Goal: Task Accomplishment & Management: Use online tool/utility

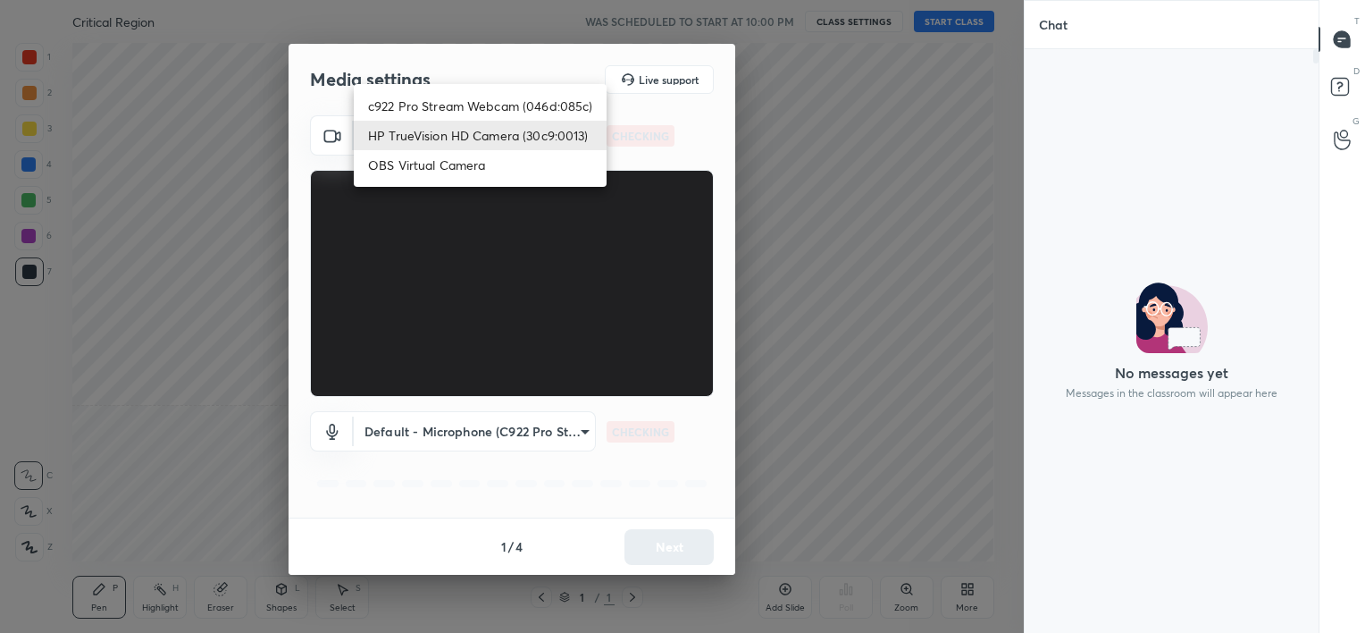
scroll to position [578, 289]
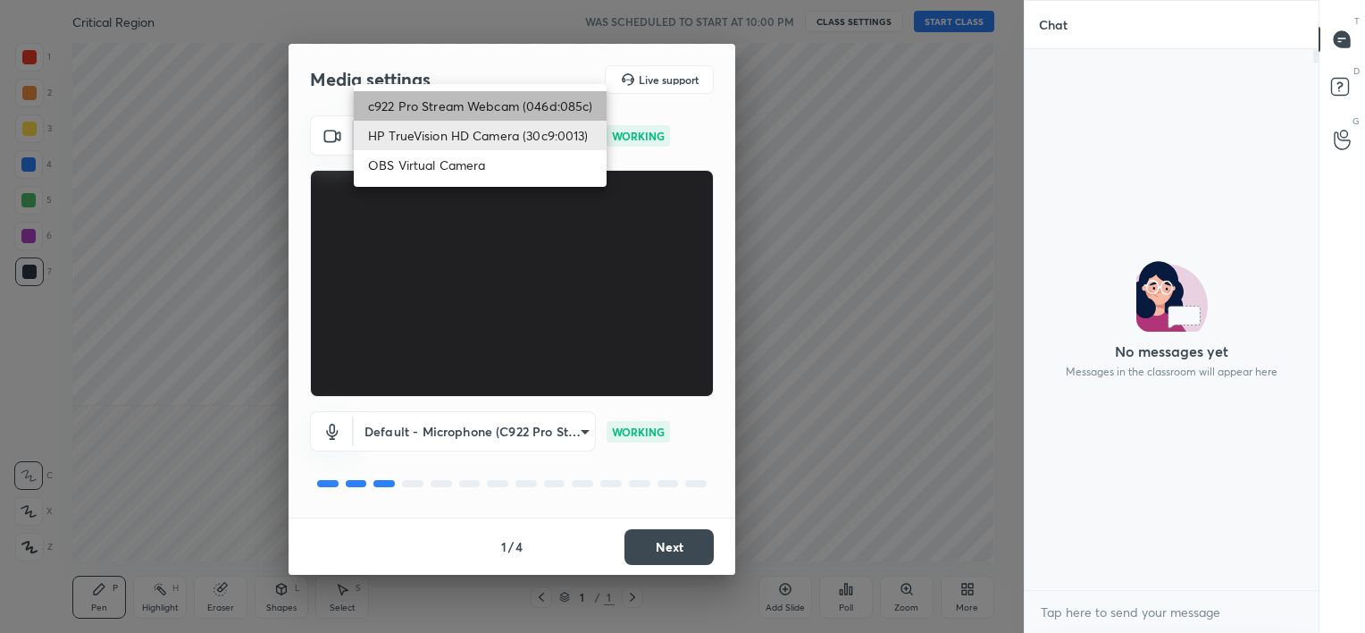
click at [506, 97] on li "c922 Pro Stream Webcam (046d:085c)" at bounding box center [480, 105] width 253 height 29
type input "b39b455f788c0d1c2df43438f612ff5e2121349c3a893045524a788c980995e5"
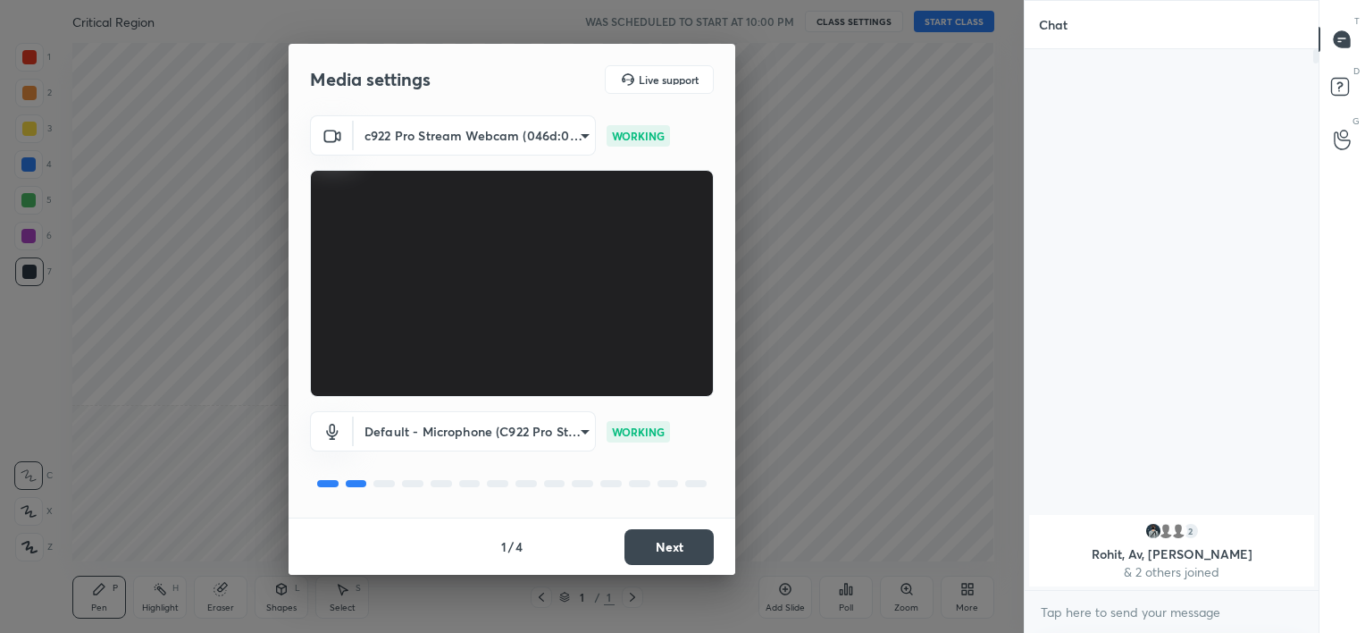
click at [683, 535] on button "Next" at bounding box center [668, 547] width 89 height 36
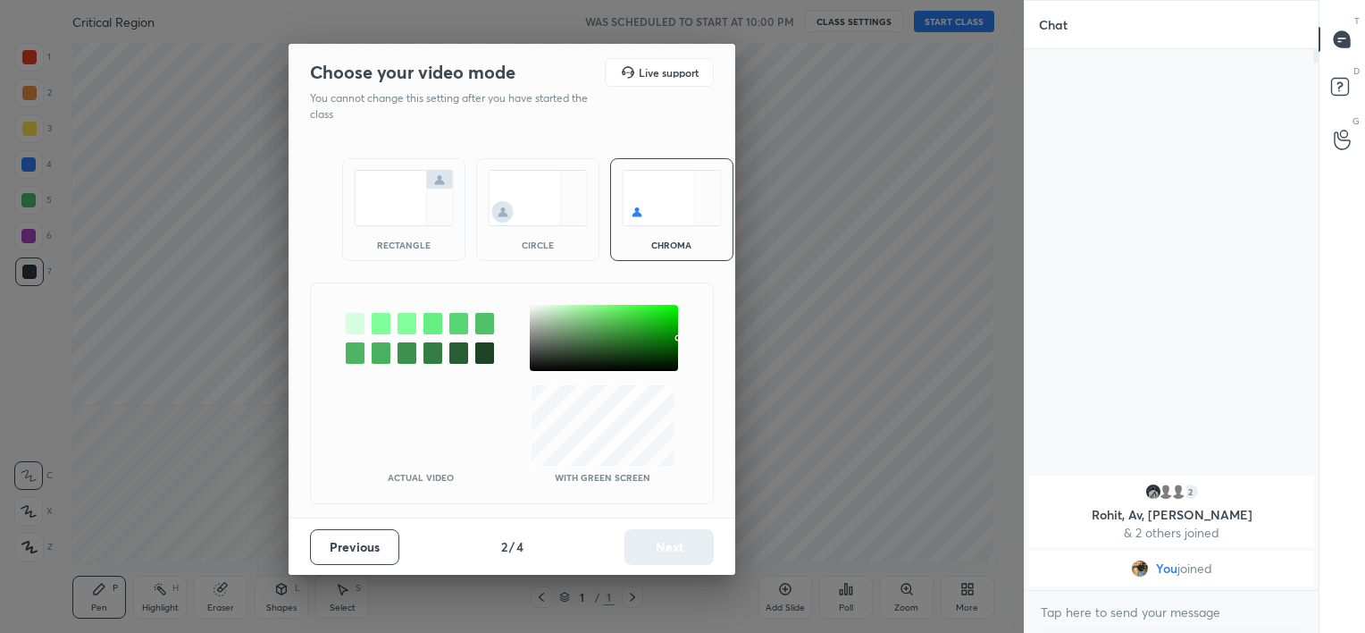
click at [563, 200] on img at bounding box center [538, 198] width 100 height 56
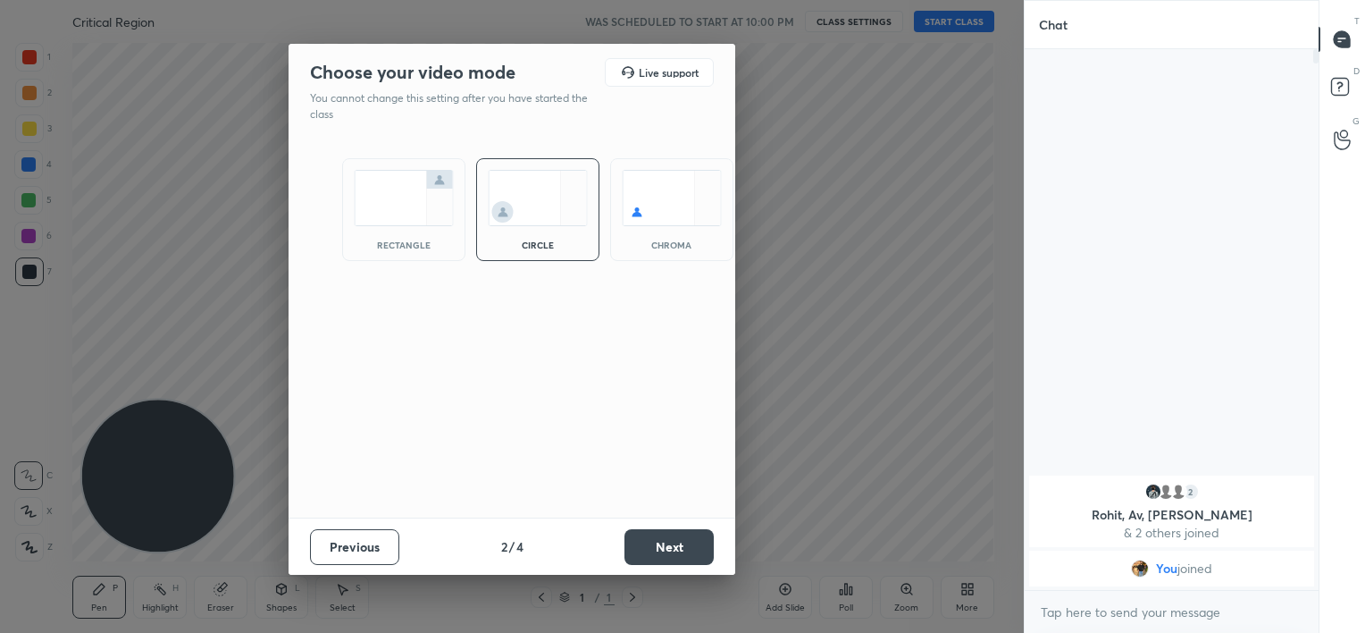
click at [700, 552] on button "Next" at bounding box center [668, 547] width 89 height 36
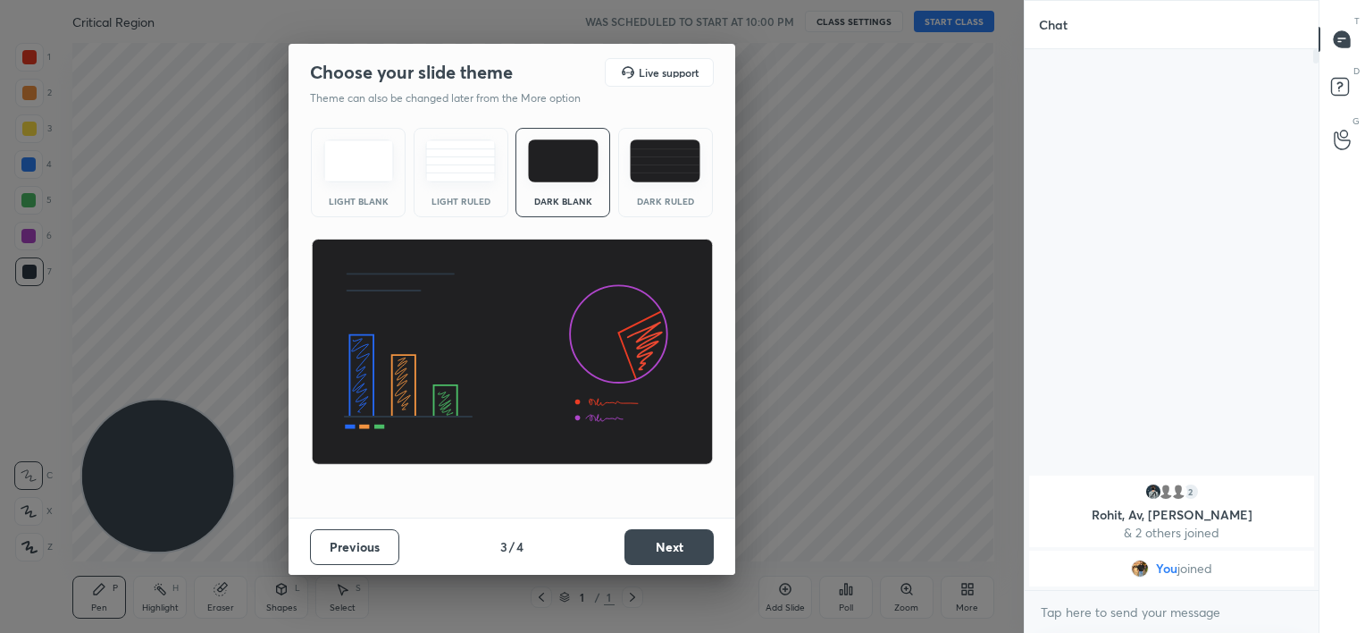
click at [700, 552] on button "Next" at bounding box center [668, 547] width 89 height 36
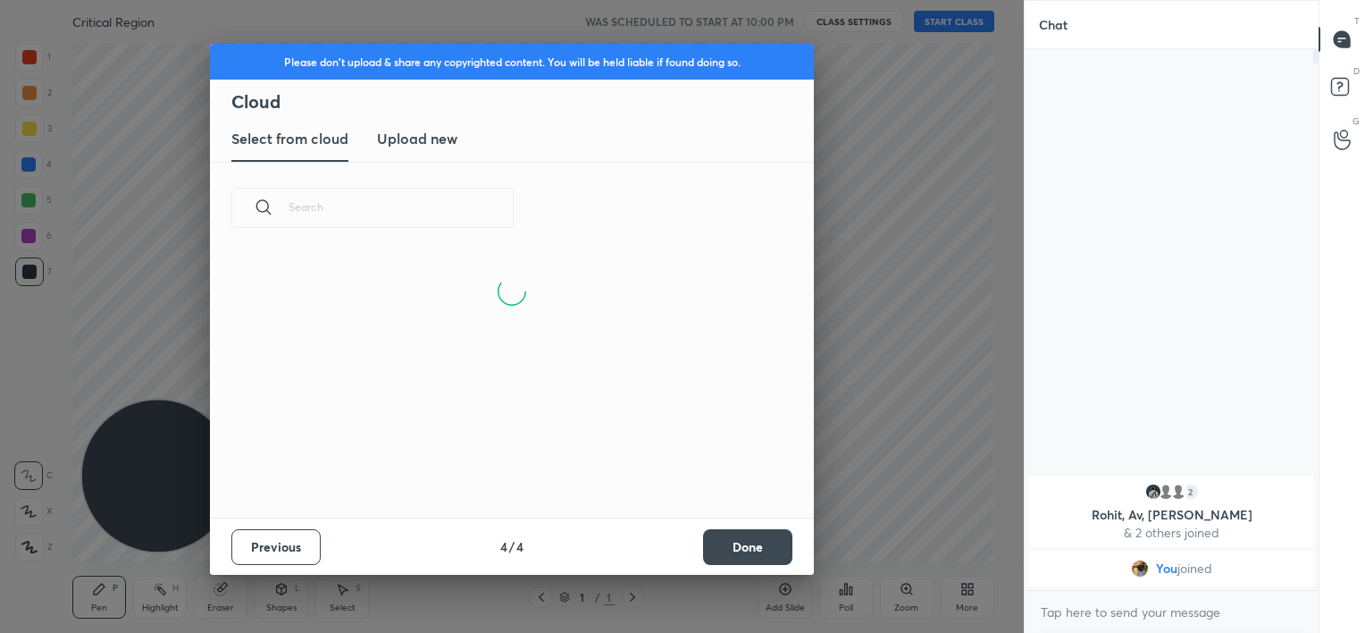
click at [761, 554] on button "Done" at bounding box center [747, 547] width 89 height 36
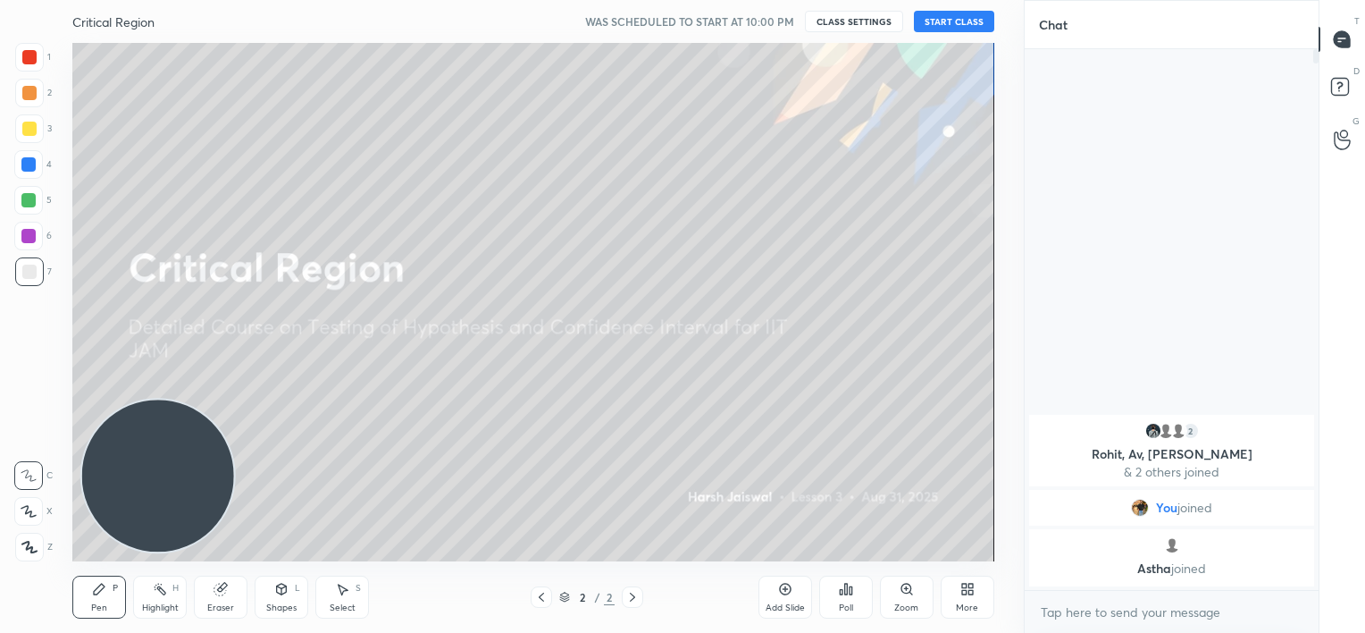
click at [957, 21] on button "START CLASS" at bounding box center [954, 21] width 80 height 21
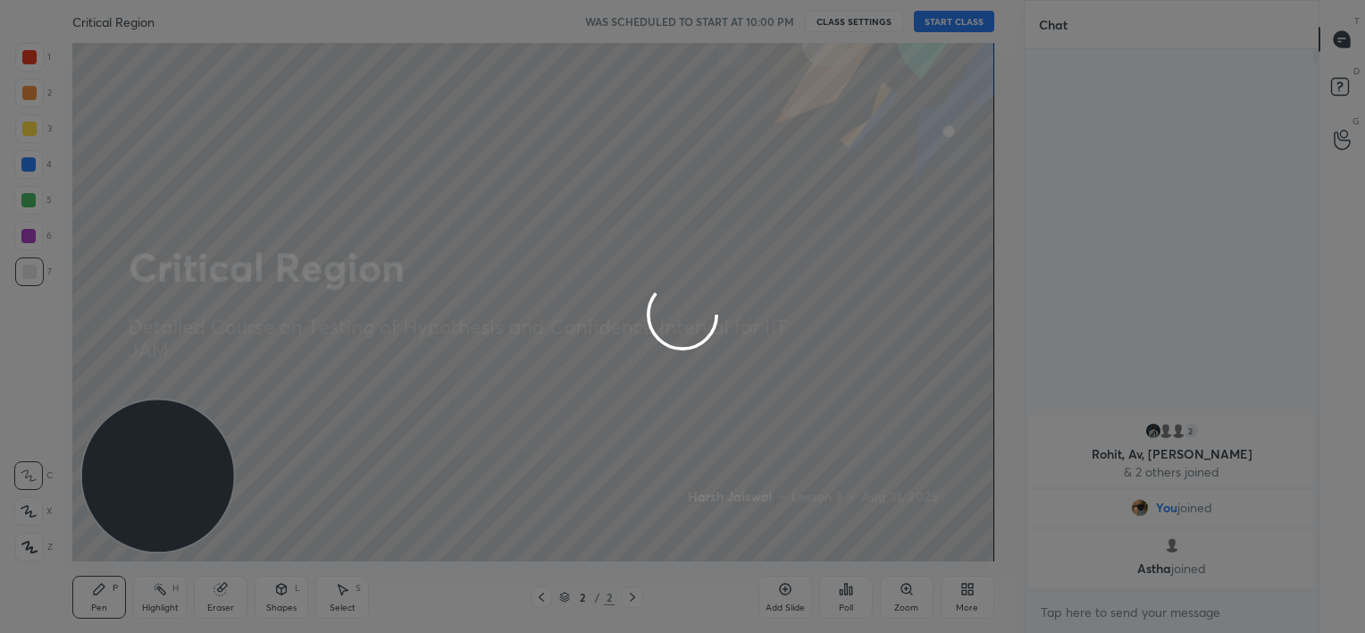
type textarea "x"
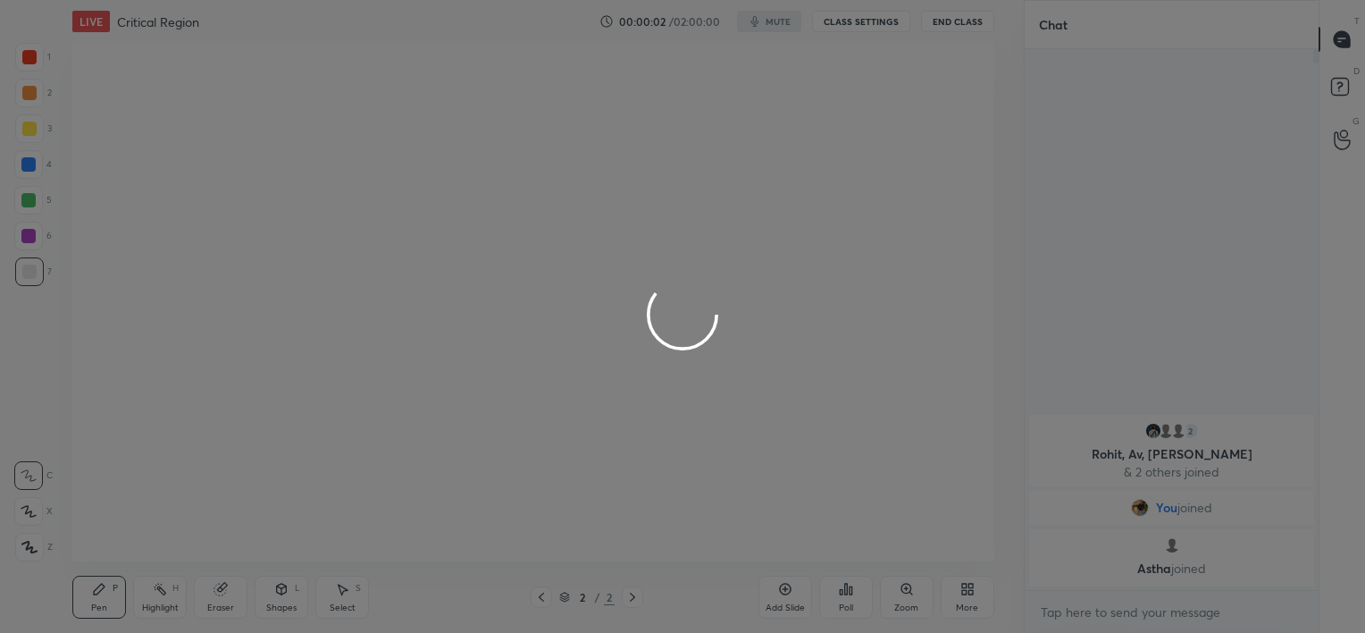
click at [788, 30] on div at bounding box center [682, 316] width 1365 height 633
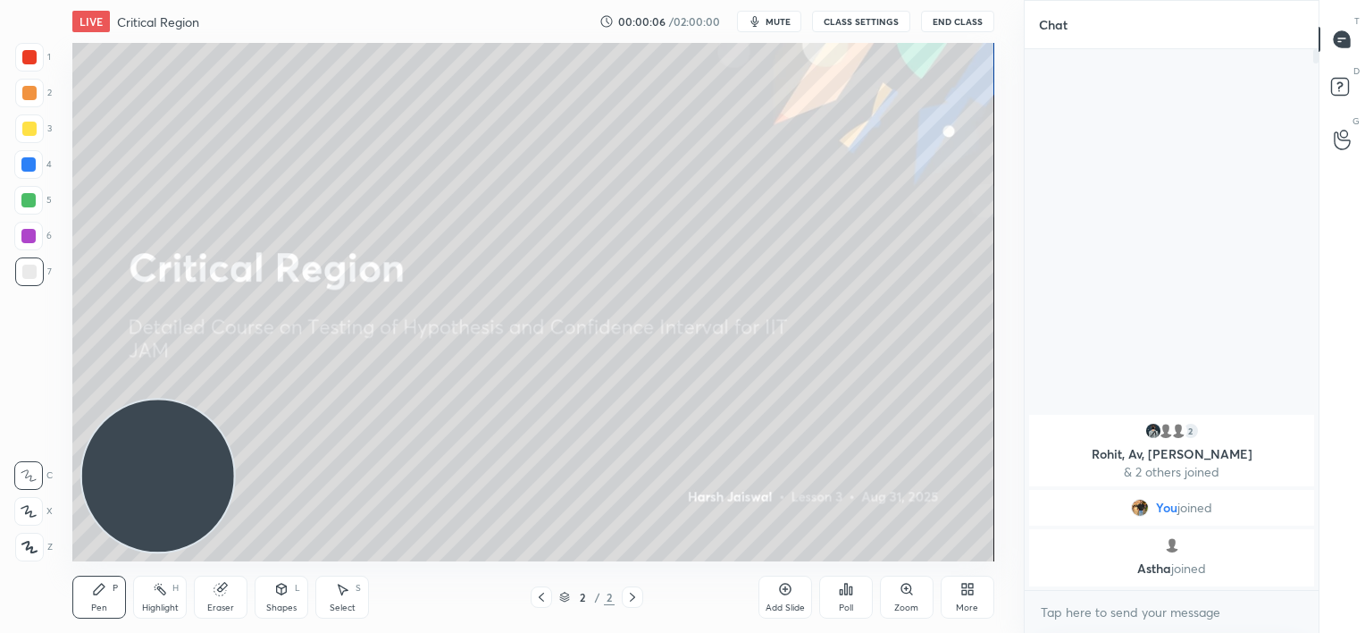
click at [783, 25] on span "mute" at bounding box center [778, 21] width 25 height 13
click at [780, 14] on button "unmute" at bounding box center [769, 21] width 64 height 21
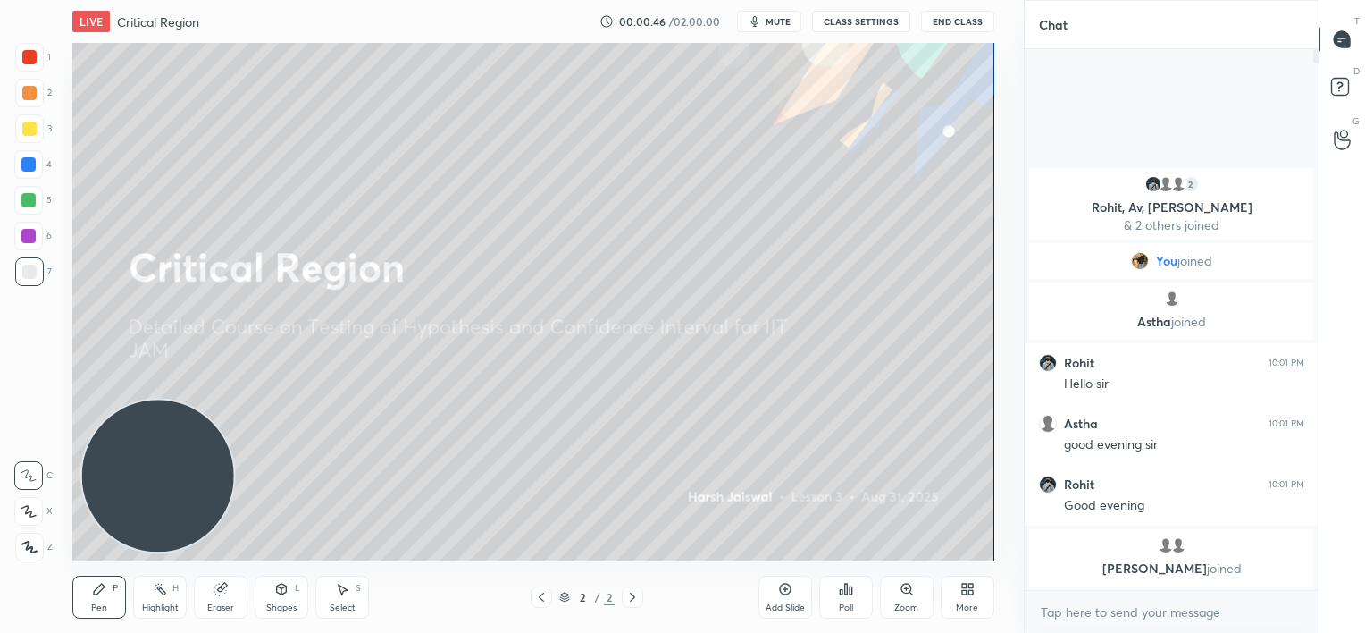
click at [21, 239] on div at bounding box center [28, 236] width 14 height 14
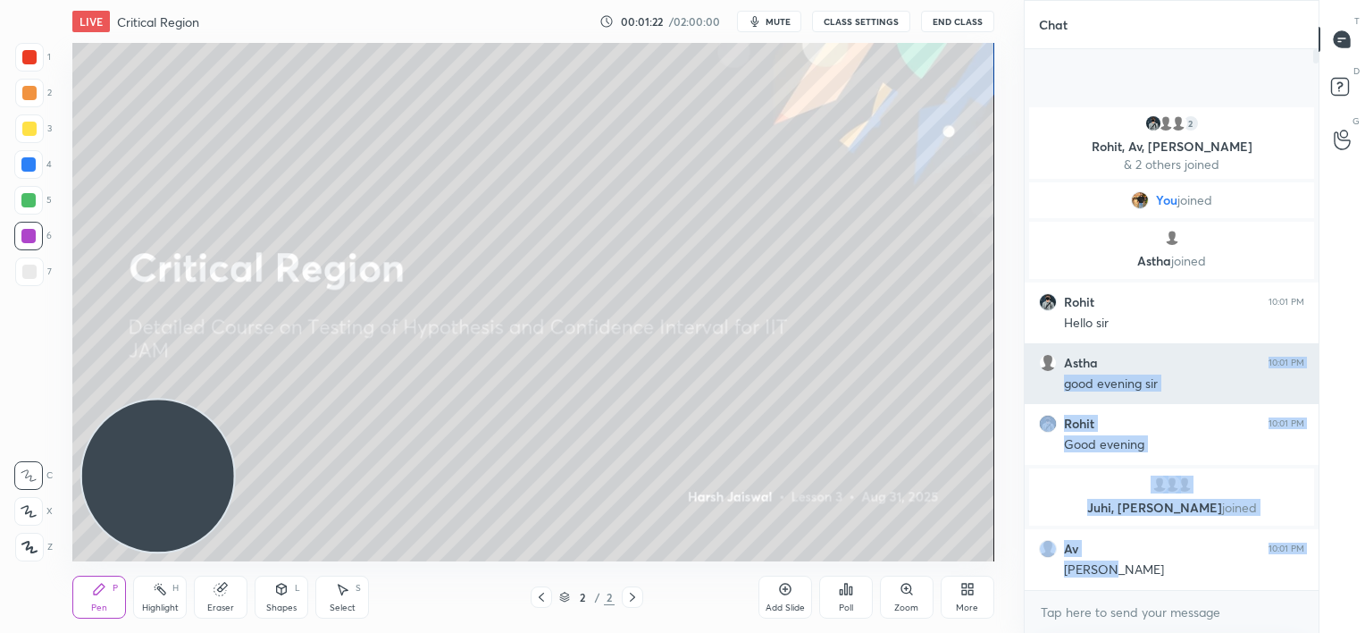
click at [1103, 561] on div "2 Rohit, Av, Anshul & 2 others joined You joined Astha joined Rohit 10:01 PM He…" at bounding box center [1172, 347] width 294 height 486
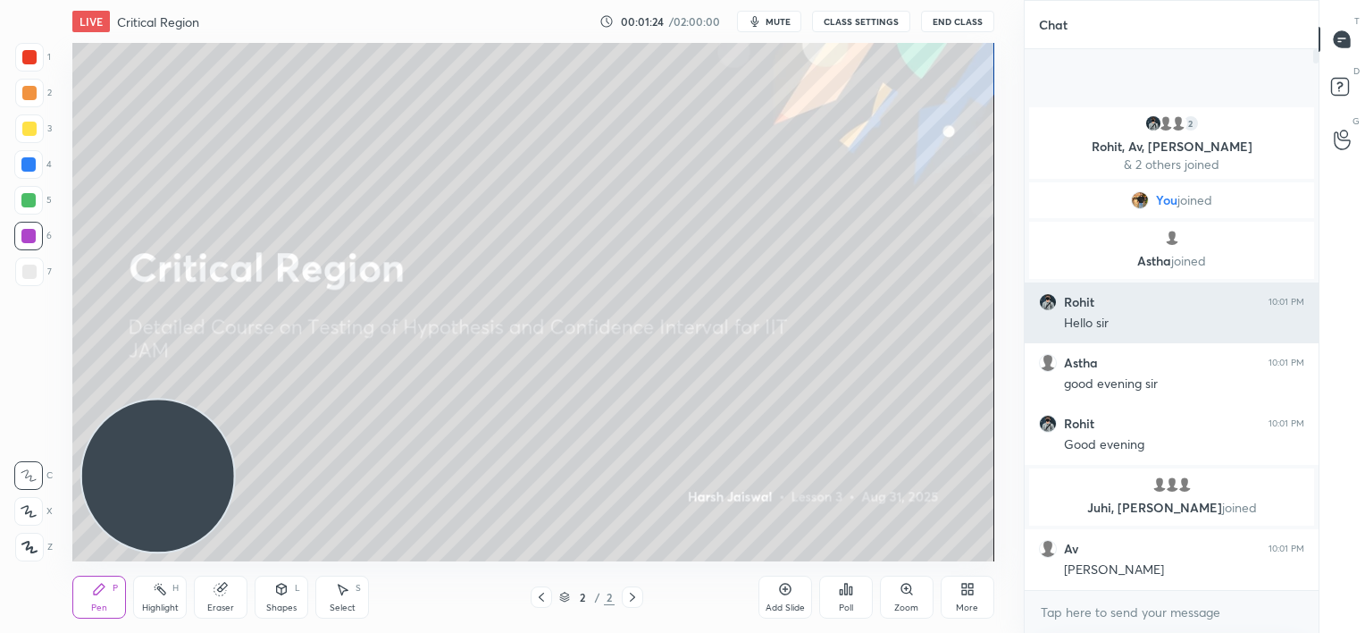
click at [1068, 322] on div "Hello sir" at bounding box center [1184, 323] width 240 height 18
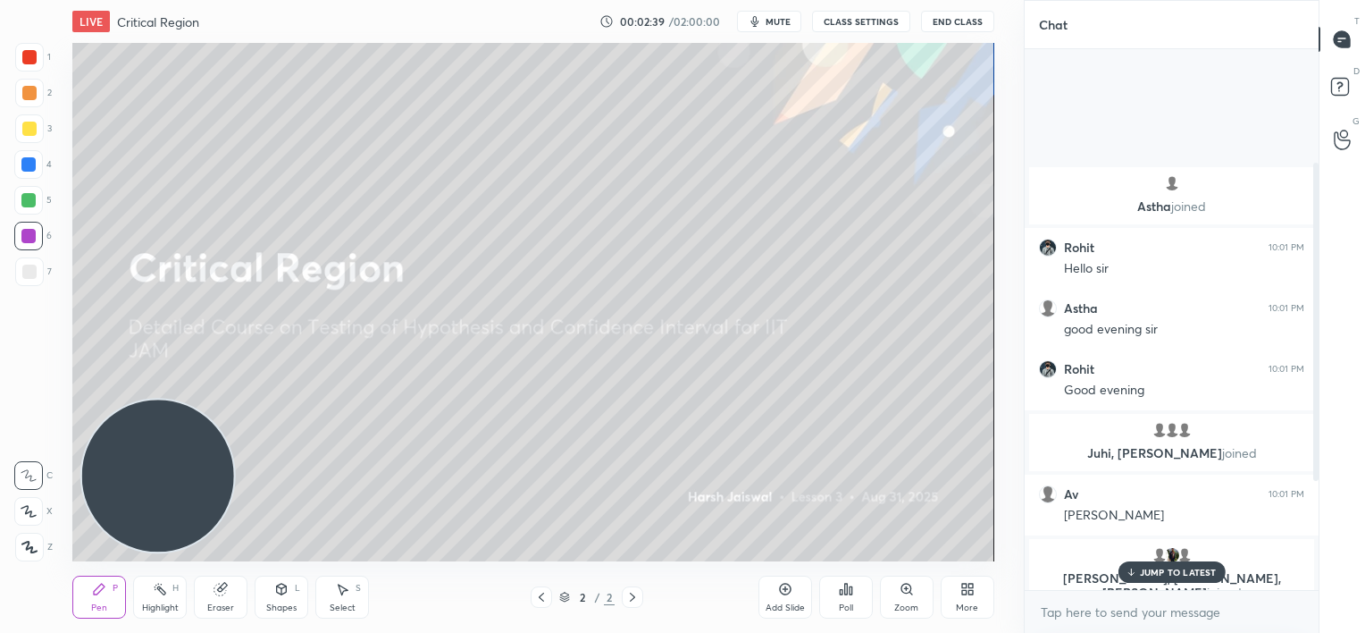
scroll to position [378, 0]
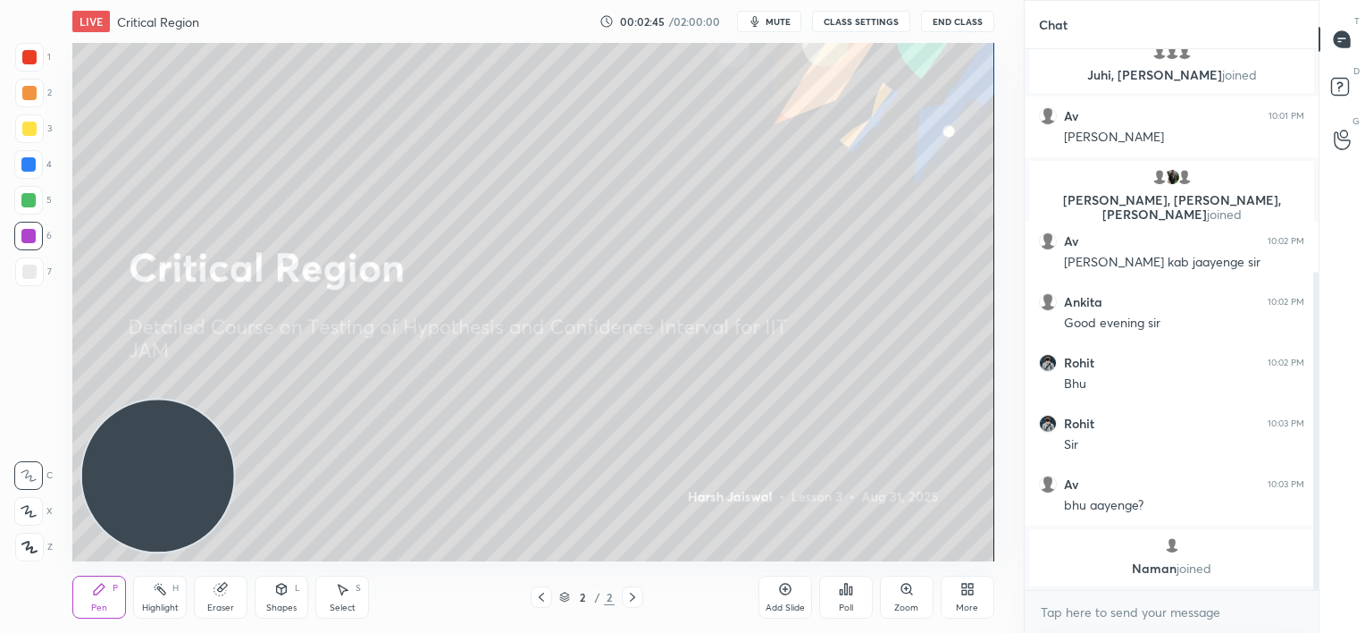
click at [783, 593] on icon at bounding box center [785, 589] width 12 height 12
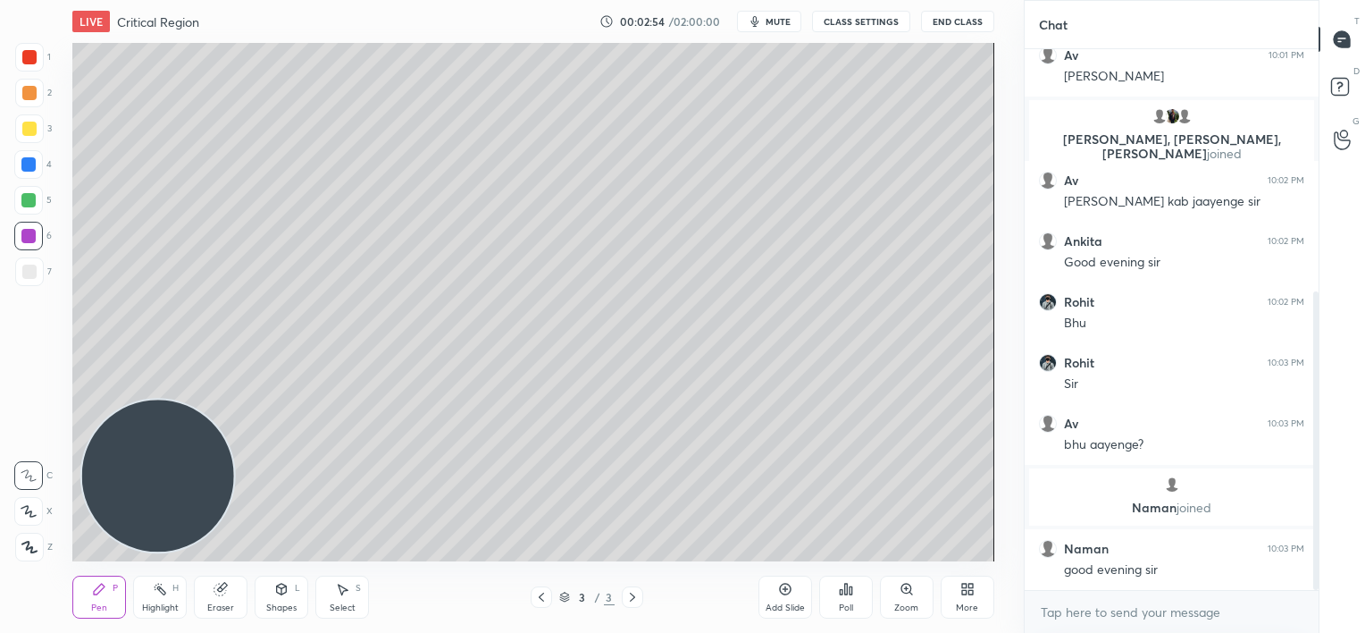
scroll to position [503, 0]
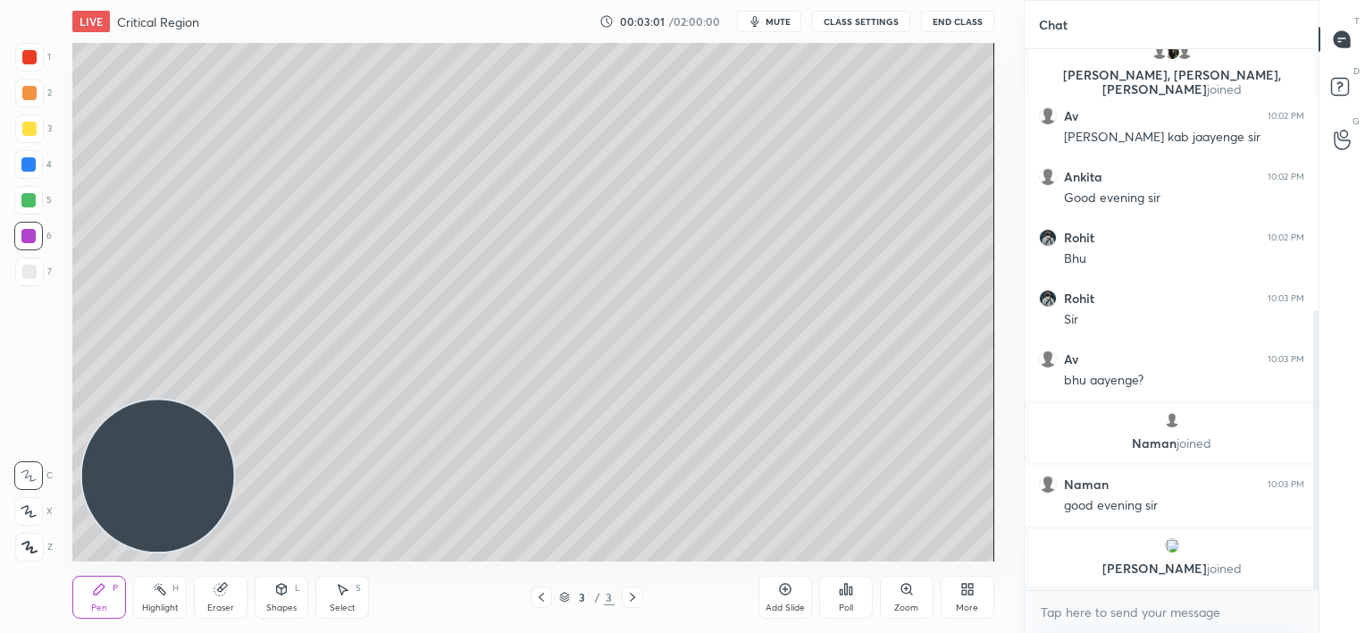
click at [229, 597] on div "Eraser" at bounding box center [221, 596] width 54 height 43
click at [60, 567] on div "LIVE Critical Region 00:03:03 / 02:00:00 mute CLASS SETTINGS End Class Setting …" at bounding box center [533, 316] width 952 height 633
click at [26, 604] on div "1 2 3 4 5 6 7 C X Z C X Z E E Erase all H H LIVE Critical Region 00:03:05 / 02:…" at bounding box center [505, 316] width 1010 height 633
click at [29, 0] on html "1 2 3 4 5 6 7 C X Z C X Z E E Erase all H H LIVE Critical Region 00:03:08 / 02:…" at bounding box center [682, 0] width 1365 height 0
click at [64, 611] on div "LIVE Critical Region 00:03:14 / 02:00:00 mute CLASS SETTINGS End Class Setting …" at bounding box center [533, 316] width 952 height 633
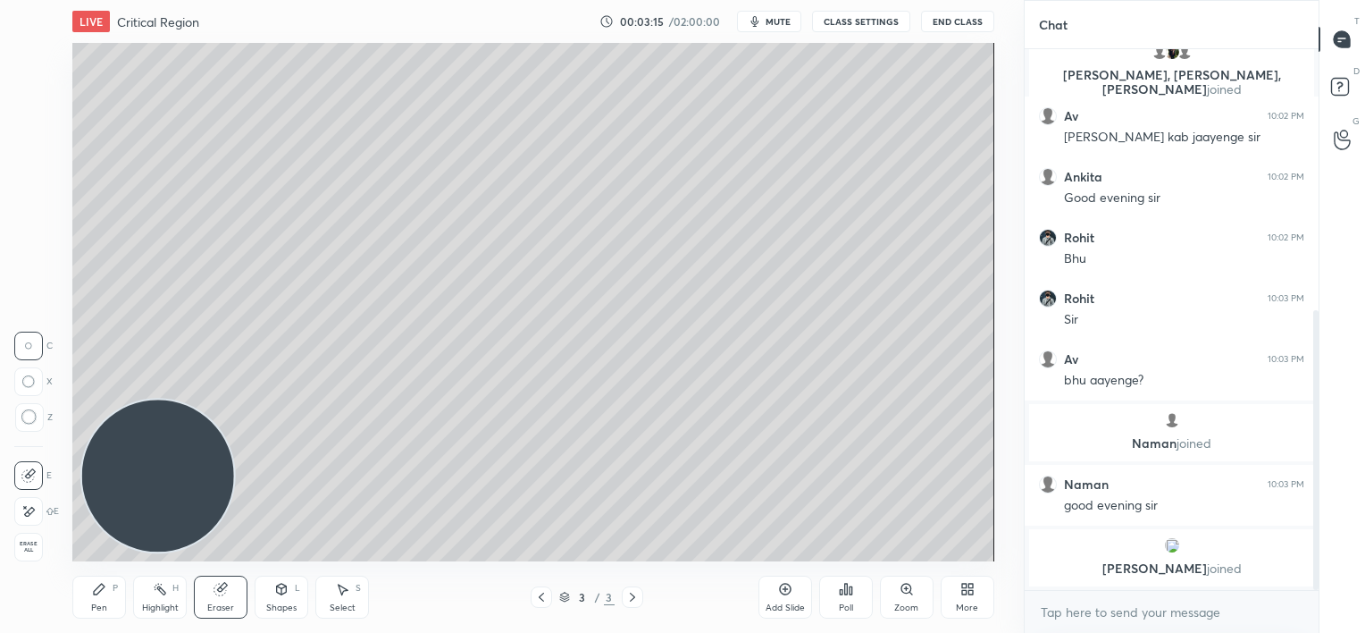
click at [114, 598] on div "Pen P" at bounding box center [99, 596] width 54 height 43
click at [32, 163] on div at bounding box center [28, 164] width 14 height 14
drag, startPoint x: 27, startPoint y: 64, endPoint x: 36, endPoint y: 61, distance: 9.6
click at [32, 64] on div at bounding box center [29, 57] width 29 height 29
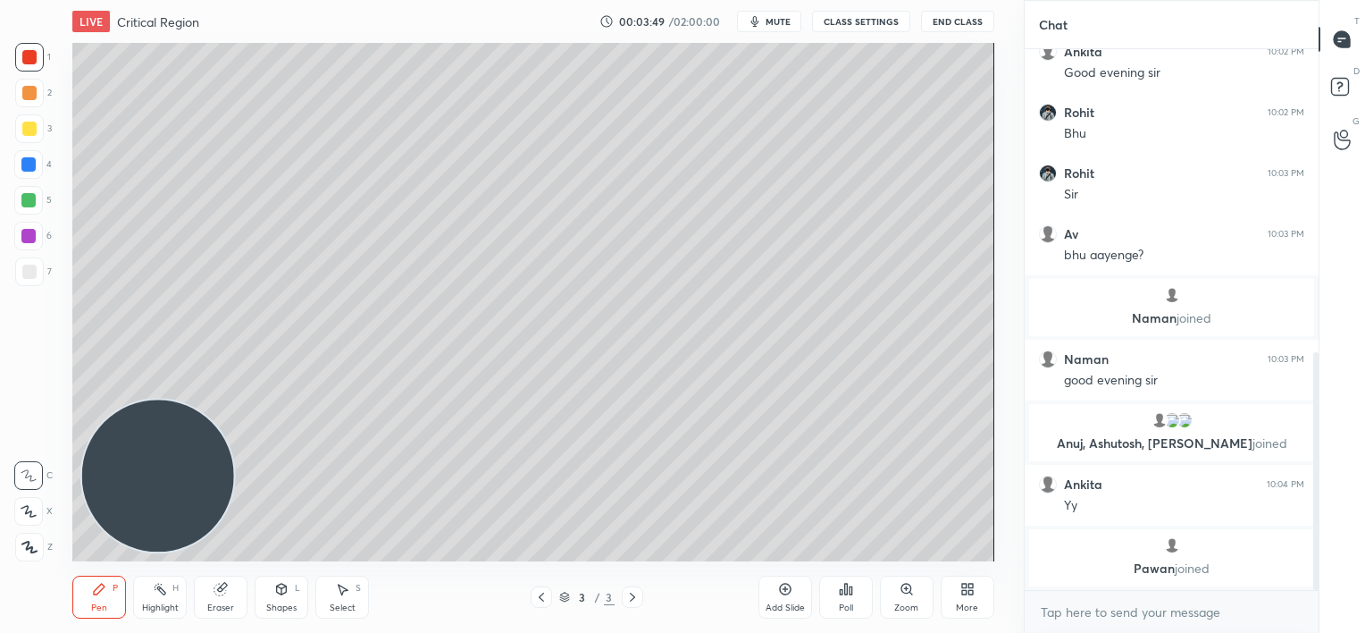
scroll to position [689, 0]
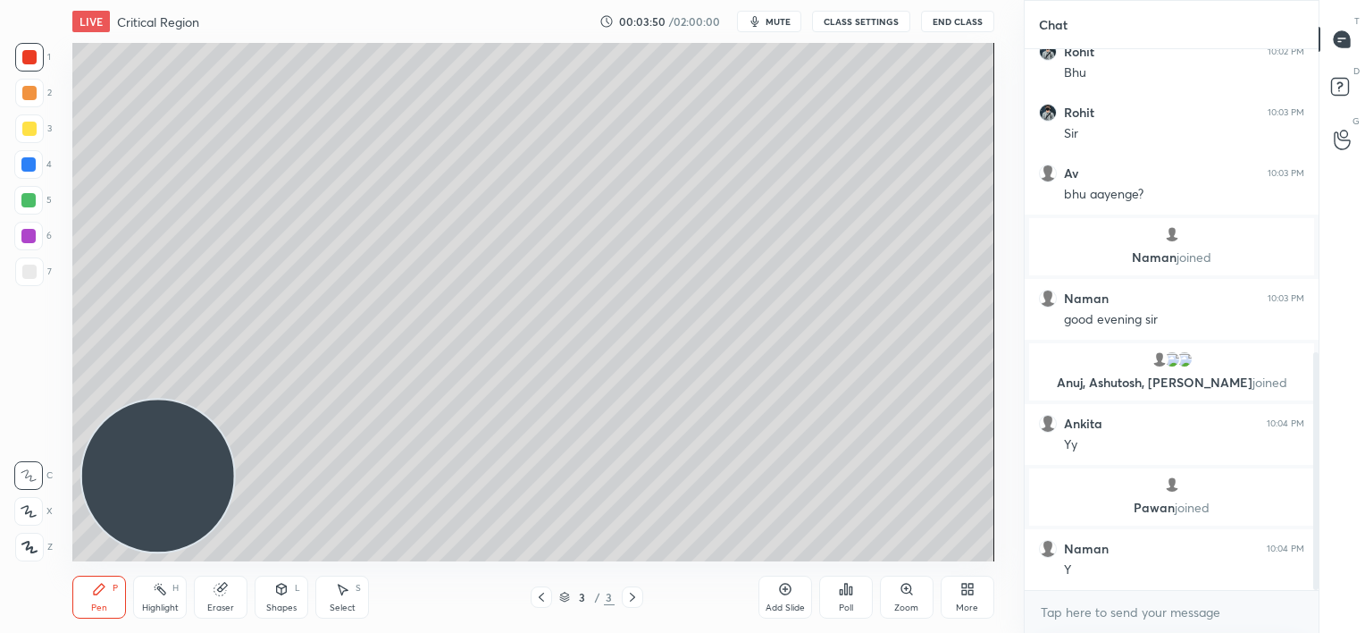
click at [26, 163] on div at bounding box center [28, 164] width 14 height 14
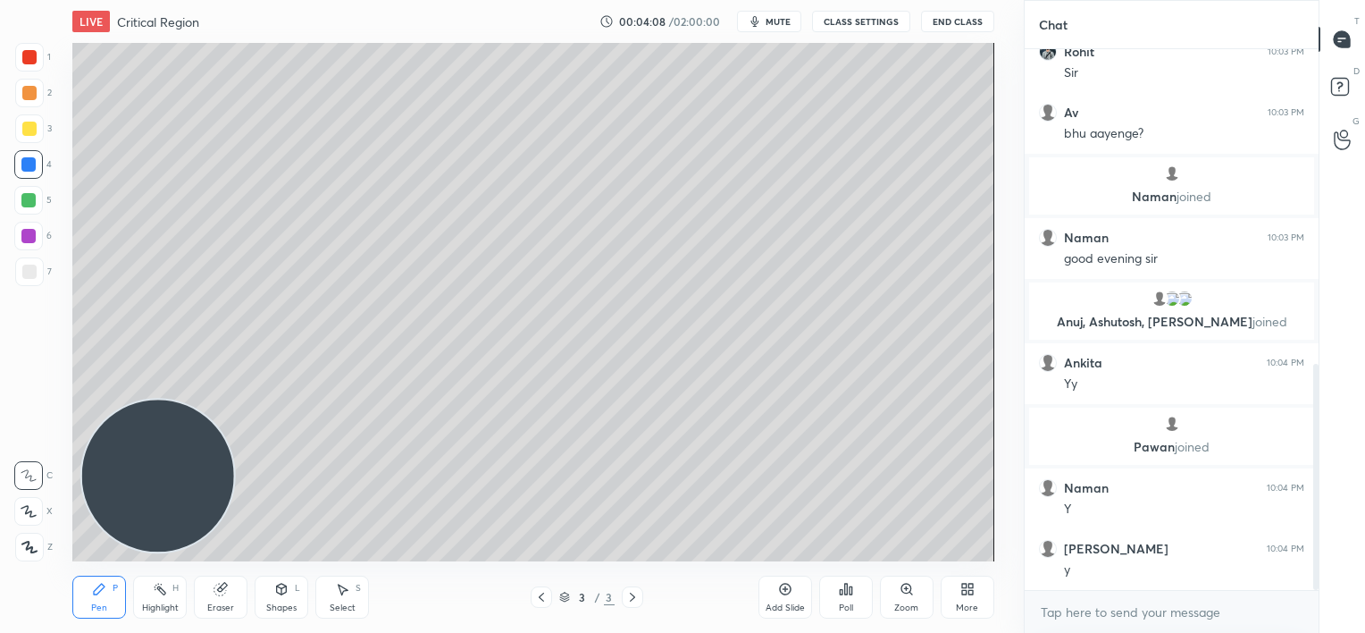
drag, startPoint x: 28, startPoint y: 122, endPoint x: 39, endPoint y: 116, distance: 12.8
click at [28, 121] on div at bounding box center [29, 128] width 29 height 29
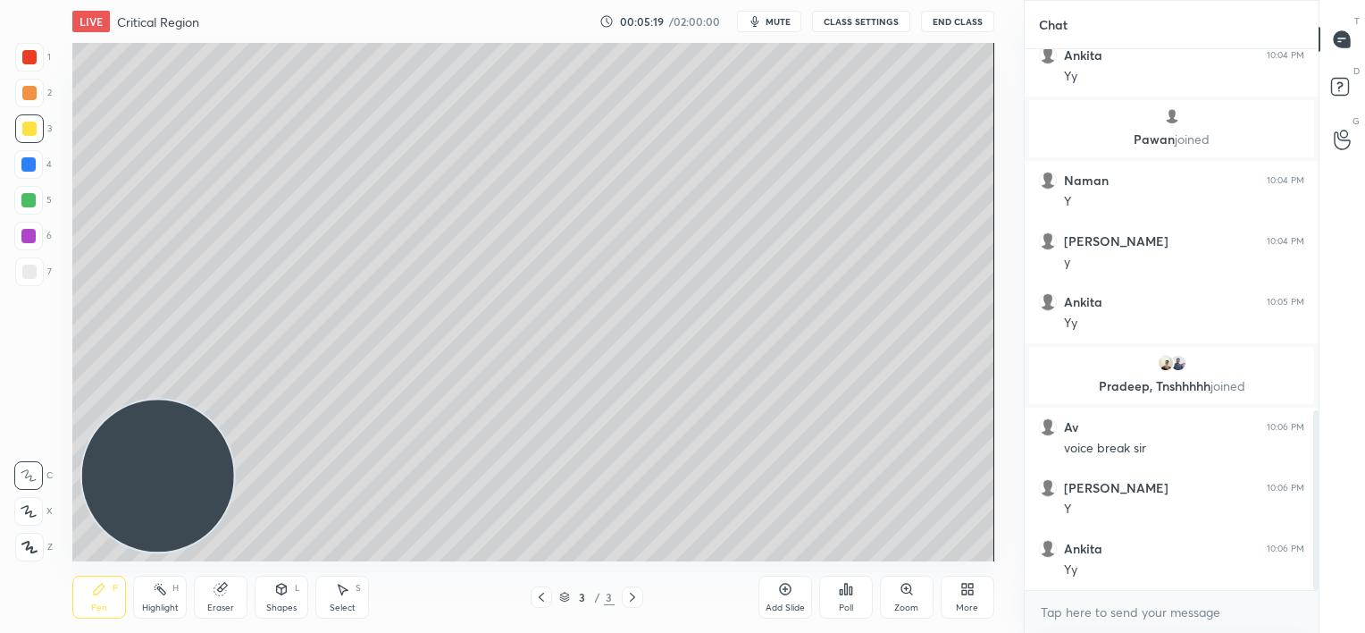
scroll to position [1089, 0]
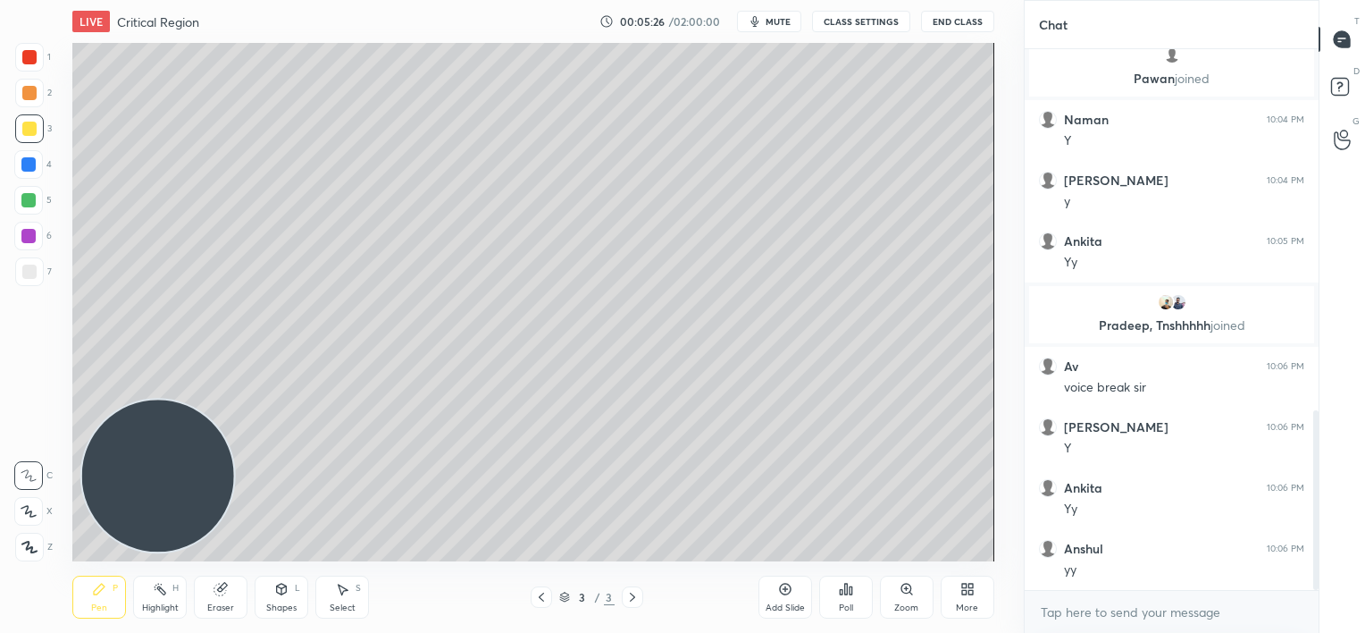
click at [767, 28] on button "mute" at bounding box center [769, 21] width 64 height 21
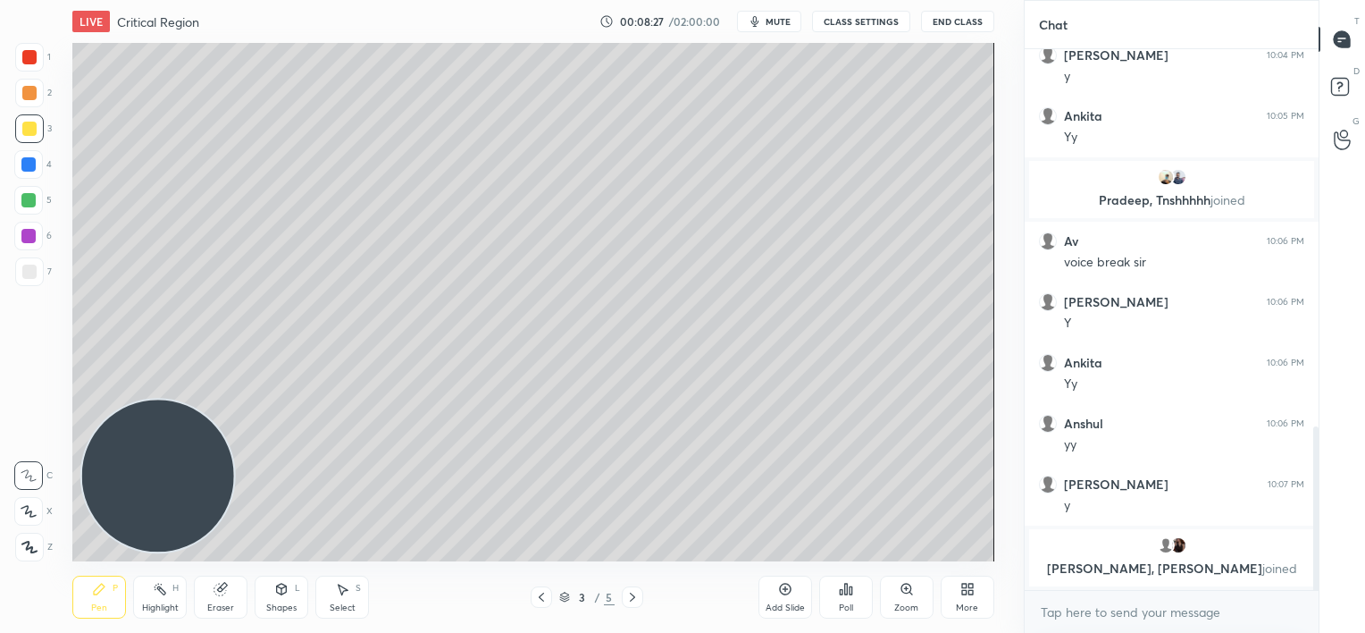
scroll to position [1303, 0]
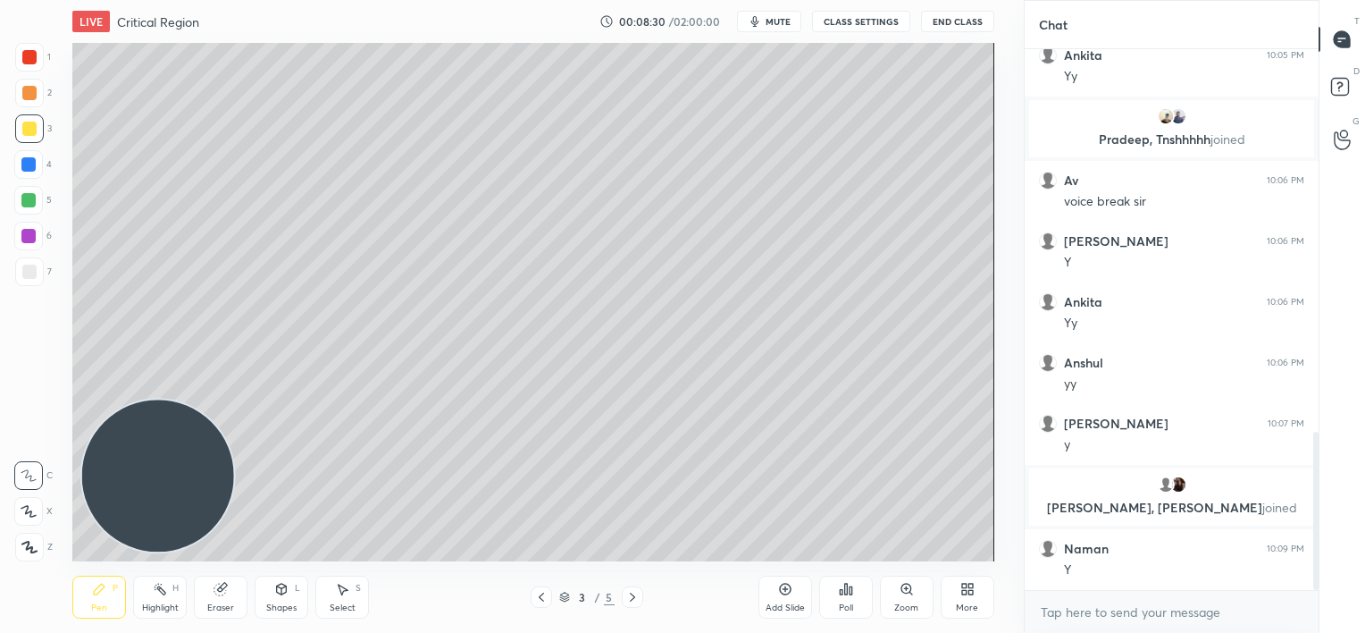
drag, startPoint x: 239, startPoint y: 564, endPoint x: 236, endPoint y: 573, distance: 9.6
click at [243, 564] on div "Pen P Highlight H Eraser Shapes L Select S 3 / 5 Add Slide Poll Zoom More" at bounding box center [532, 596] width 921 height 71
click at [228, 587] on icon at bounding box center [221, 589] width 14 height 14
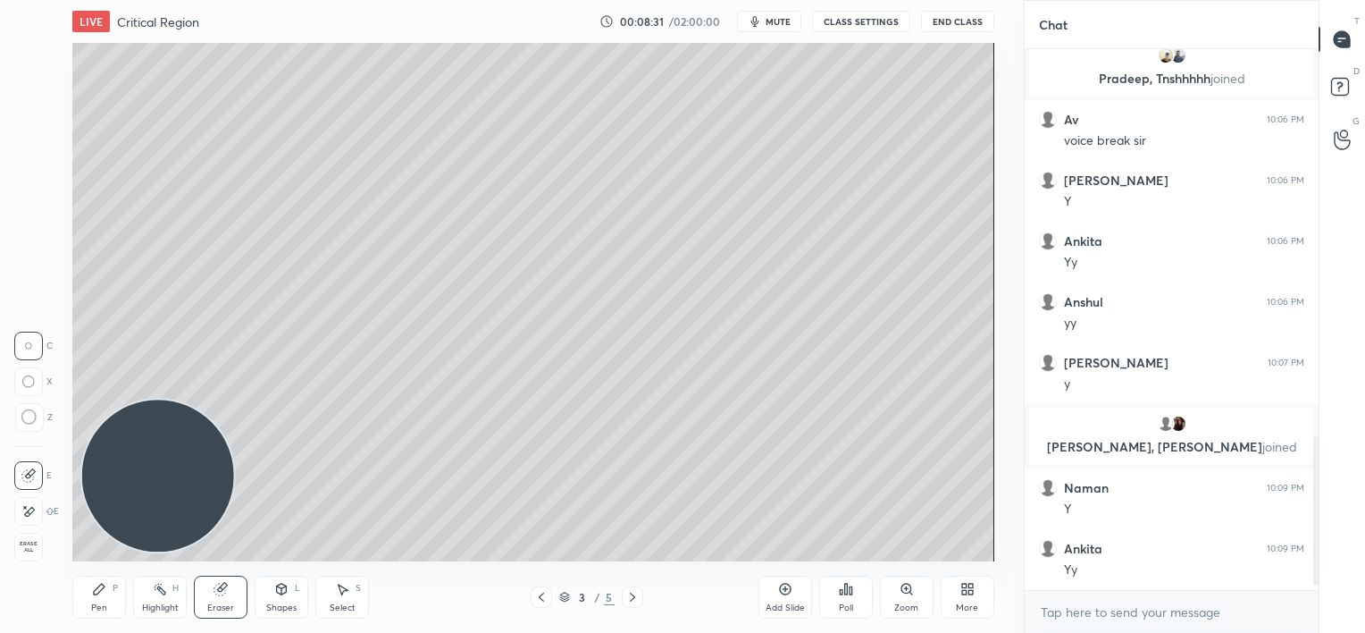
scroll to position [1425, 0]
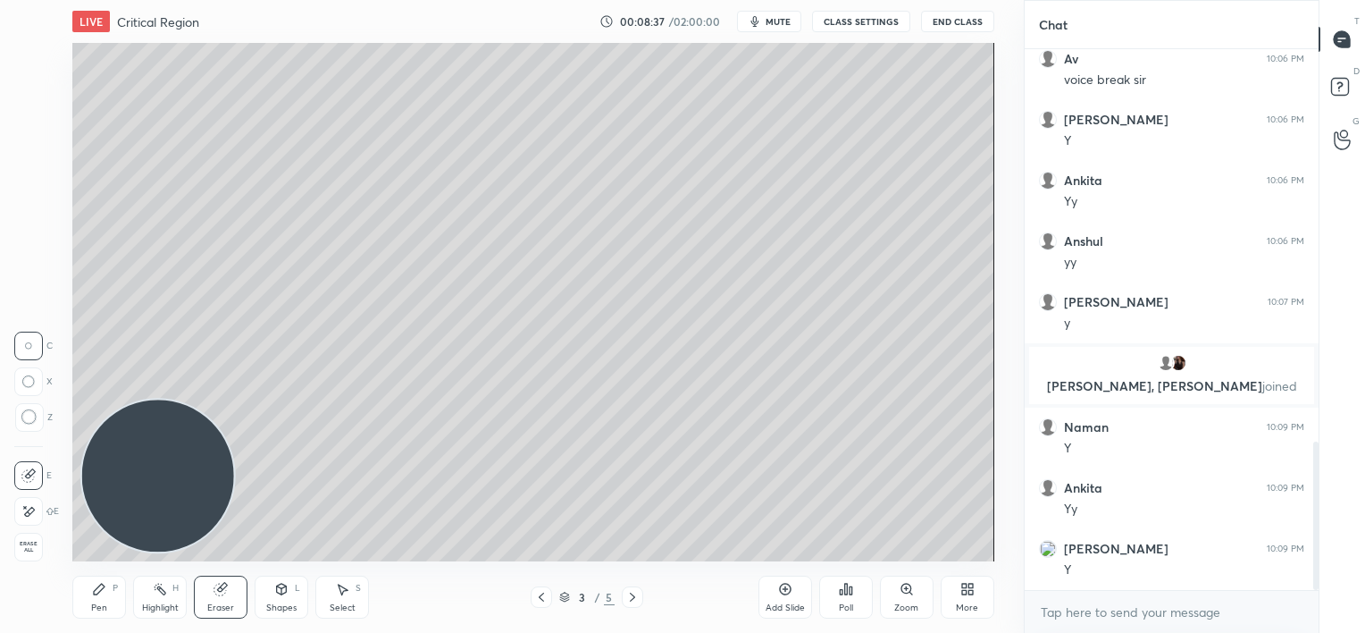
click at [25, 616] on div "1 2 3 4 5 6 7 C X Z C X Z E E Erase all H H LIVE Critical Region 00:08:37 / 02:…" at bounding box center [505, 316] width 1010 height 633
click at [83, 586] on div "Pen P" at bounding box center [99, 596] width 54 height 43
click at [221, 599] on div "Eraser" at bounding box center [221, 596] width 54 height 43
click at [45, 613] on div "1 2 3 4 5 6 7 C X Z C X Z E E Erase all H H LIVE Critical Region 00:09:32 / 02:…" at bounding box center [505, 316] width 1010 height 633
drag, startPoint x: 7, startPoint y: 622, endPoint x: 46, endPoint y: 606, distance: 42.5
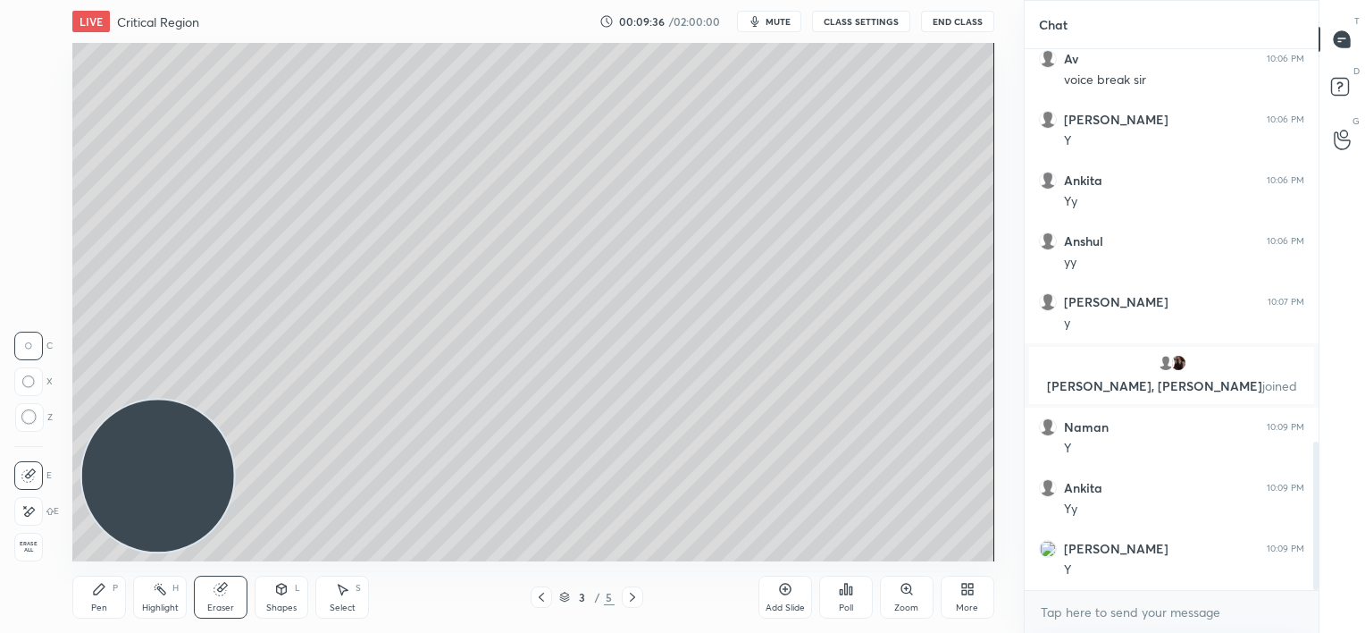
click at [7, 621] on div "1 2 3 4 5 6 7 C X Z C X Z E E Erase all H H LIVE Critical Region 00:09:36 / 02:…" at bounding box center [505, 316] width 1010 height 633
click at [50, 622] on div "1 2 3 4 5 6 7 C X Z C X Z E E Erase all H H LIVE Critical Region 00:09:37 / 02:…" at bounding box center [505, 316] width 1010 height 633
click at [81, 599] on div "Pen P" at bounding box center [99, 596] width 54 height 43
click at [35, 61] on div at bounding box center [29, 57] width 14 height 14
click at [24, 162] on div at bounding box center [28, 164] width 14 height 14
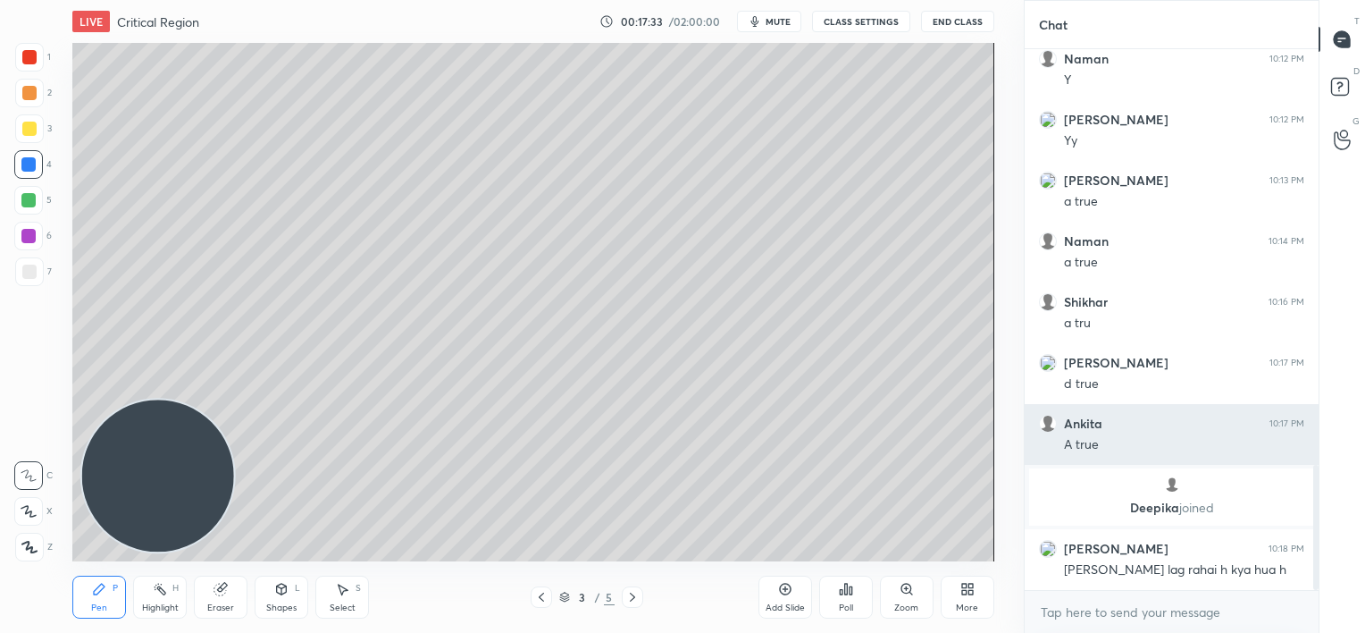
scroll to position [1850, 0]
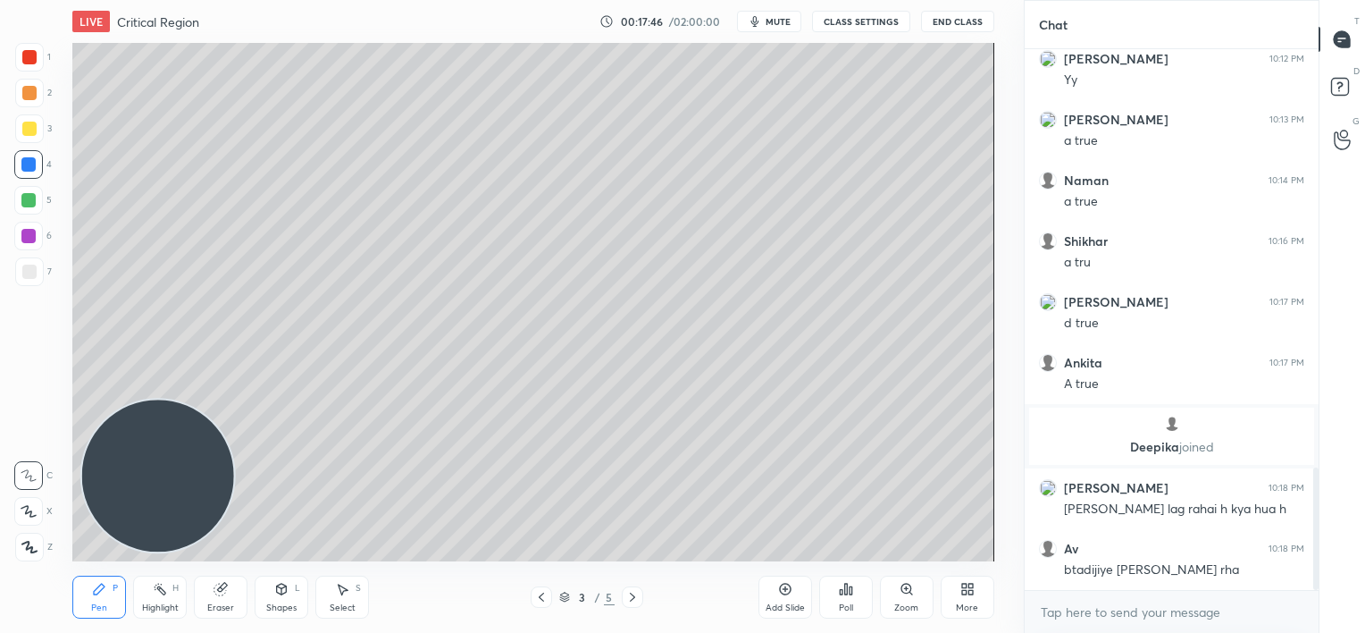
click at [38, 268] on div at bounding box center [29, 271] width 29 height 29
click at [34, 235] on div at bounding box center [28, 236] width 14 height 14
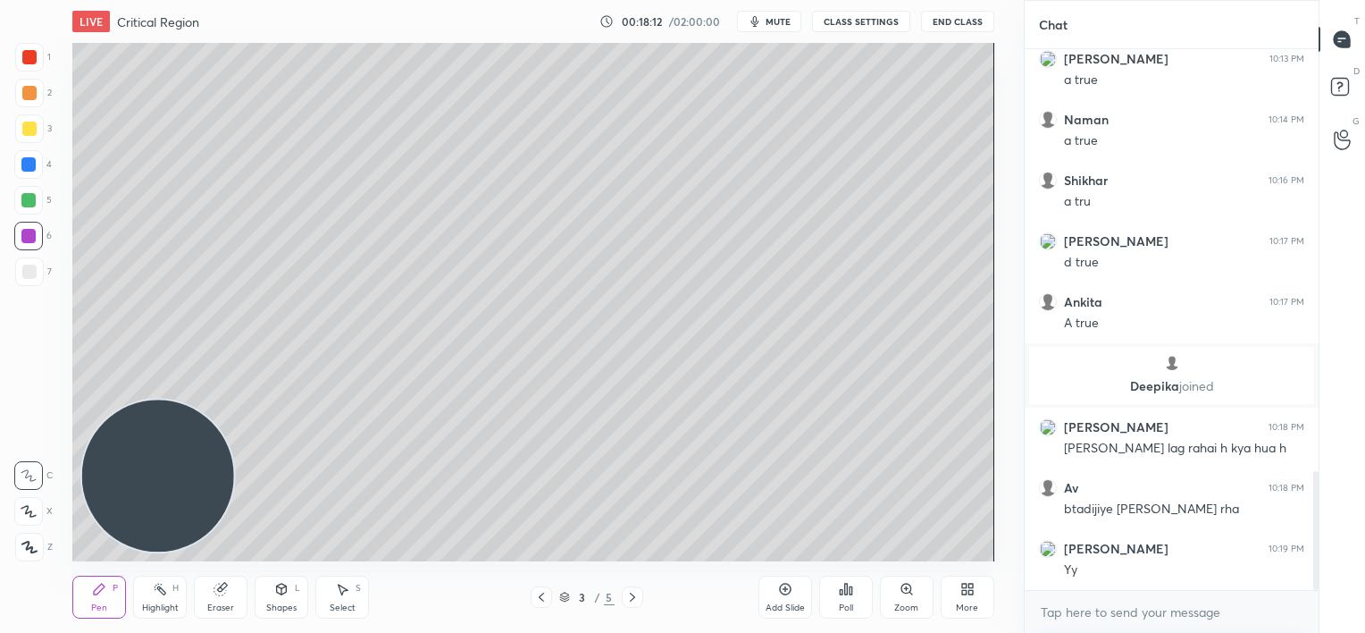
scroll to position [1972, 0]
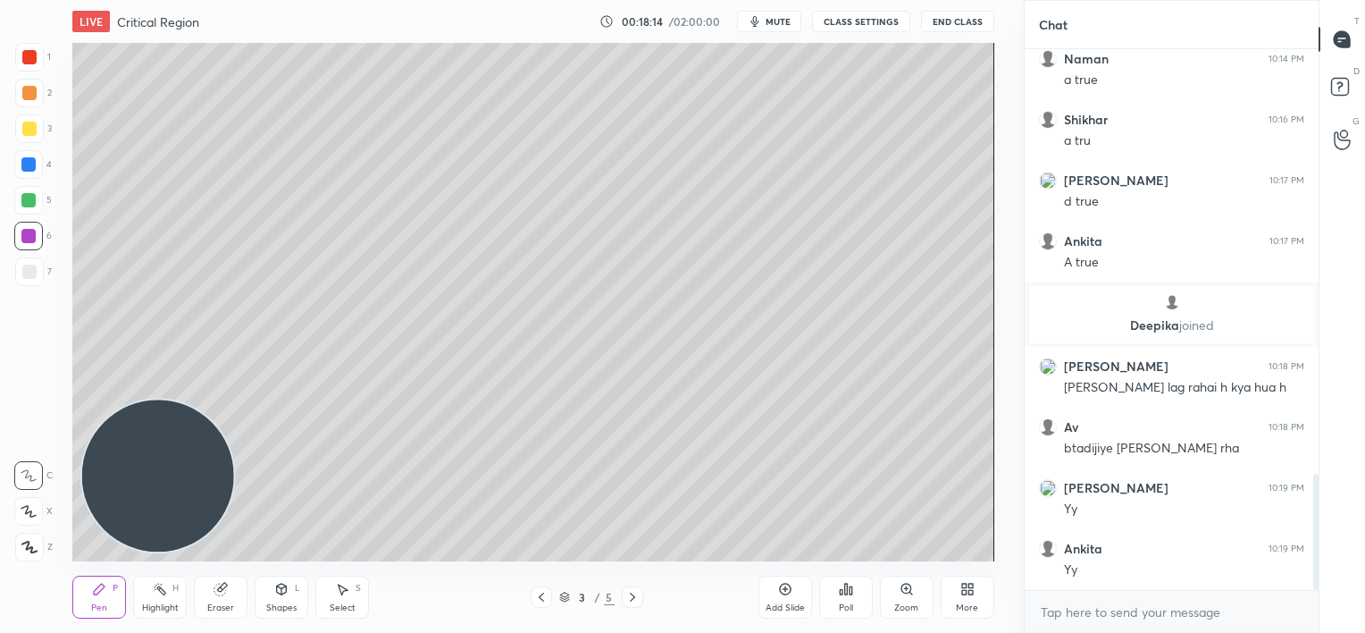
click at [542, 600] on icon at bounding box center [541, 597] width 14 height 14
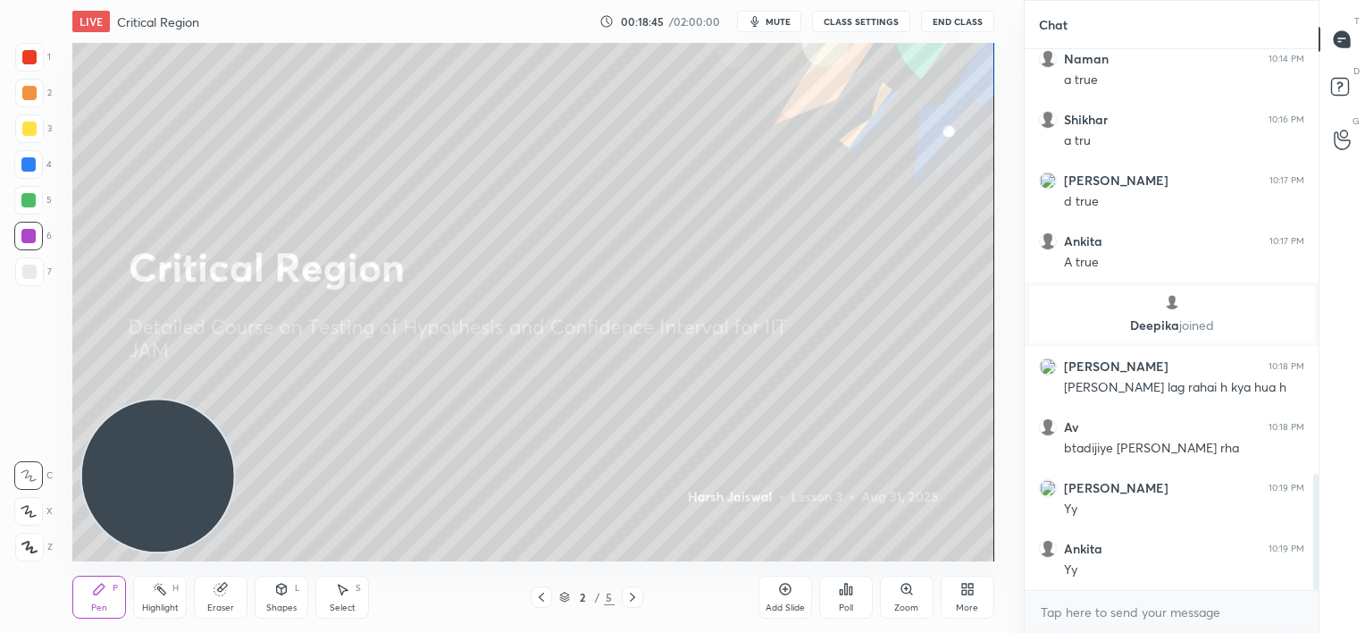
click at [30, 172] on div at bounding box center [28, 164] width 29 height 29
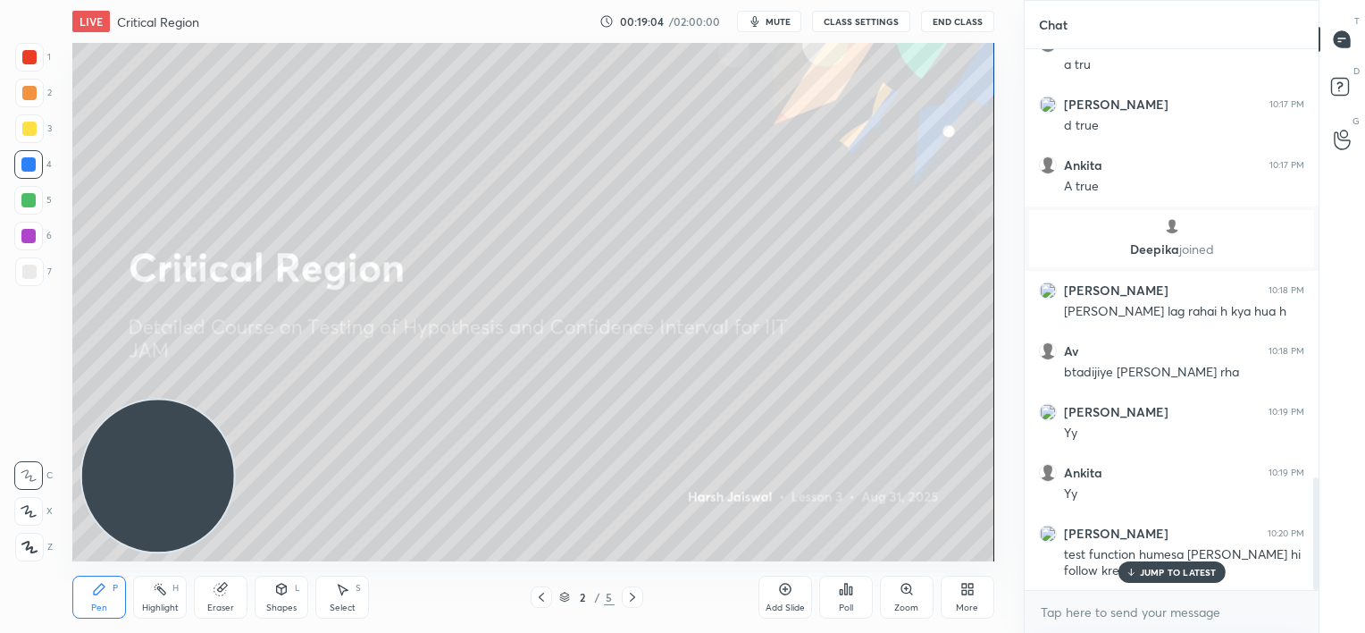
scroll to position [2108, 0]
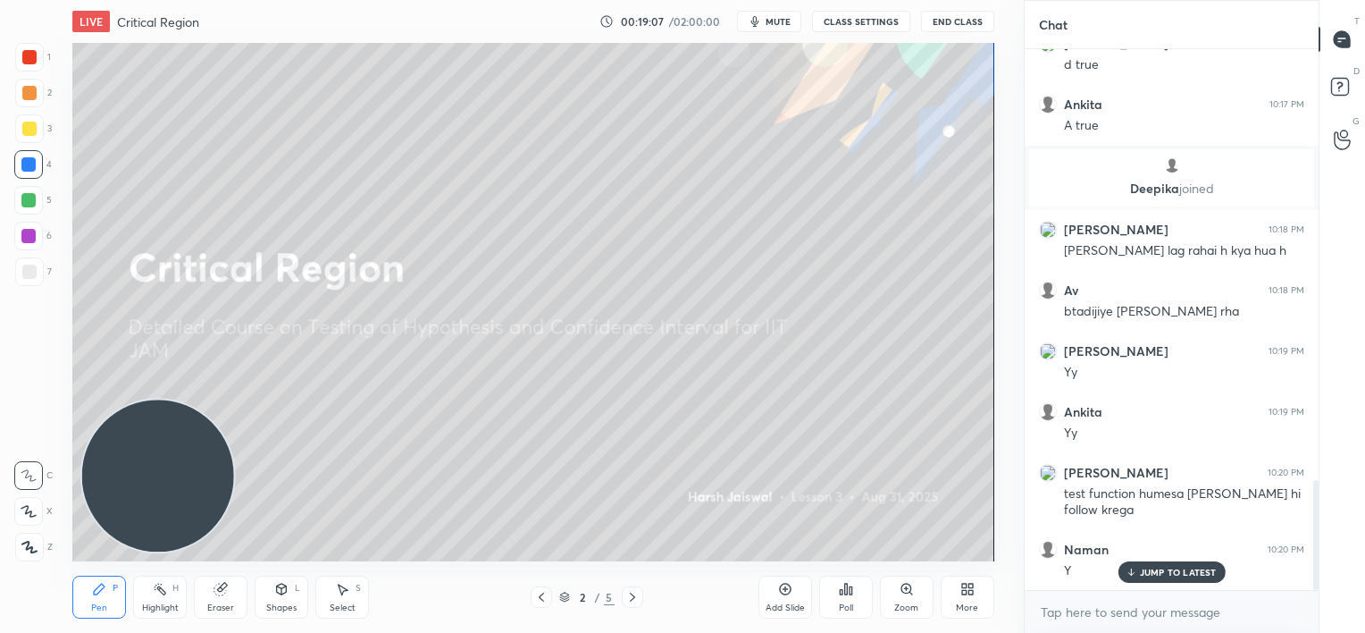
click at [1166, 575] on p "JUMP TO LATEST" at bounding box center [1178, 571] width 77 height 11
click at [636, 598] on icon at bounding box center [632, 597] width 14 height 14
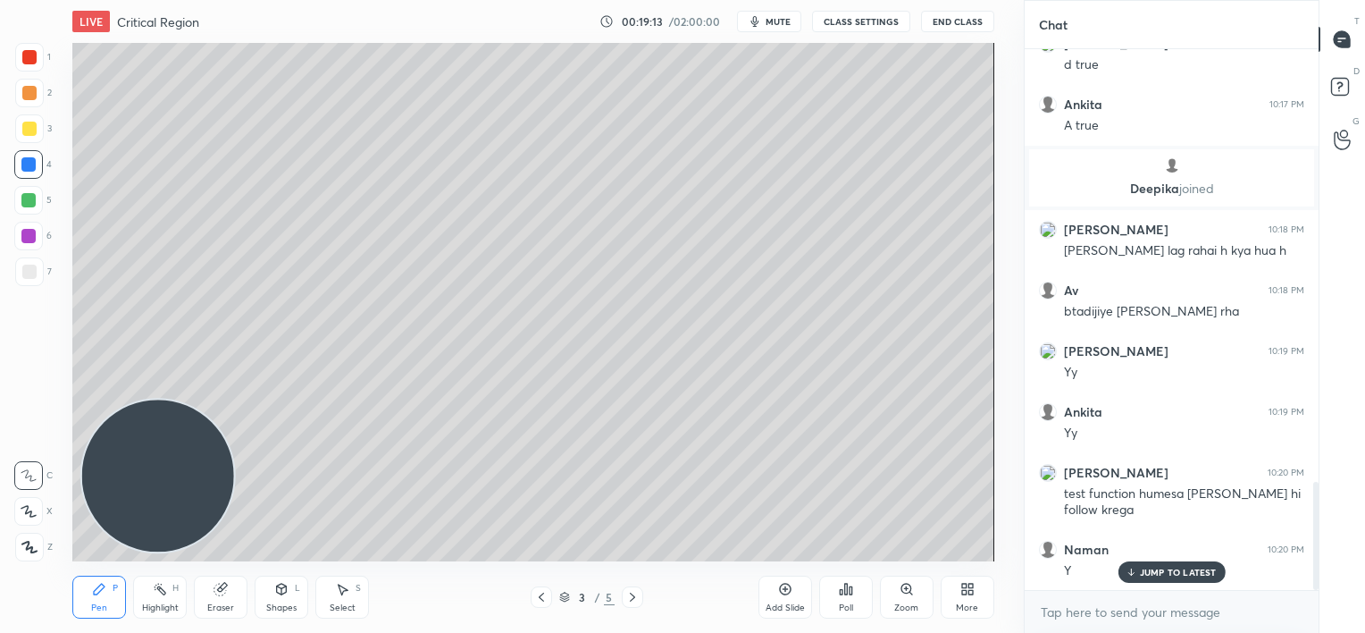
scroll to position [2169, 0]
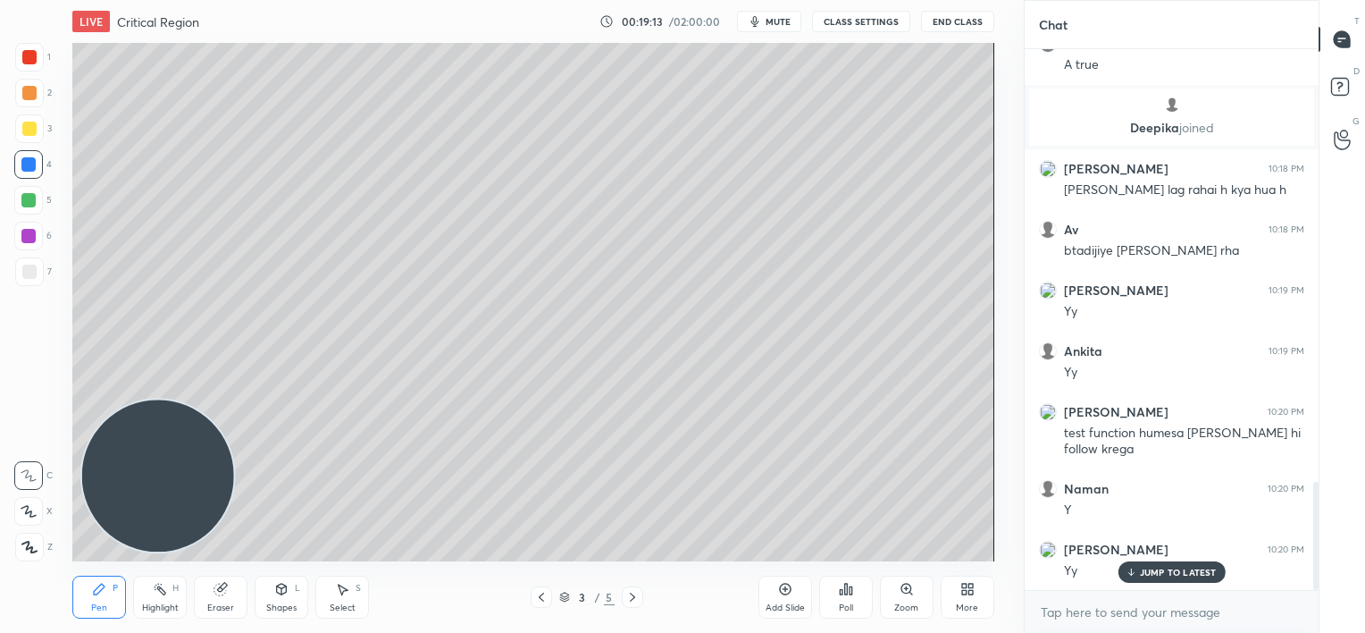
click at [781, 593] on icon at bounding box center [785, 589] width 14 height 14
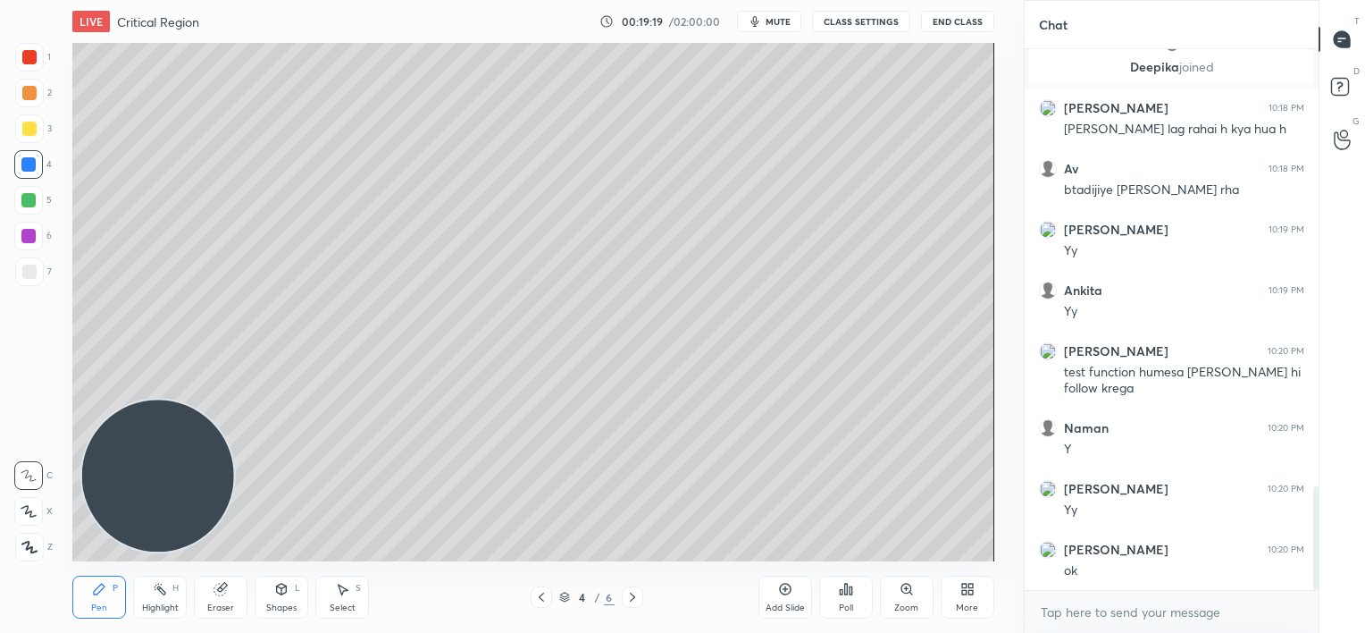
scroll to position [2291, 0]
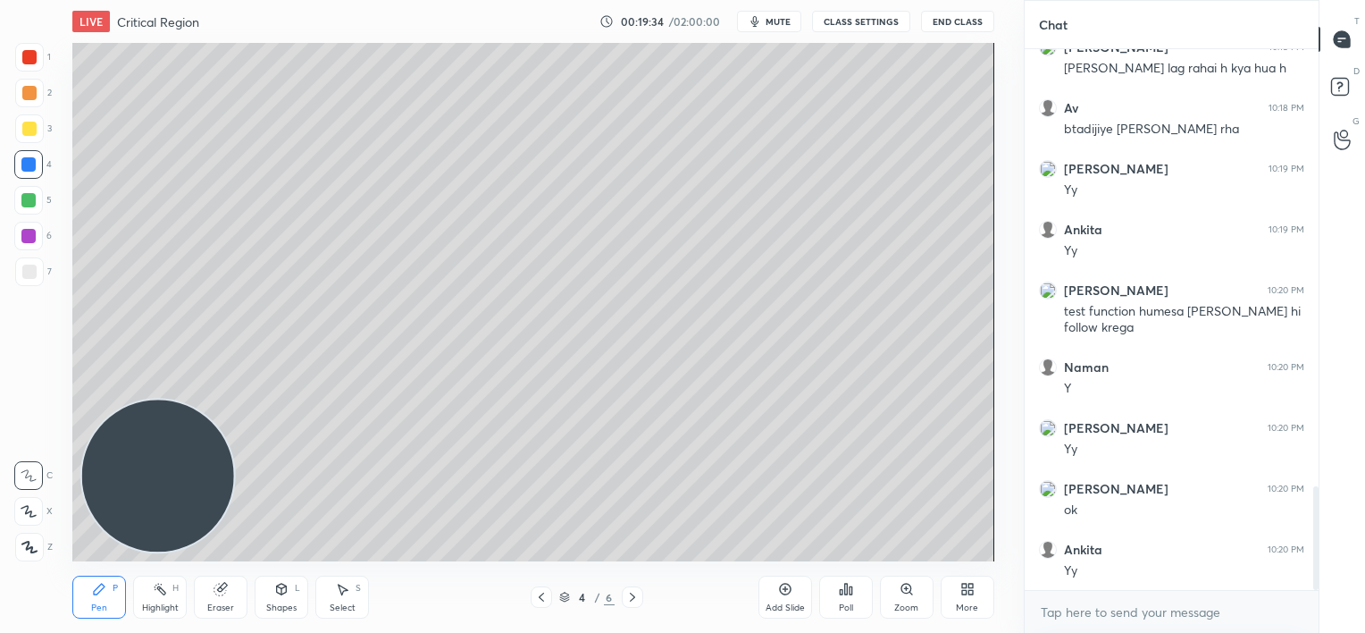
click at [29, 275] on div at bounding box center [29, 271] width 14 height 14
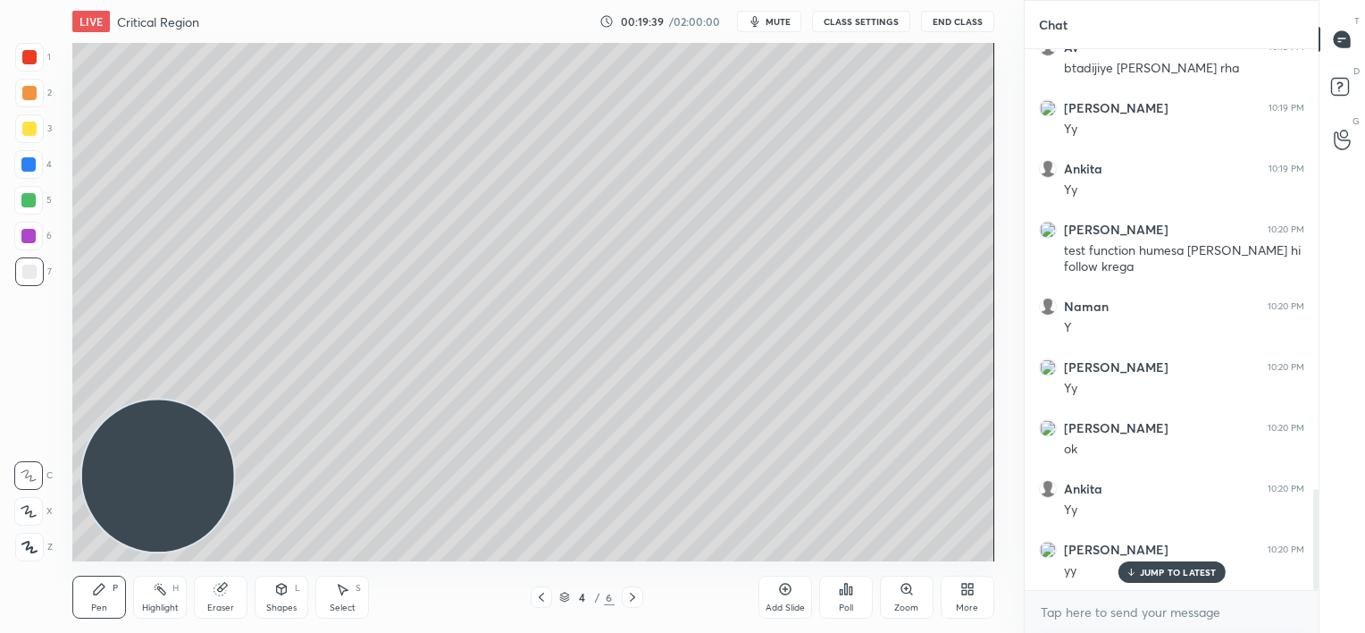
click at [629, 595] on icon at bounding box center [632, 597] width 14 height 14
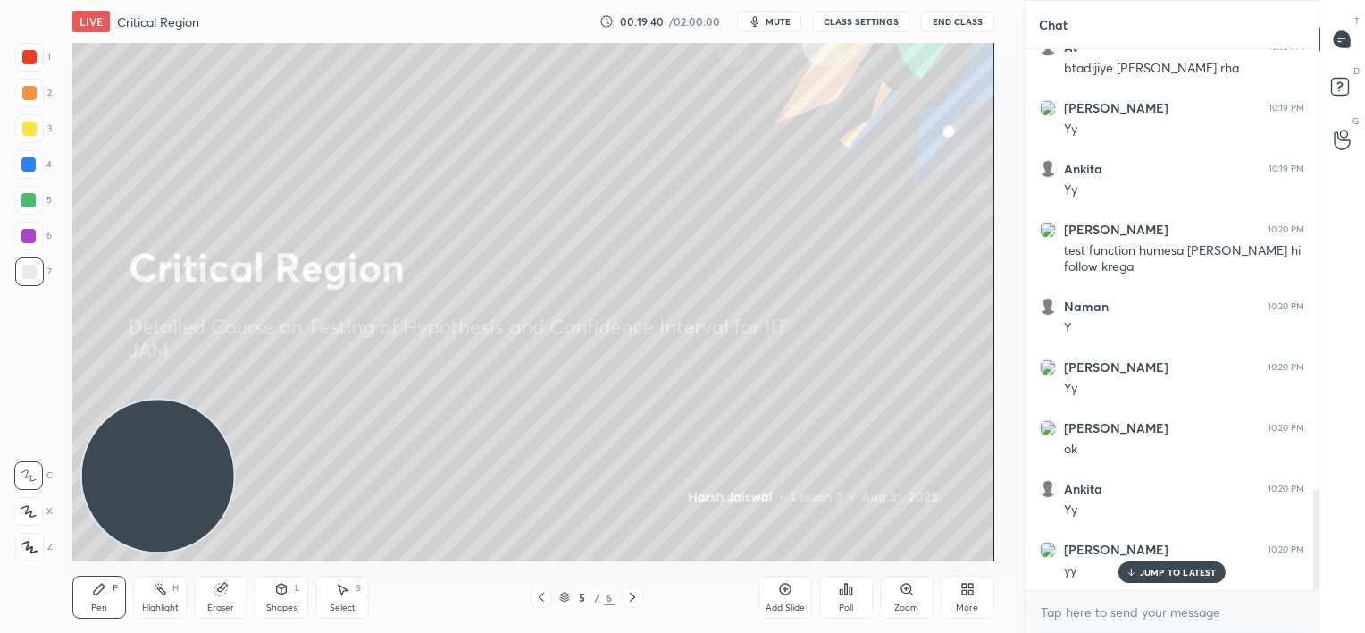
click at [540, 597] on icon at bounding box center [541, 596] width 5 height 9
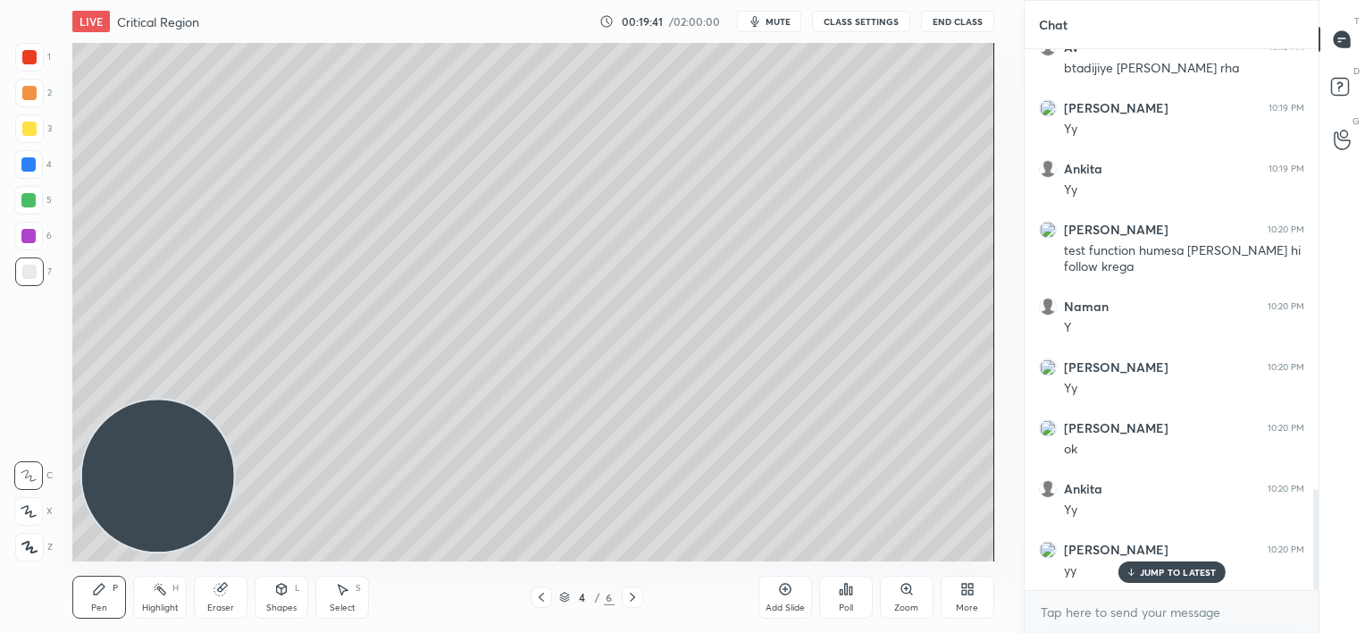
click at [540, 597] on icon at bounding box center [541, 596] width 5 height 9
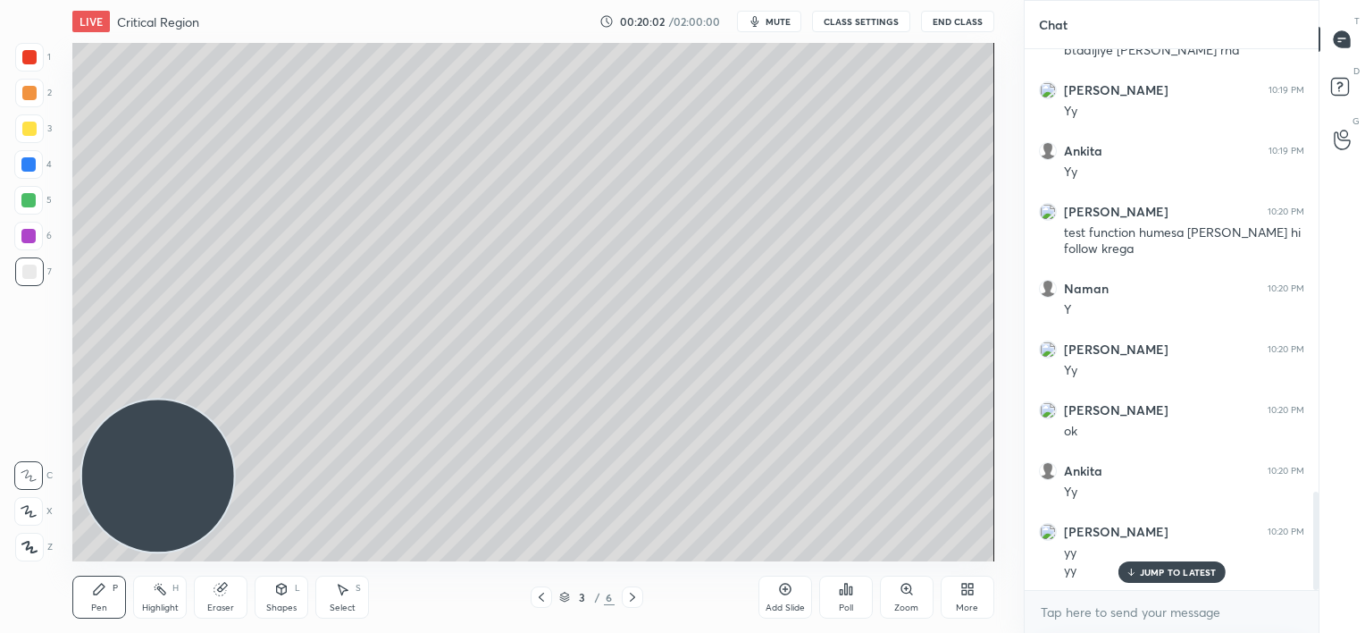
scroll to position [2430, 0]
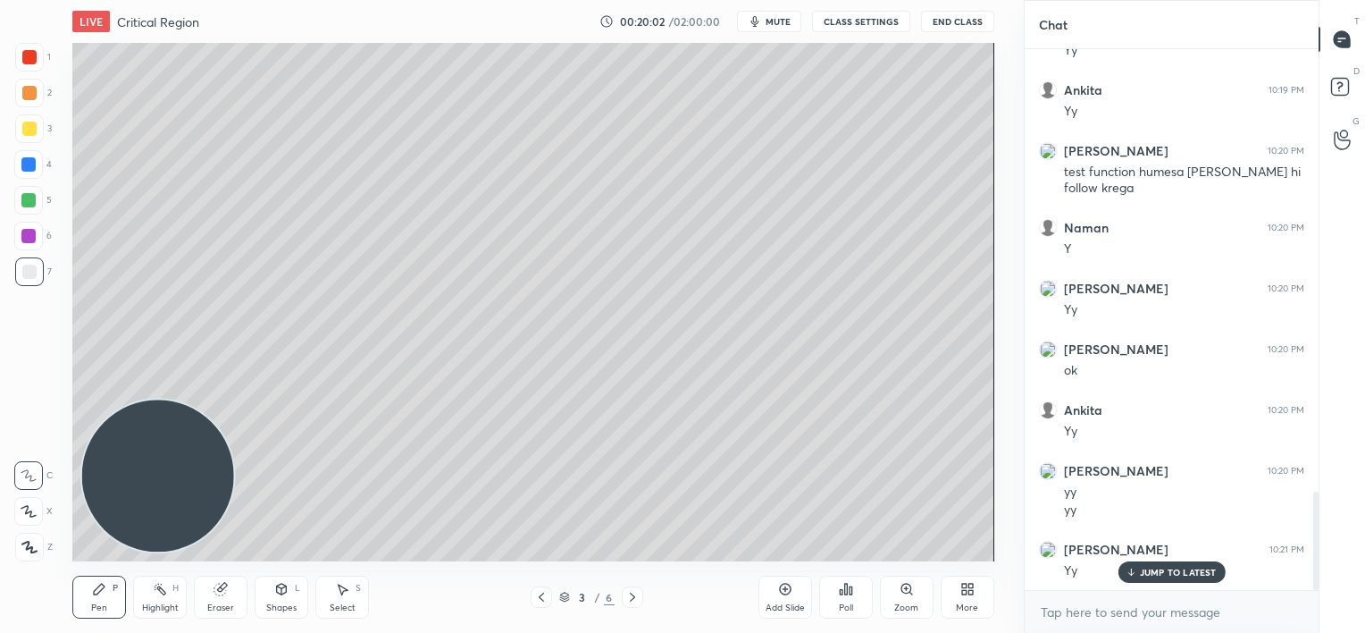
click at [229, 594] on div "Eraser" at bounding box center [221, 596] width 54 height 43
click at [38, 414] on div at bounding box center [29, 417] width 29 height 29
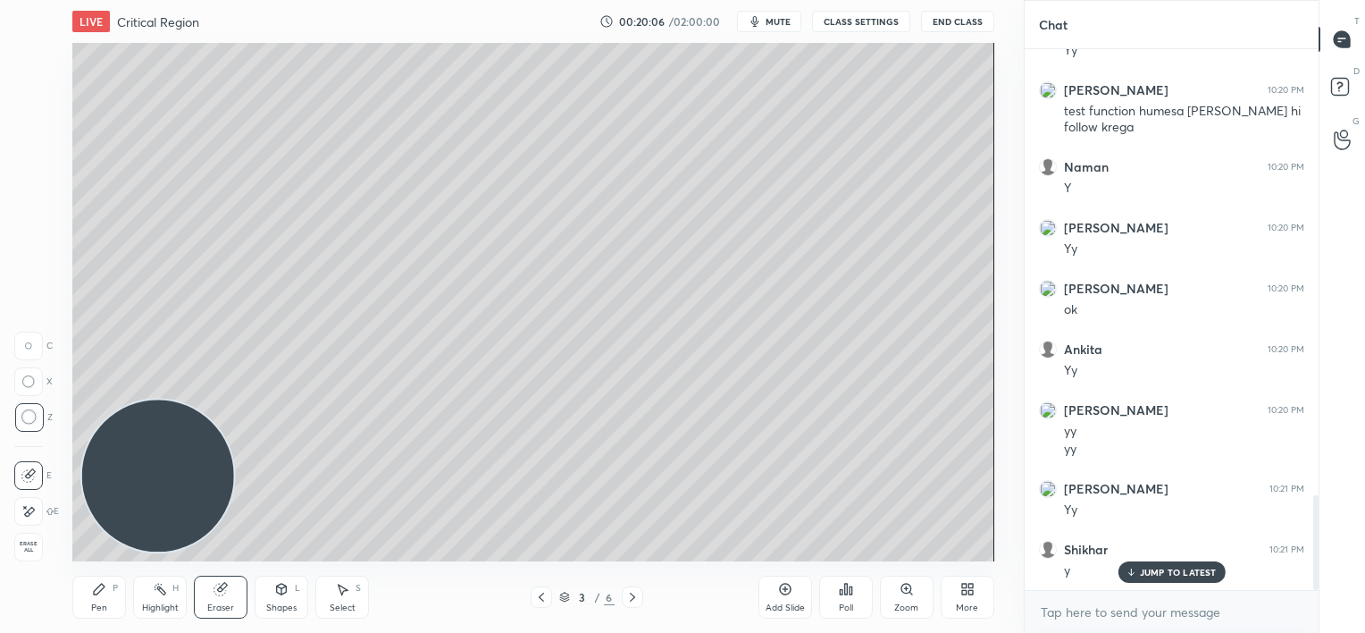
scroll to position [2552, 0]
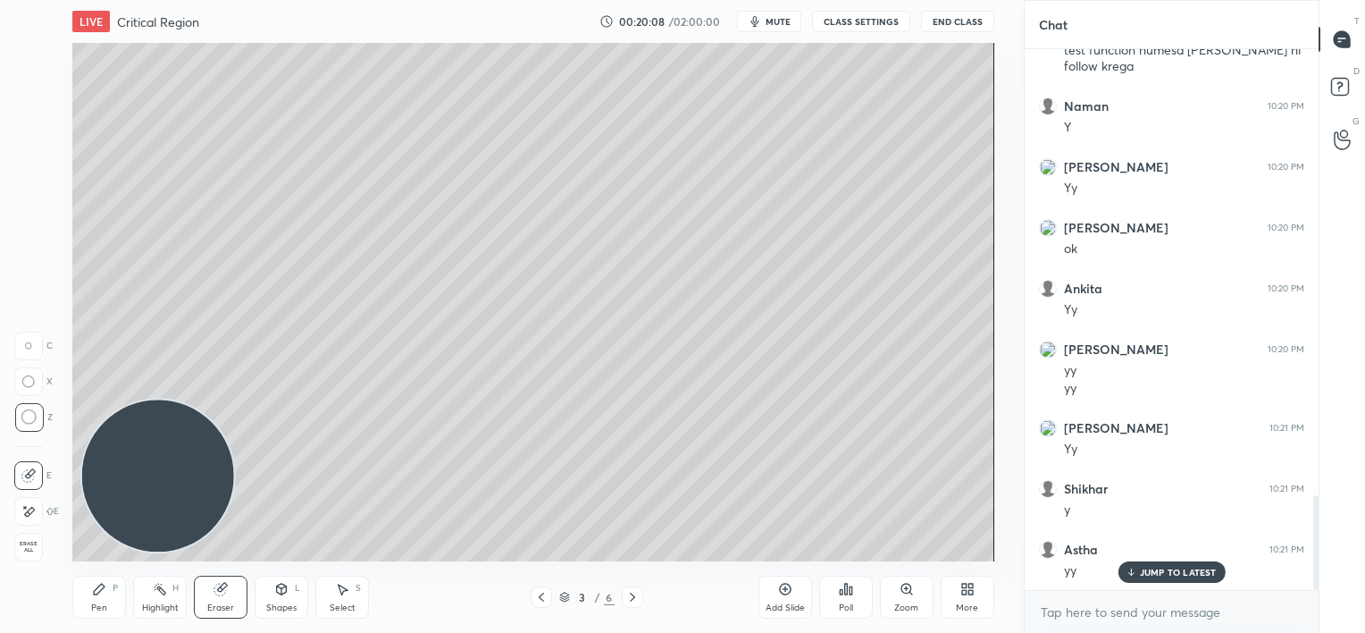
click at [98, 589] on icon at bounding box center [99, 588] width 11 height 11
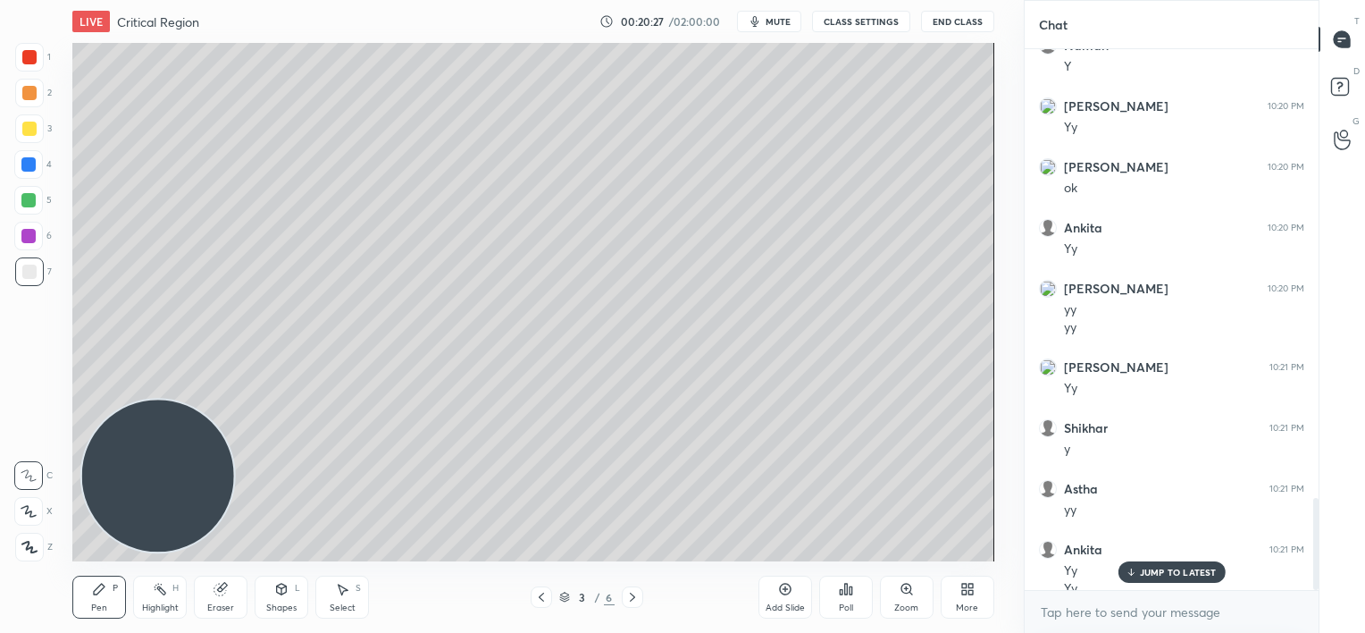
scroll to position [2630, 0]
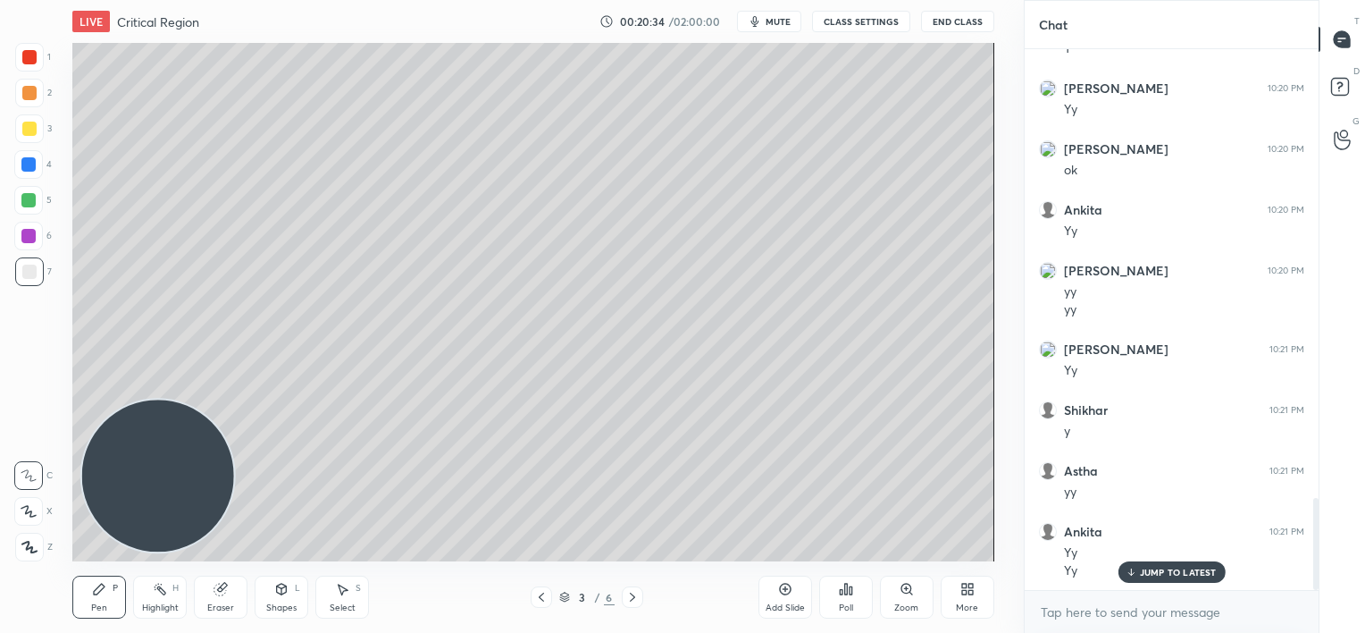
drag, startPoint x: 786, startPoint y: 588, endPoint x: 784, endPoint y: 566, distance: 21.5
click at [789, 588] on icon at bounding box center [785, 589] width 14 height 14
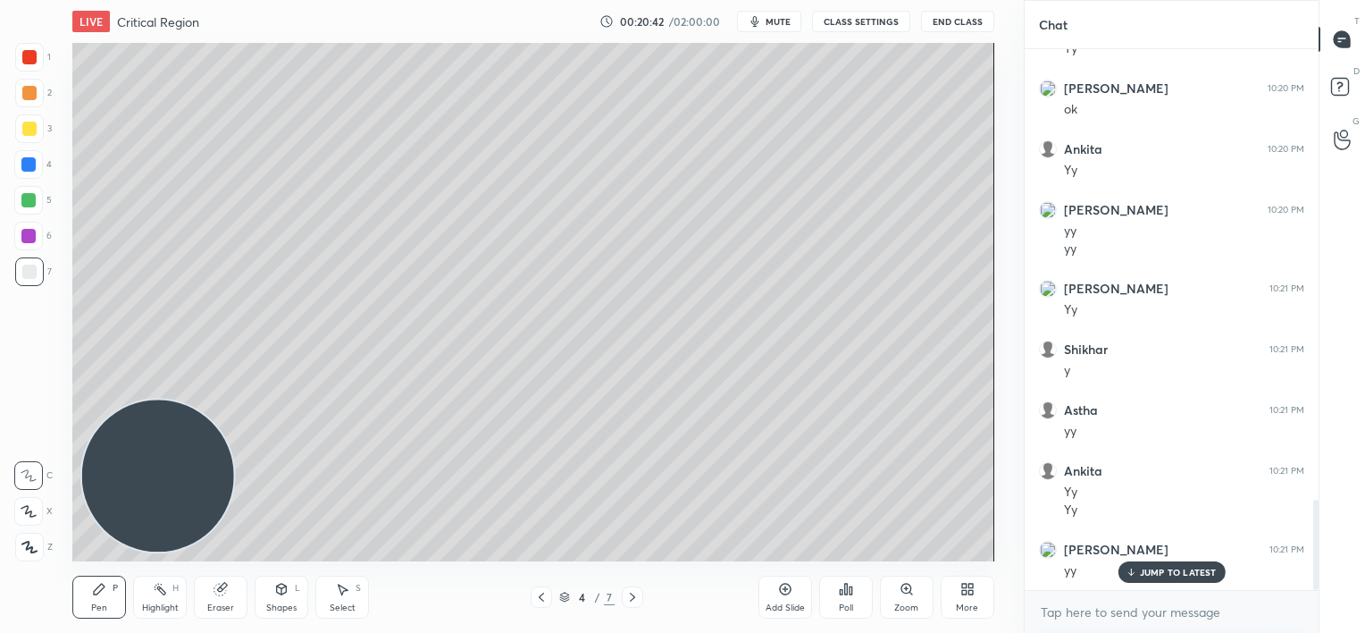
click at [540, 592] on icon at bounding box center [541, 597] width 14 height 14
drag, startPoint x: 634, startPoint y: 594, endPoint x: 643, endPoint y: 579, distance: 17.6
click at [639, 591] on icon at bounding box center [632, 597] width 14 height 14
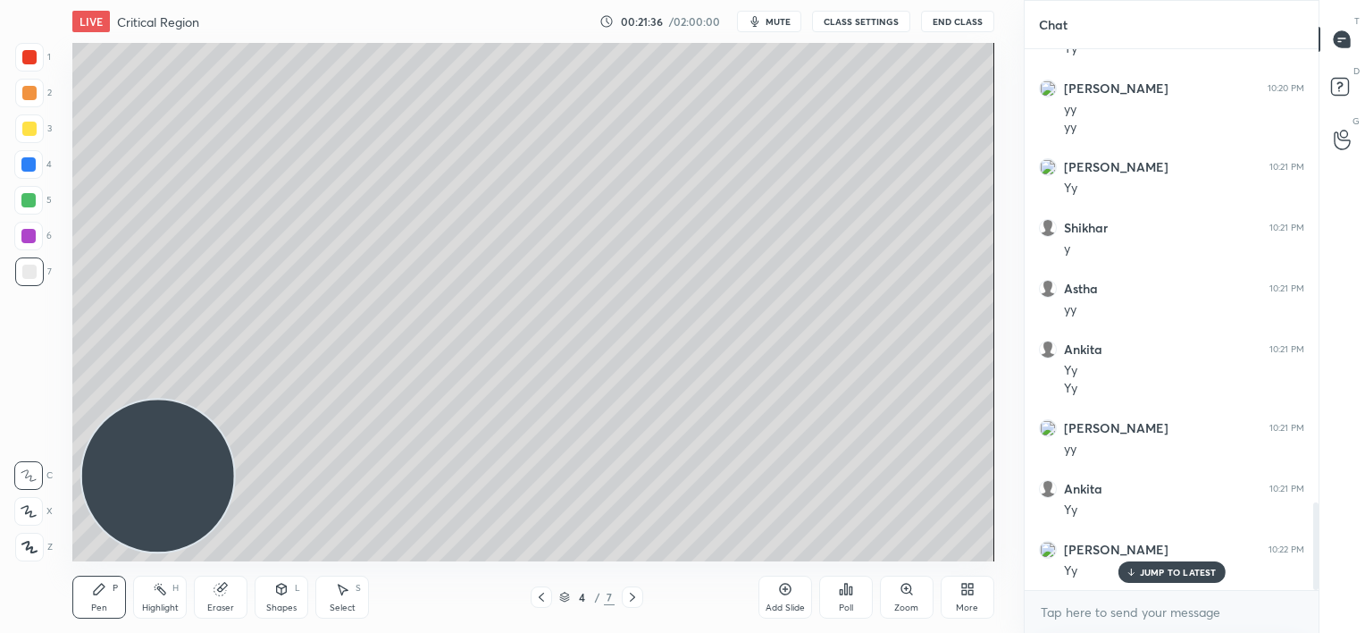
scroll to position [2873, 0]
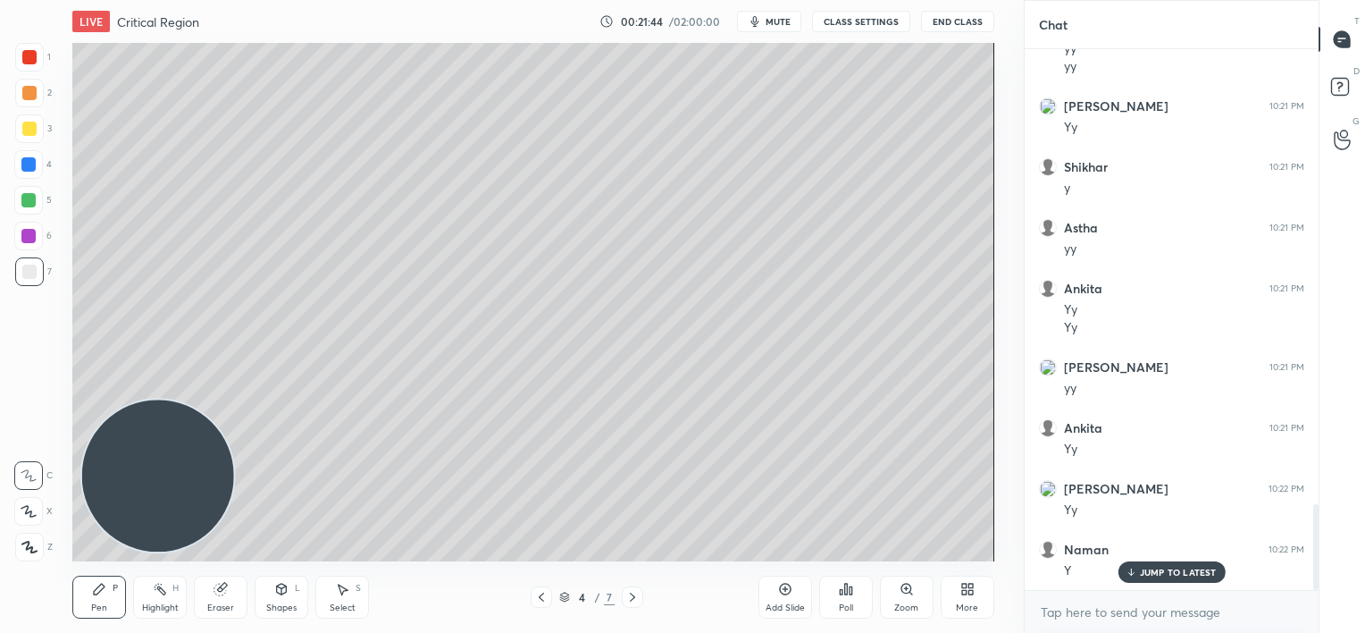
click at [543, 594] on icon at bounding box center [541, 597] width 14 height 14
drag, startPoint x: 635, startPoint y: 595, endPoint x: 636, endPoint y: 561, distance: 34.0
click at [636, 591] on icon at bounding box center [632, 597] width 14 height 14
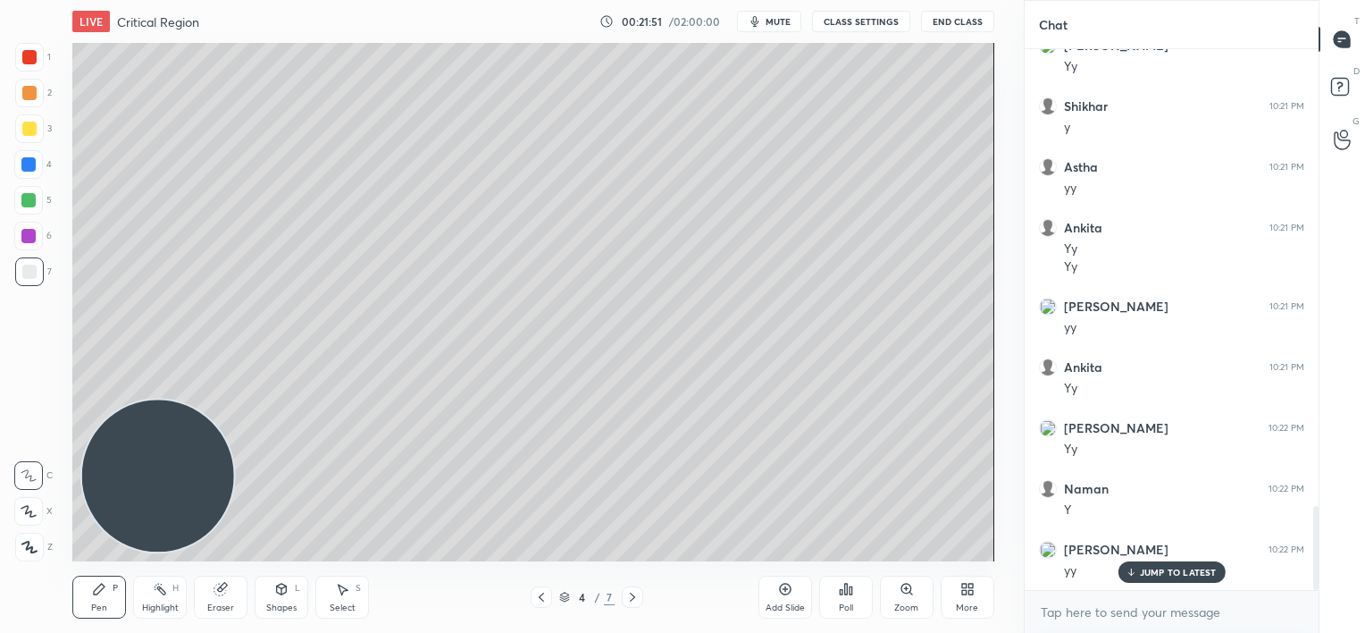
scroll to position [2995, 0]
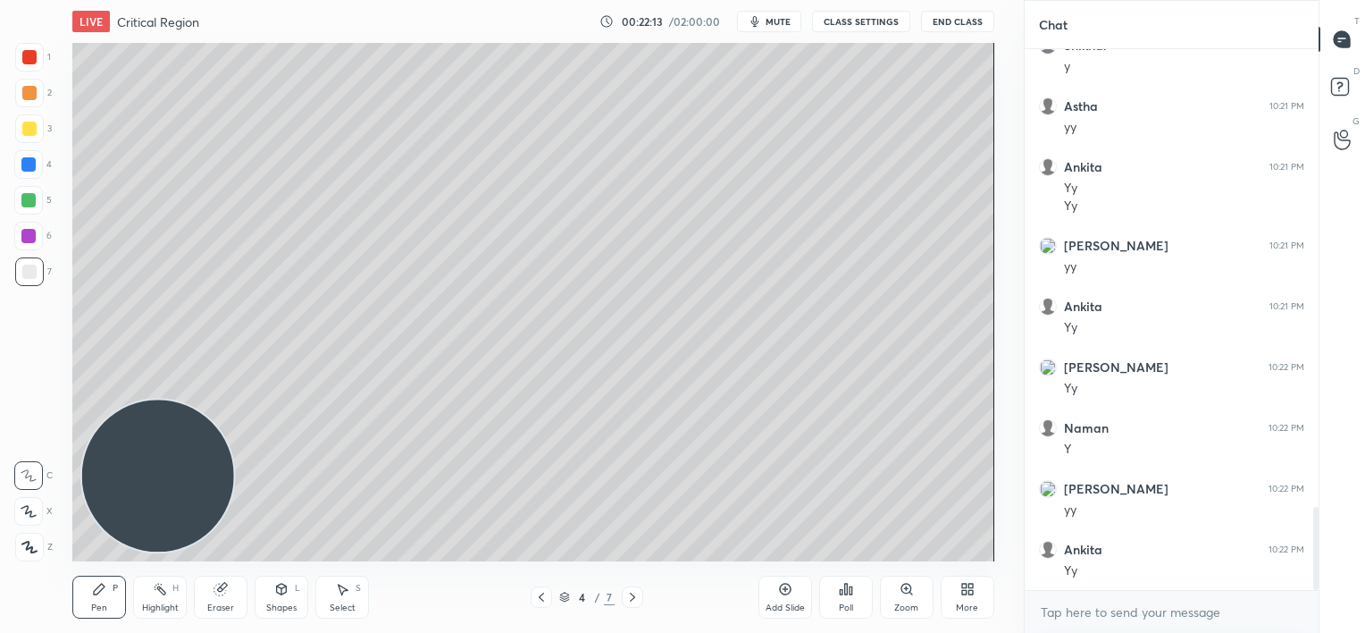
drag, startPoint x: 541, startPoint y: 604, endPoint x: 543, endPoint y: 590, distance: 14.5
click at [541, 604] on div at bounding box center [541, 596] width 21 height 21
click at [225, 598] on div "Eraser" at bounding box center [221, 596] width 54 height 43
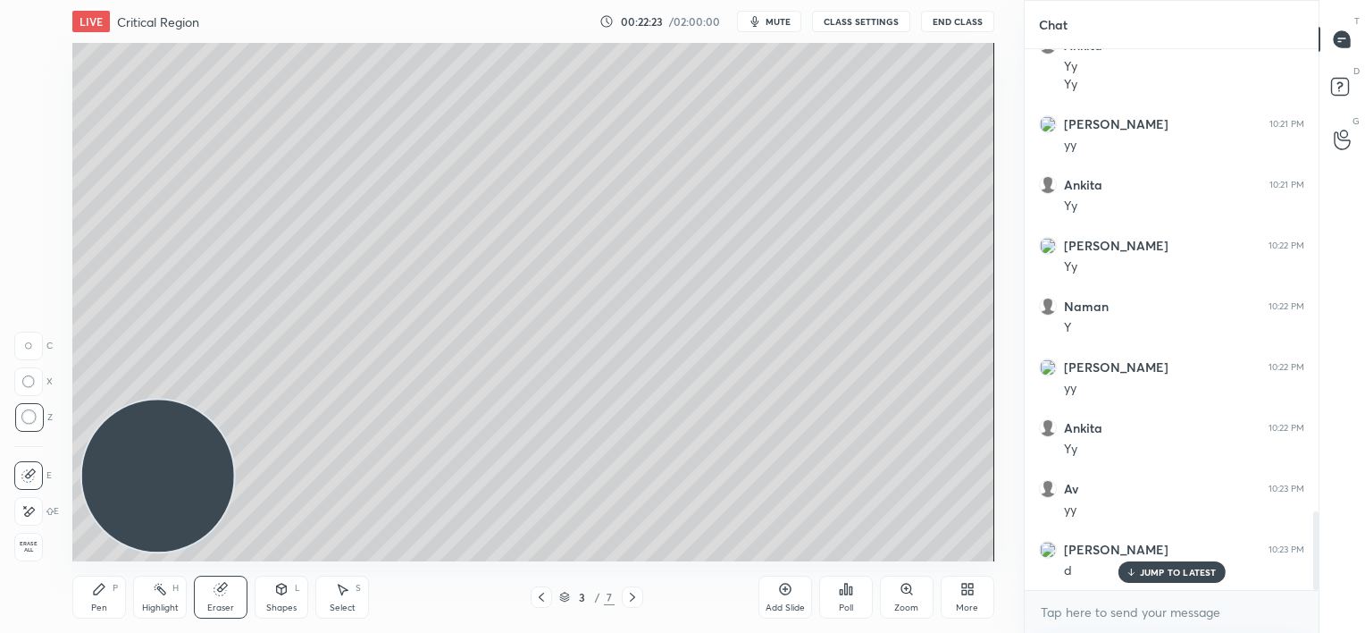
scroll to position [3177, 0]
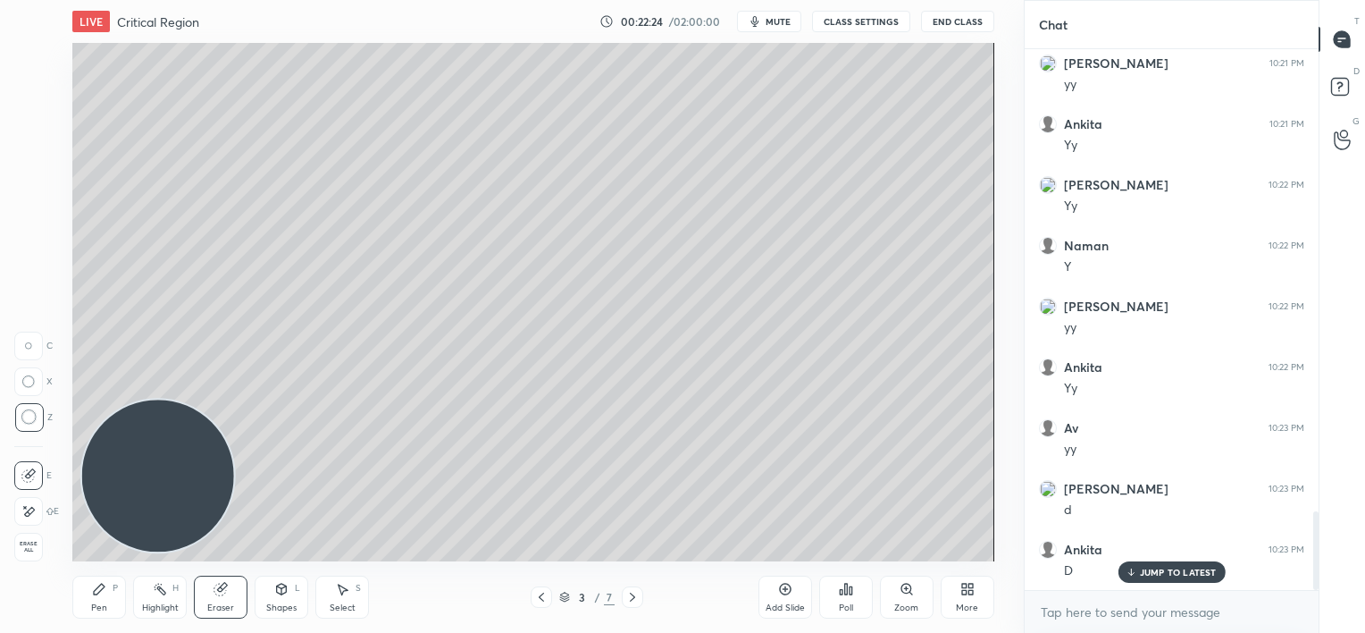
click at [1140, 569] on p "JUMP TO LATEST" at bounding box center [1178, 571] width 77 height 11
click at [72, 593] on div "Pen P" at bounding box center [99, 596] width 54 height 43
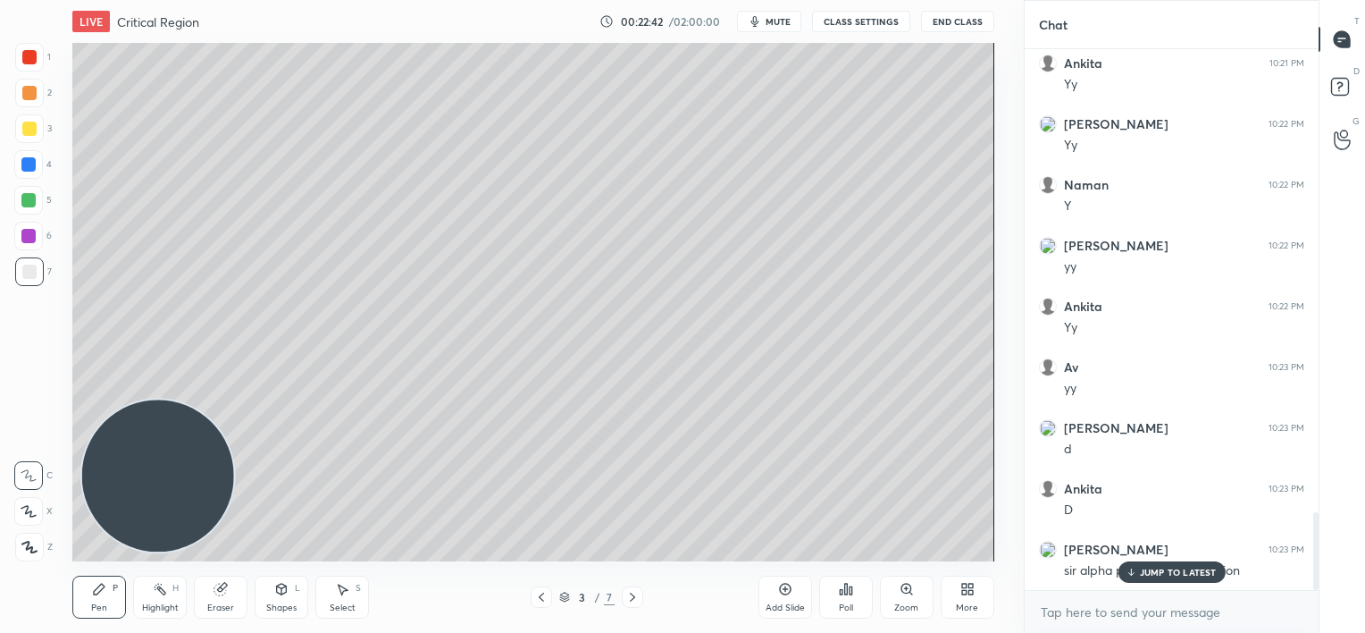
click at [1167, 573] on p "JUMP TO LATEST" at bounding box center [1178, 571] width 77 height 11
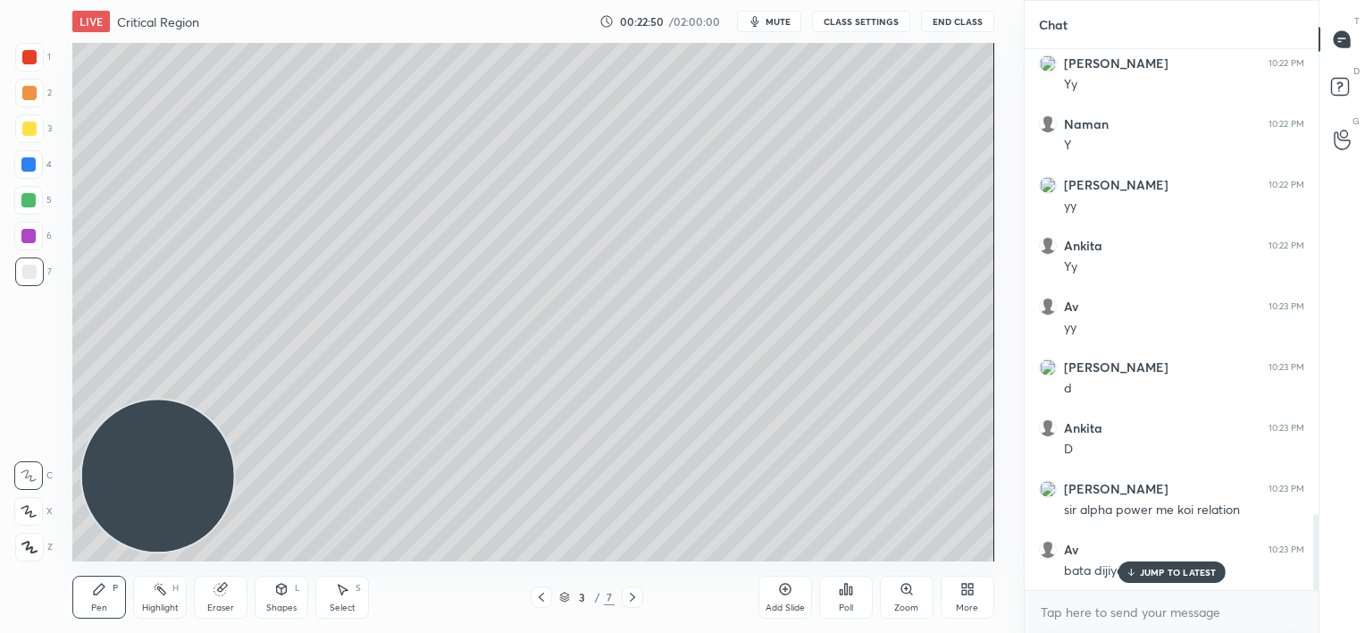
click at [1132, 569] on icon at bounding box center [1131, 571] width 12 height 11
click at [788, 597] on div "Add Slide" at bounding box center [785, 596] width 54 height 43
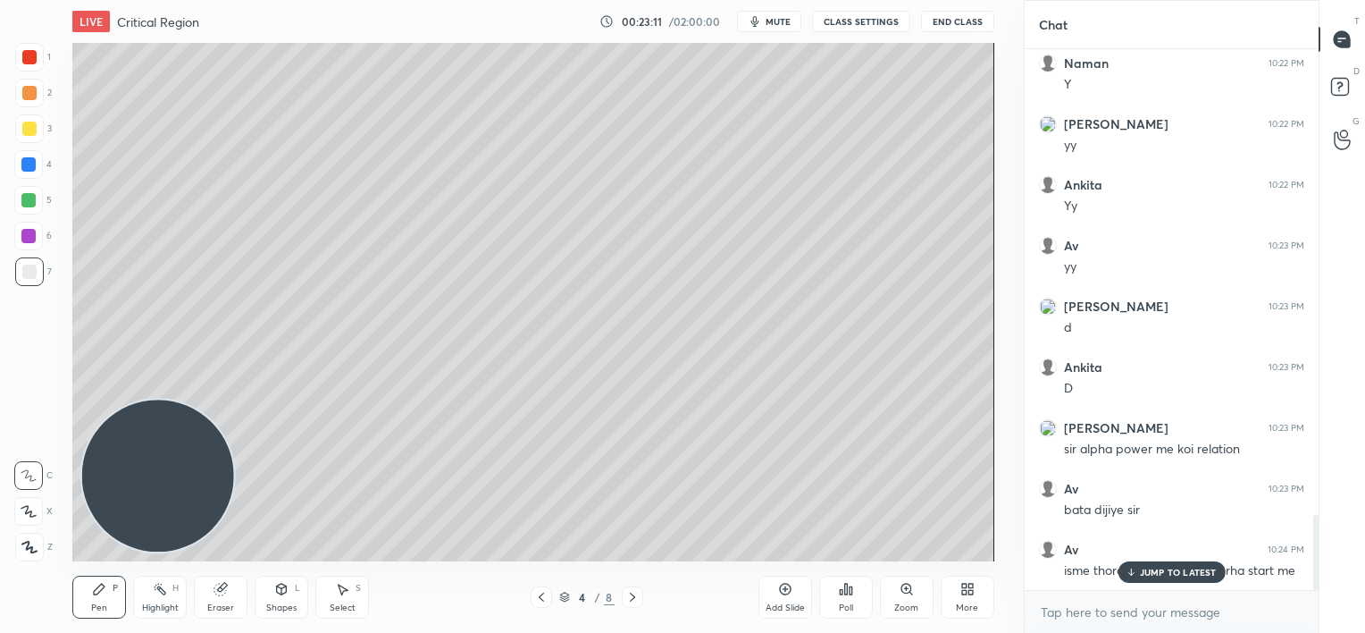
drag, startPoint x: 1161, startPoint y: 574, endPoint x: 1094, endPoint y: 562, distance: 69.0
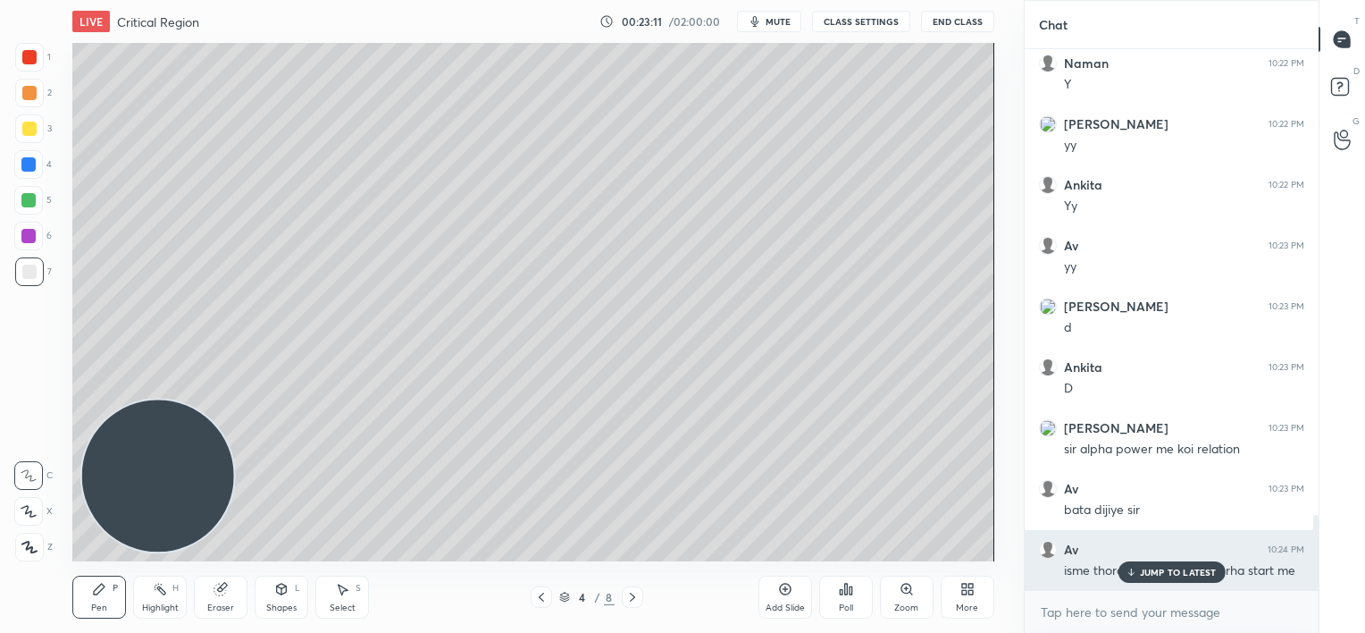
click at [1161, 574] on p "JUMP TO LATEST" at bounding box center [1178, 571] width 77 height 11
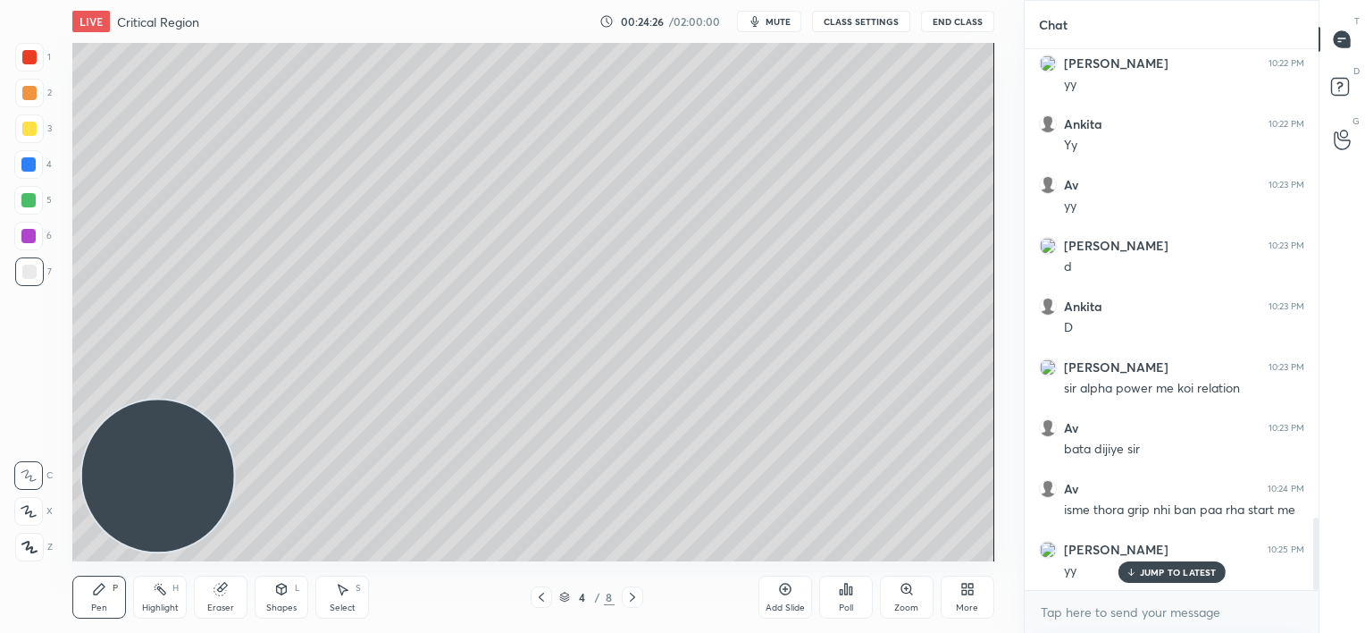
scroll to position [3481, 0]
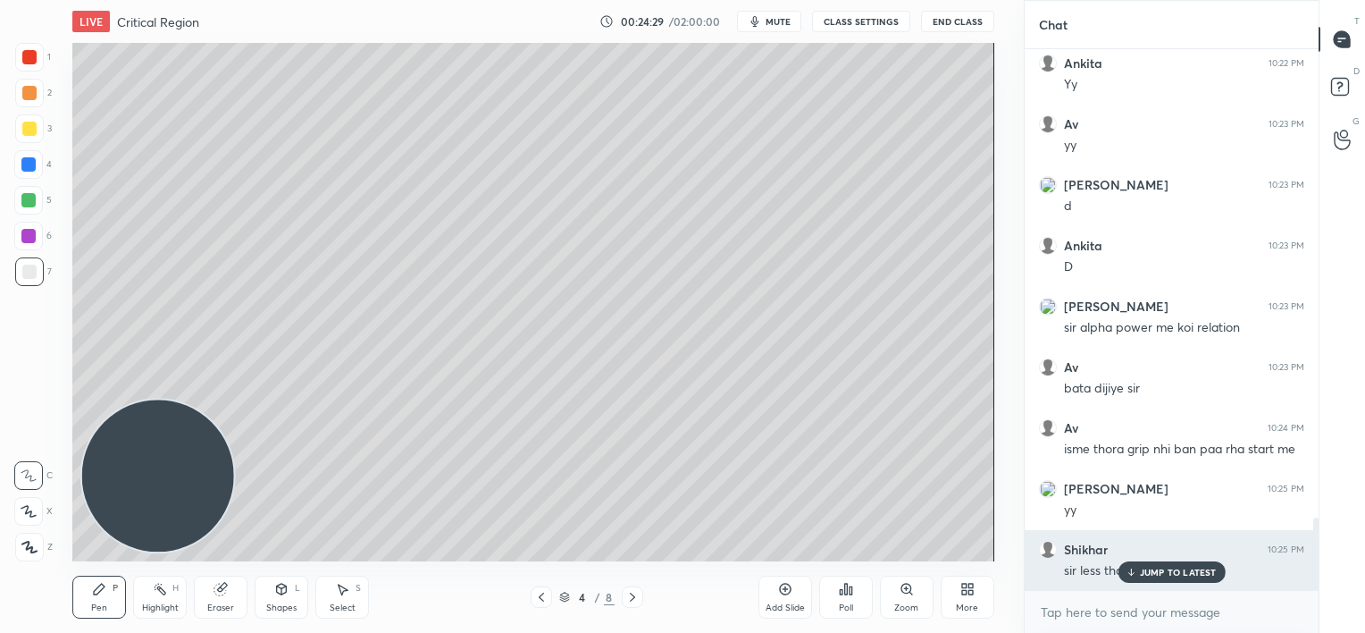
drag, startPoint x: 1129, startPoint y: 566, endPoint x: 1027, endPoint y: 562, distance: 101.9
click at [1126, 566] on icon at bounding box center [1131, 571] width 12 height 11
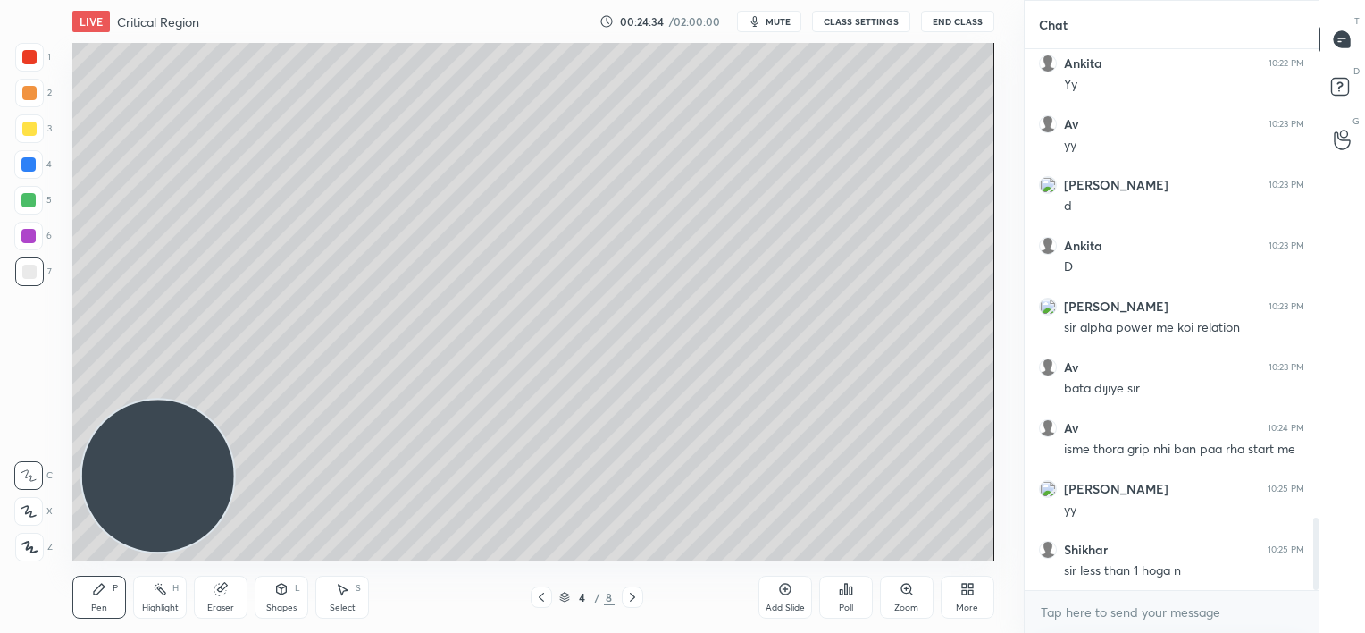
drag, startPoint x: 780, startPoint y: 592, endPoint x: 779, endPoint y: 558, distance: 34.0
click at [782, 592] on icon at bounding box center [785, 589] width 12 height 12
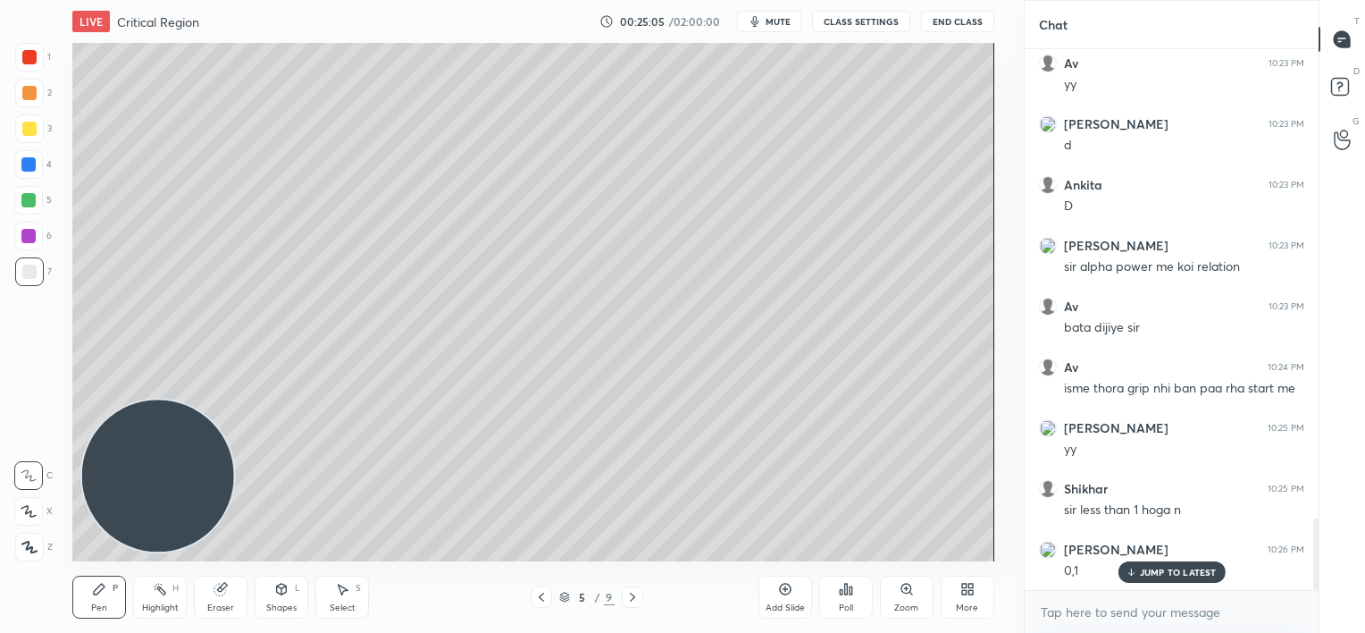
scroll to position [3602, 0]
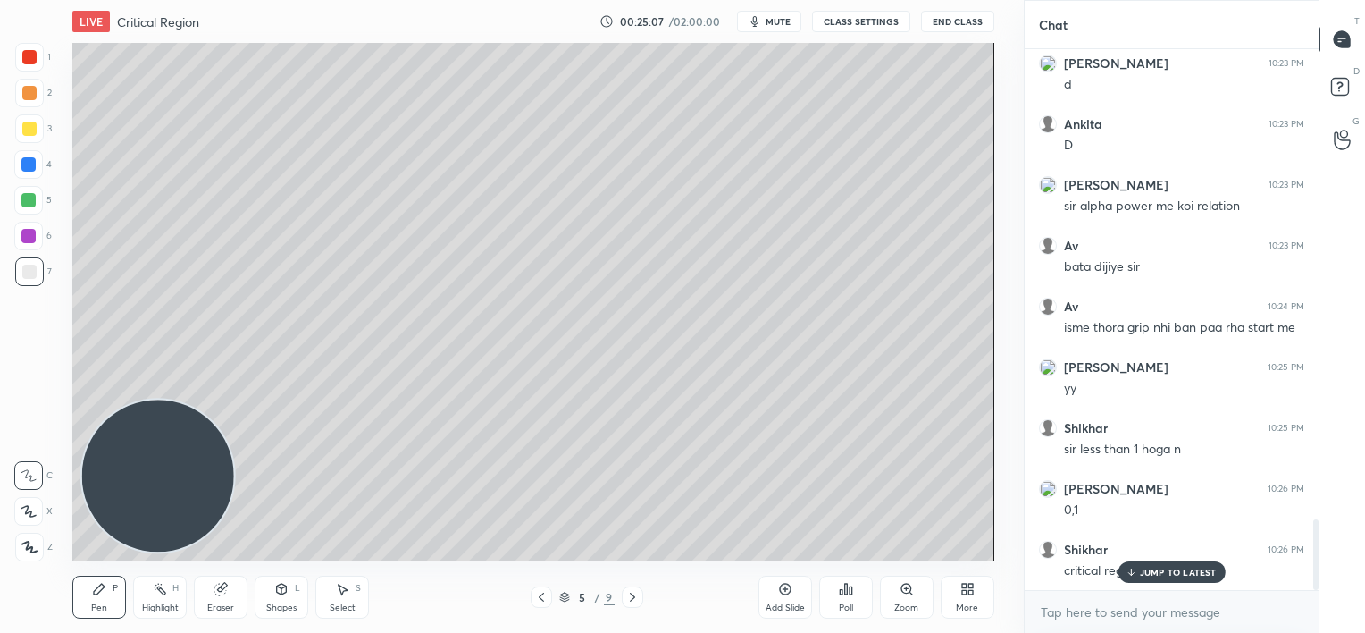
drag, startPoint x: 1137, startPoint y: 567, endPoint x: 1112, endPoint y: 561, distance: 25.8
click at [1136, 567] on div "JUMP TO LATEST" at bounding box center [1171, 571] width 107 height 21
click at [543, 593] on icon at bounding box center [541, 597] width 14 height 14
click at [540, 597] on icon at bounding box center [541, 596] width 5 height 9
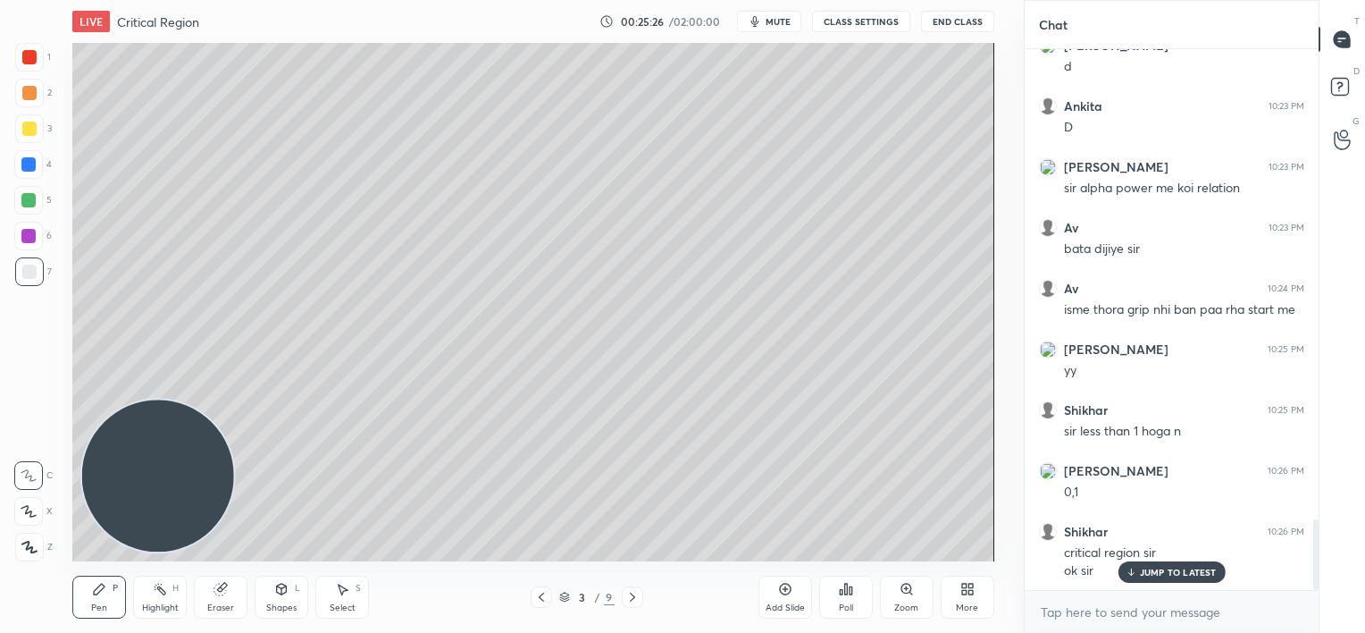
click at [786, 589] on icon at bounding box center [784, 588] width 5 height 5
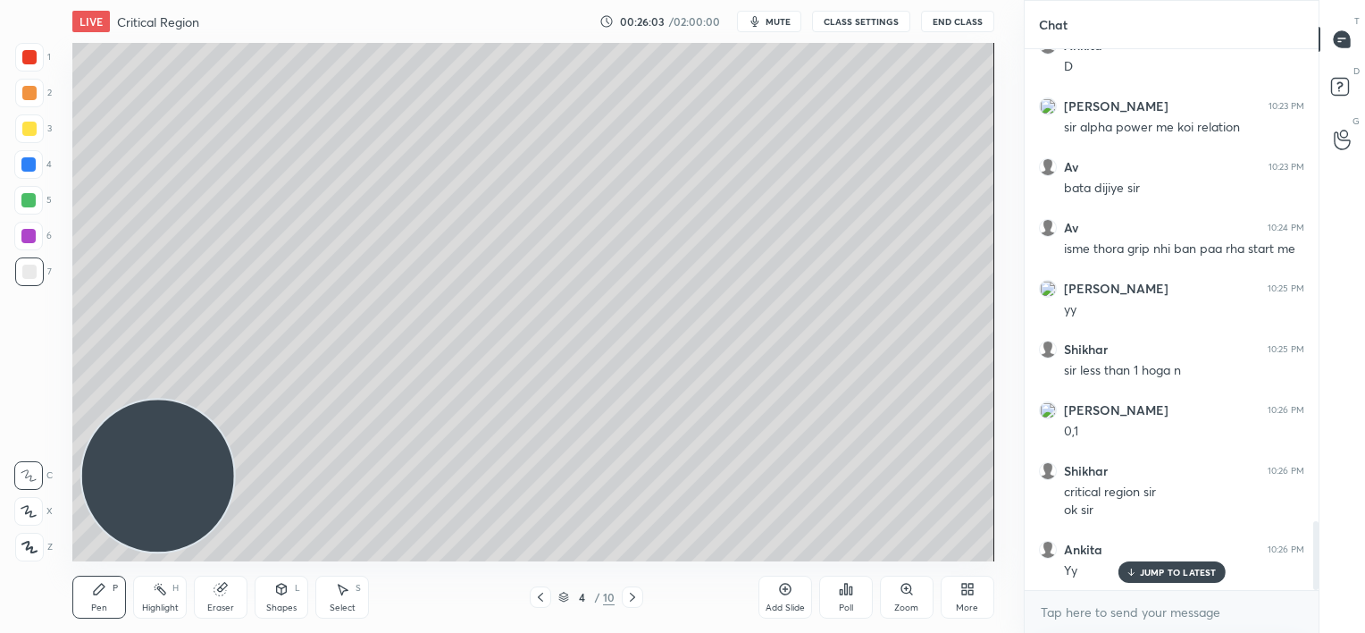
click at [25, 163] on div at bounding box center [28, 164] width 14 height 14
click at [538, 599] on icon at bounding box center [540, 597] width 14 height 14
click at [636, 597] on icon at bounding box center [632, 597] width 14 height 14
click at [633, 599] on icon at bounding box center [632, 597] width 14 height 14
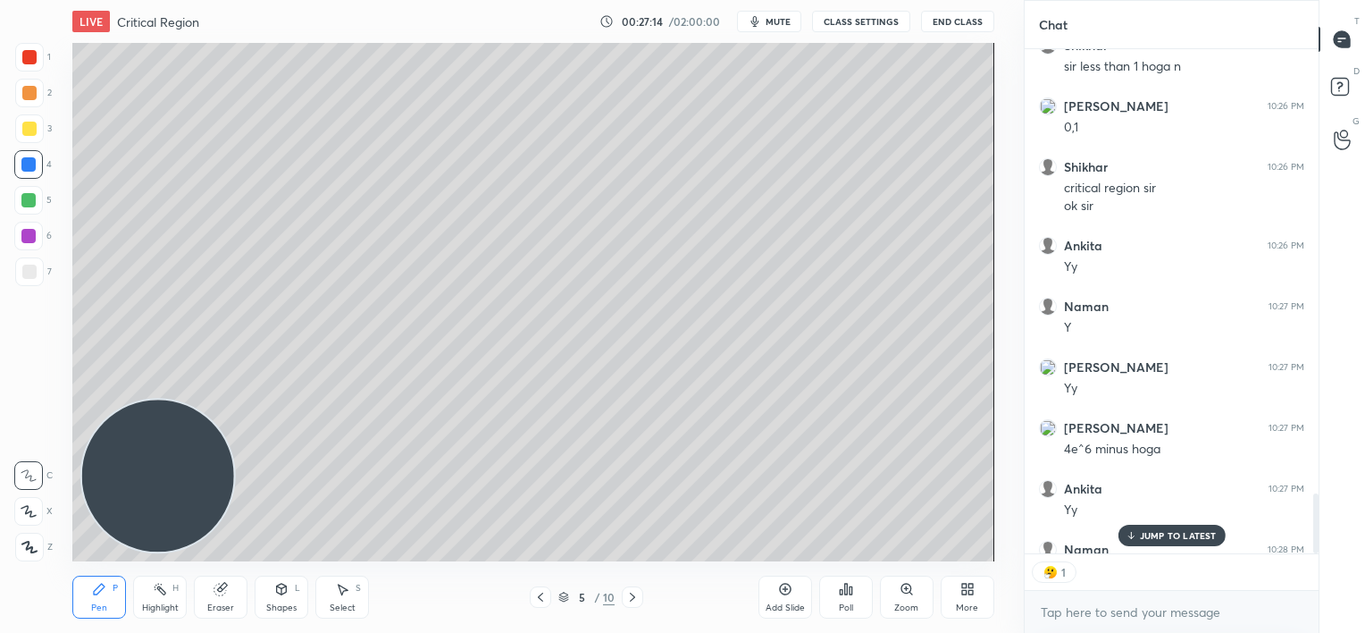
scroll to position [5, 5]
drag, startPoint x: 1141, startPoint y: 537, endPoint x: 1090, endPoint y: 532, distance: 51.1
click at [1141, 539] on p "JUMP TO LATEST" at bounding box center [1178, 535] width 77 height 11
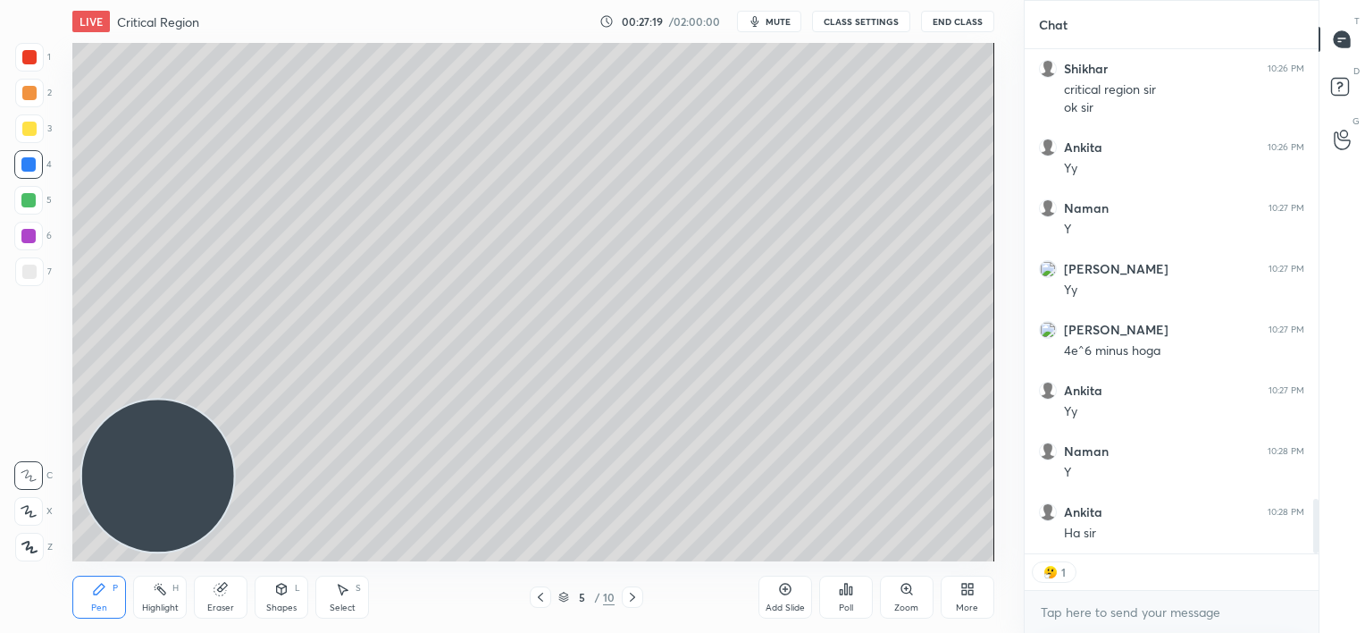
scroll to position [4144, 0]
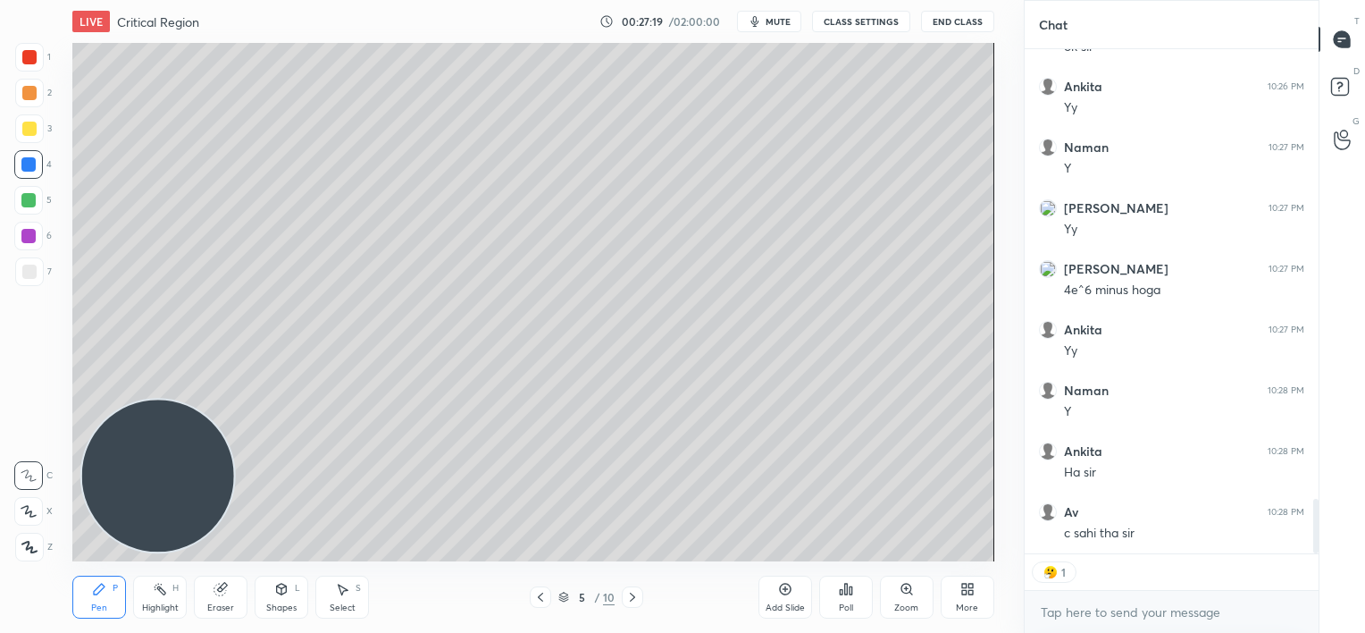
click at [541, 598] on icon at bounding box center [540, 597] width 14 height 14
click at [536, 599] on icon at bounding box center [540, 597] width 14 height 14
type textarea "x"
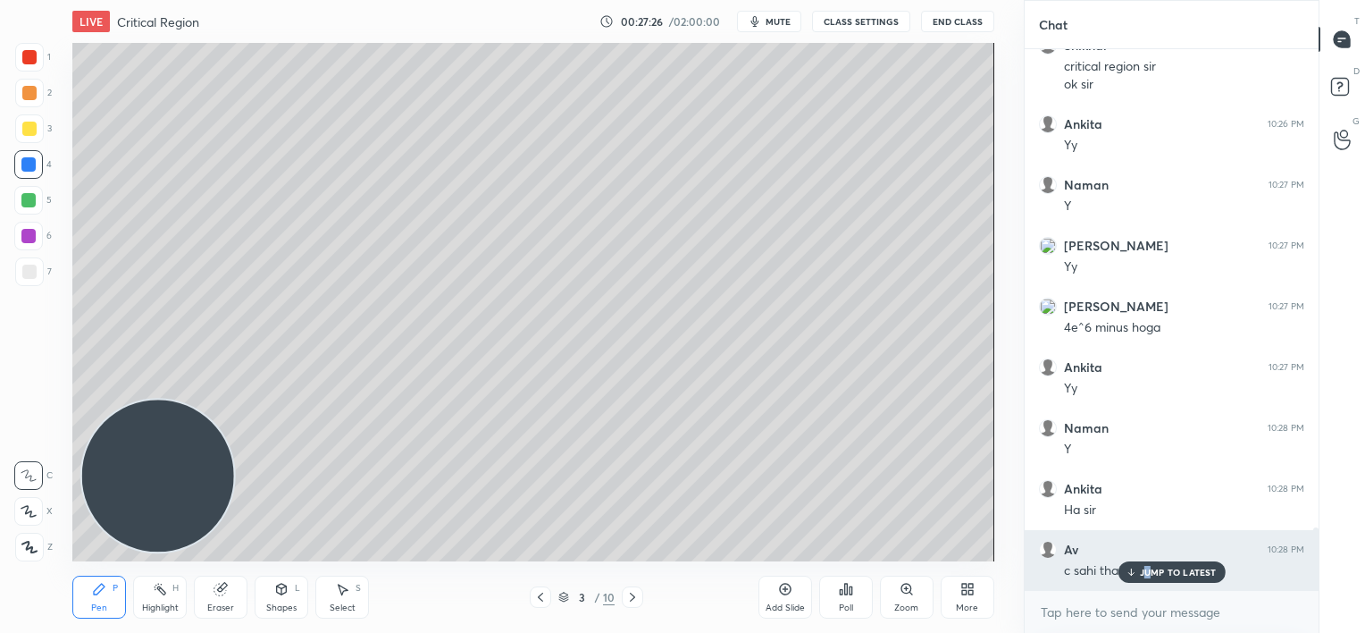
click at [1145, 568] on p "JUMP TO LATEST" at bounding box center [1178, 571] width 77 height 11
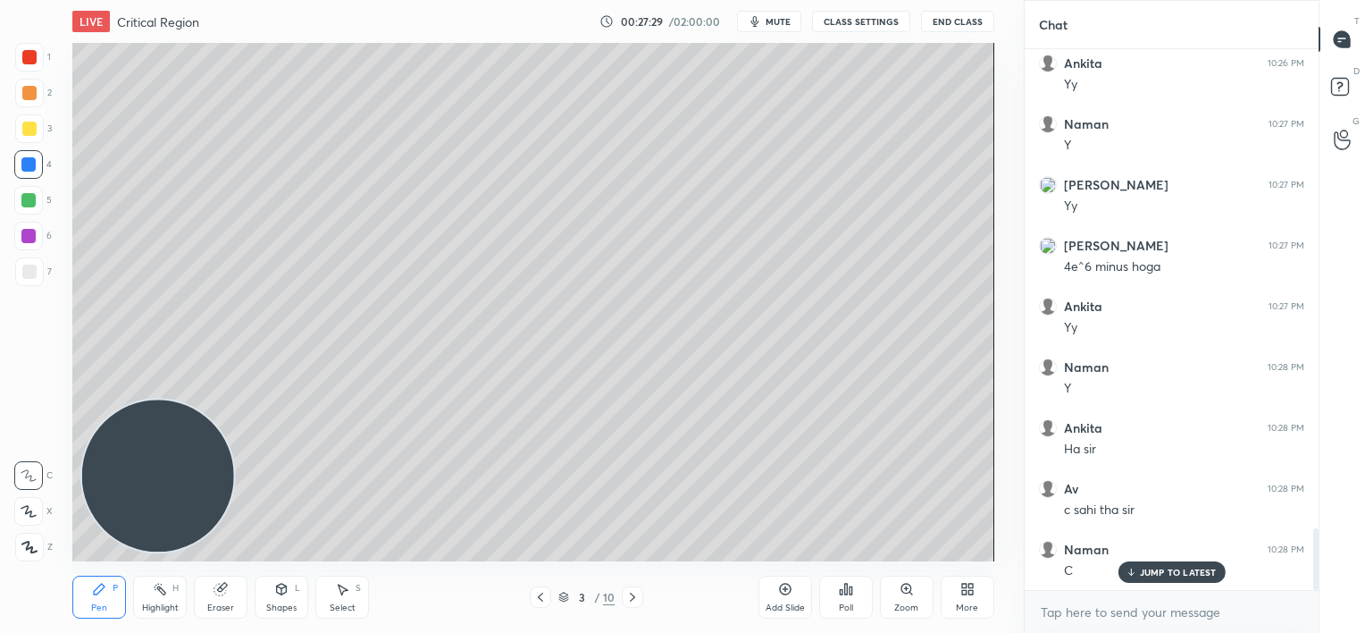
scroll to position [4228, 0]
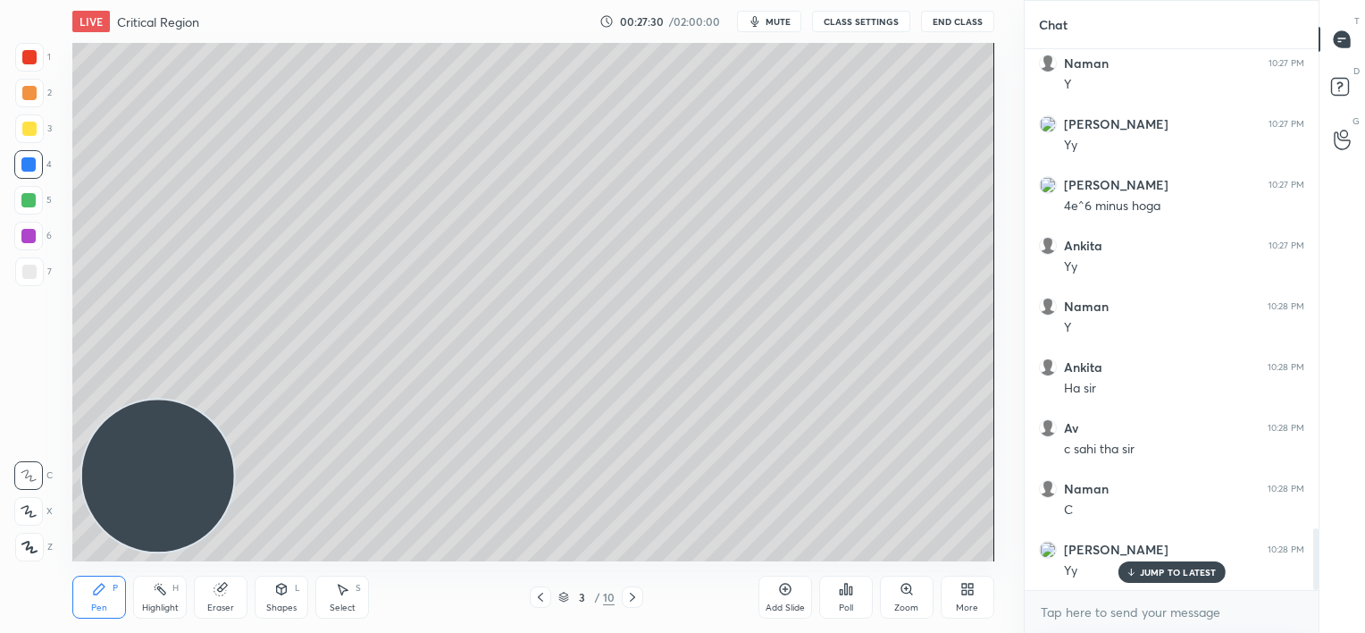
click at [1150, 572] on p "JUMP TO LATEST" at bounding box center [1178, 571] width 77 height 11
click at [786, 597] on div "Add Slide" at bounding box center [785, 596] width 54 height 43
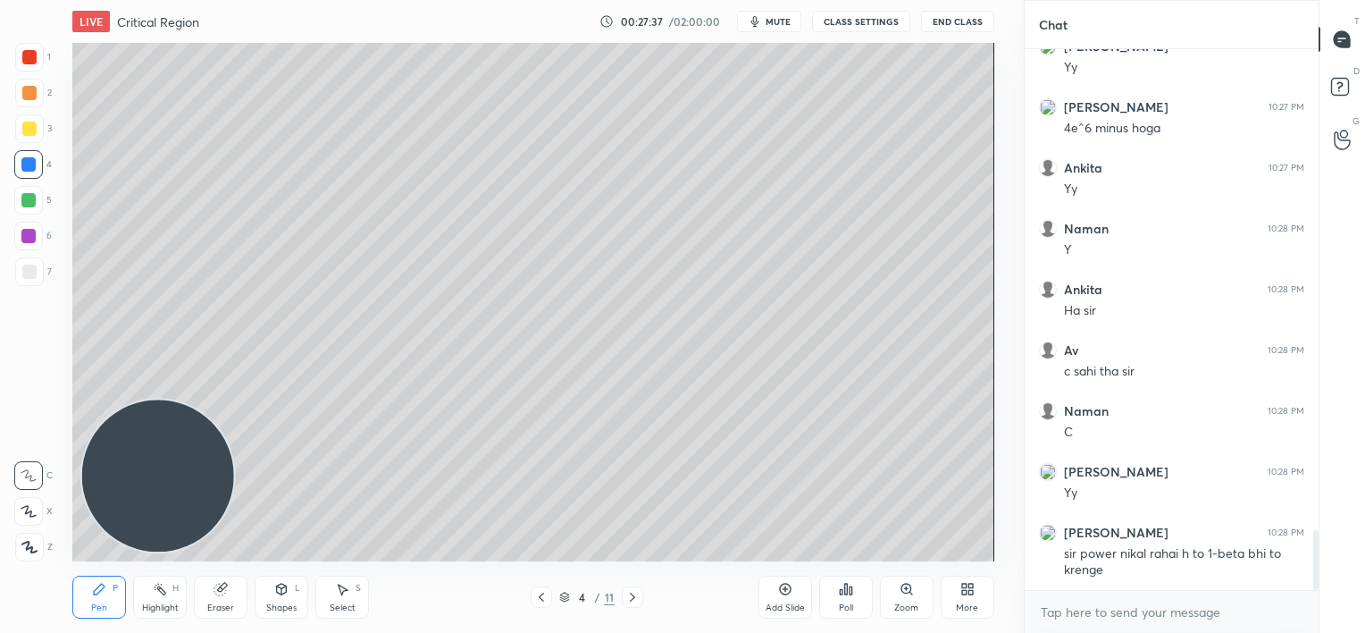
scroll to position [4366, 0]
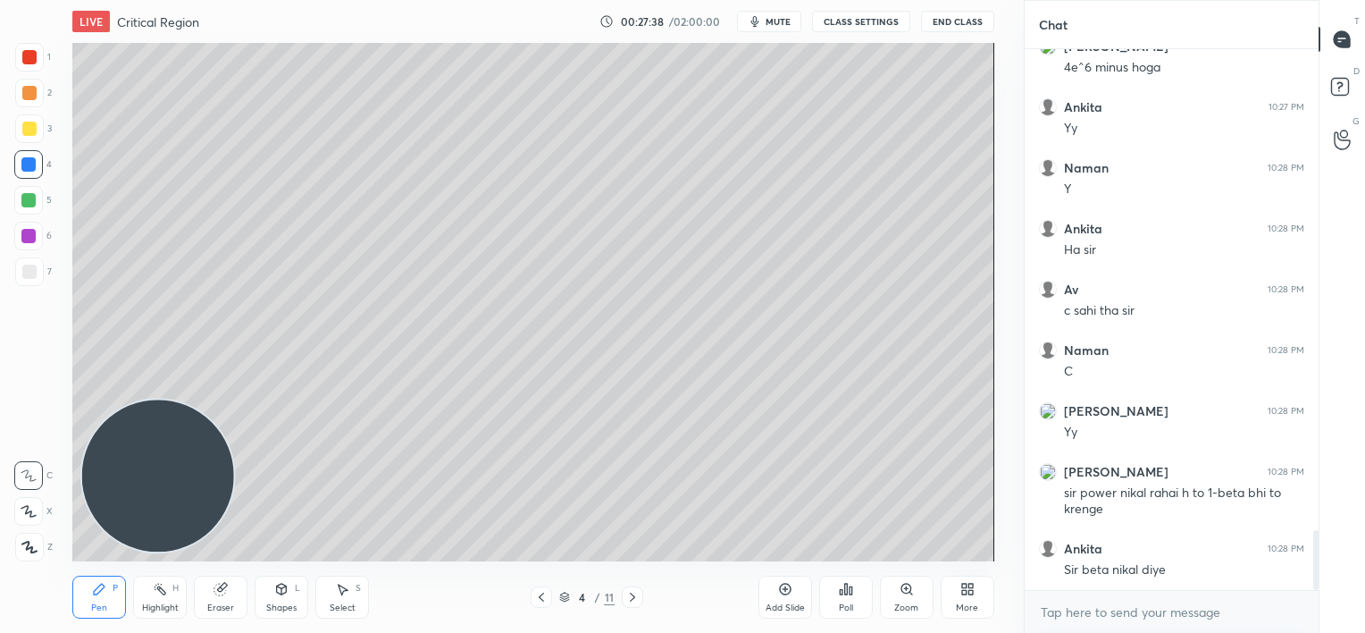
click at [540, 598] on icon at bounding box center [541, 597] width 14 height 14
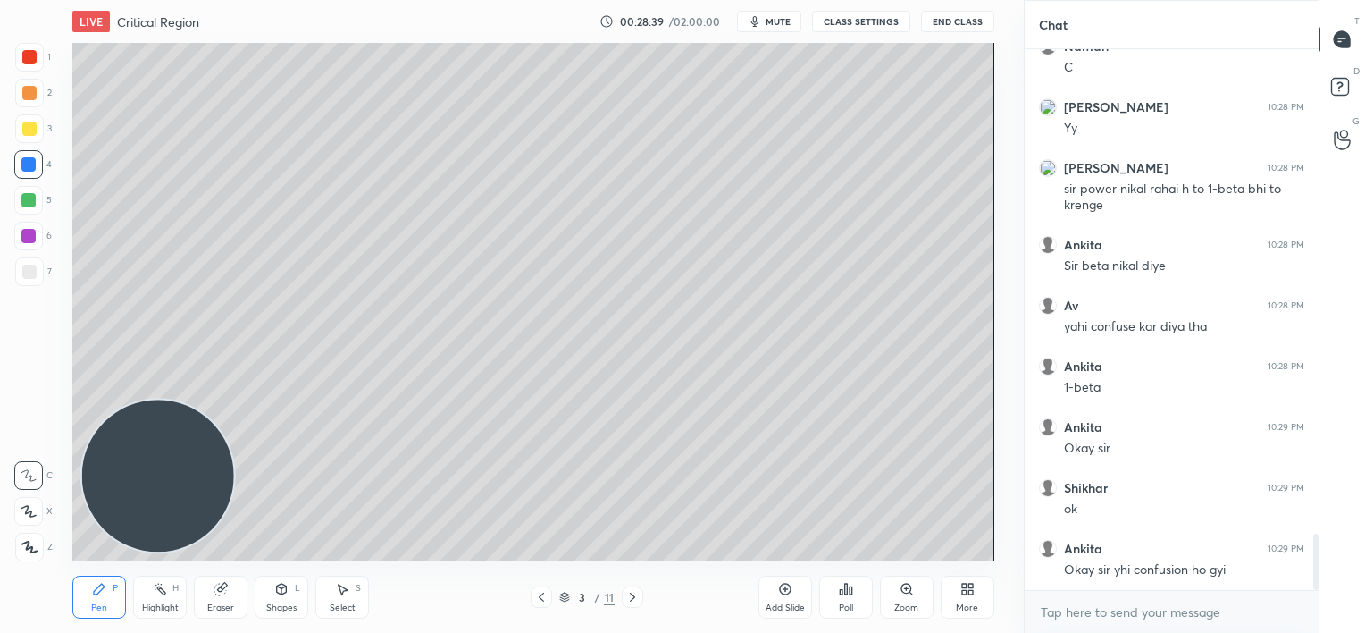
scroll to position [4731, 0]
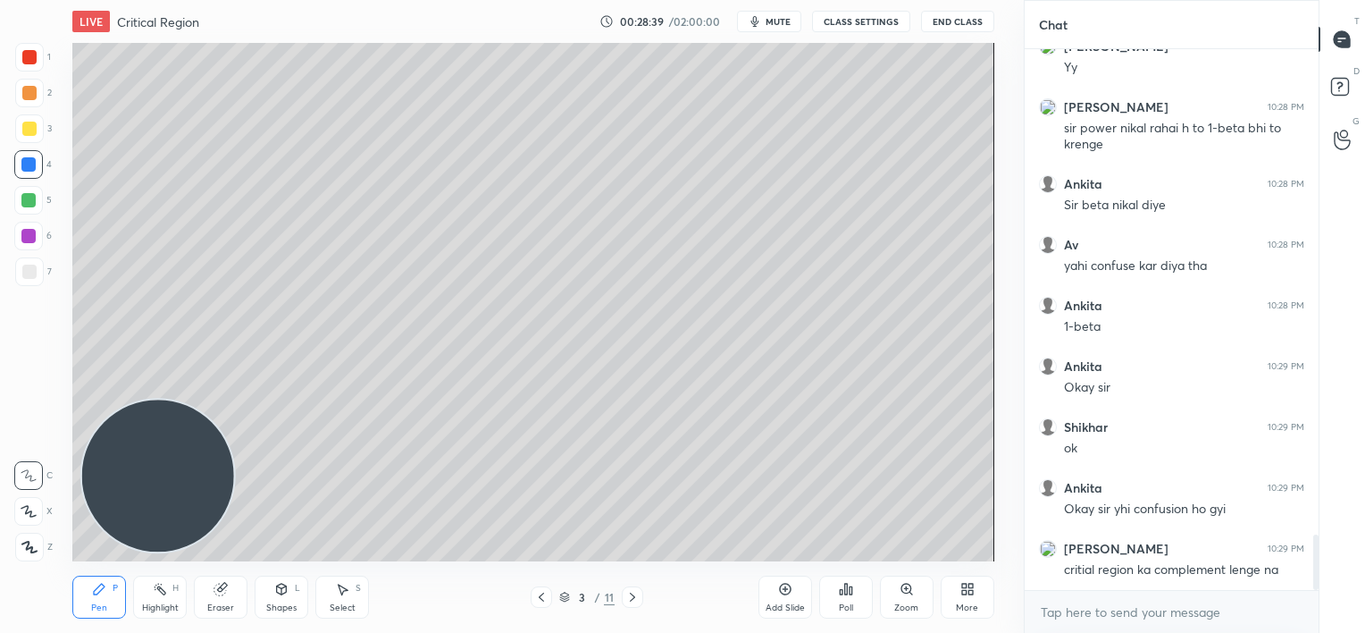
click at [633, 594] on icon at bounding box center [632, 597] width 14 height 14
click at [539, 597] on icon at bounding box center [541, 597] width 14 height 14
drag, startPoint x: 779, startPoint y: 582, endPoint x: 779, endPoint y: 548, distance: 34.8
click at [784, 582] on icon at bounding box center [785, 589] width 14 height 14
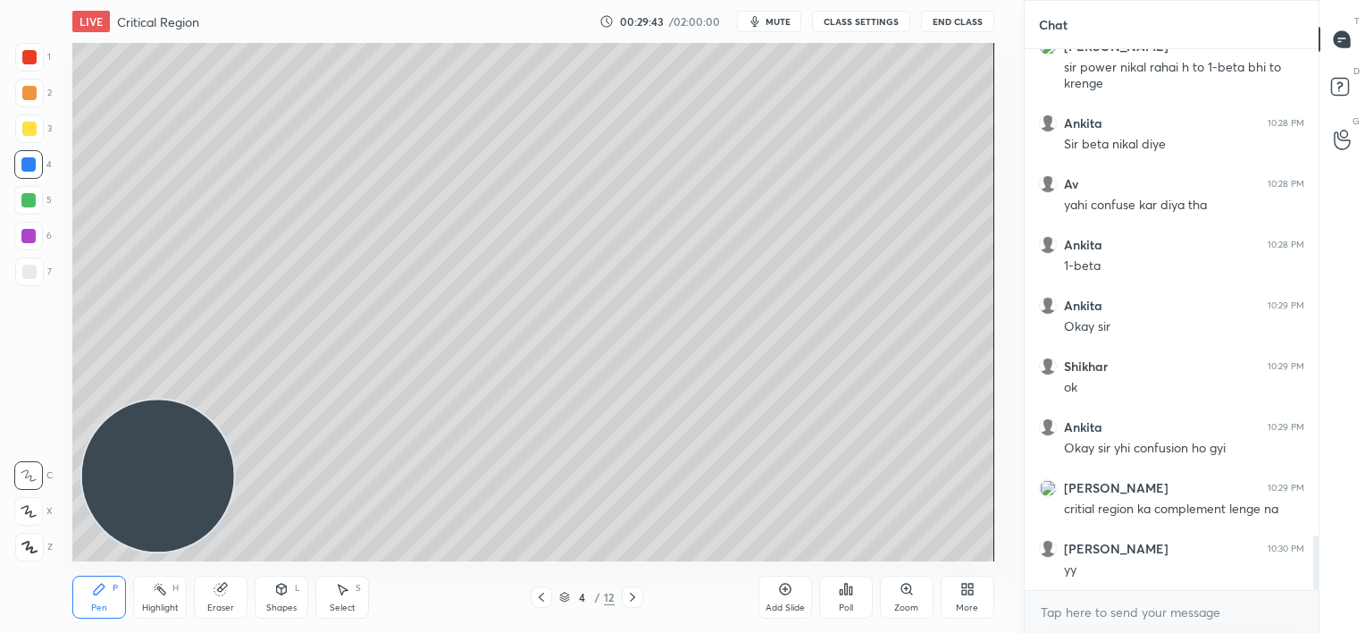
scroll to position [4852, 0]
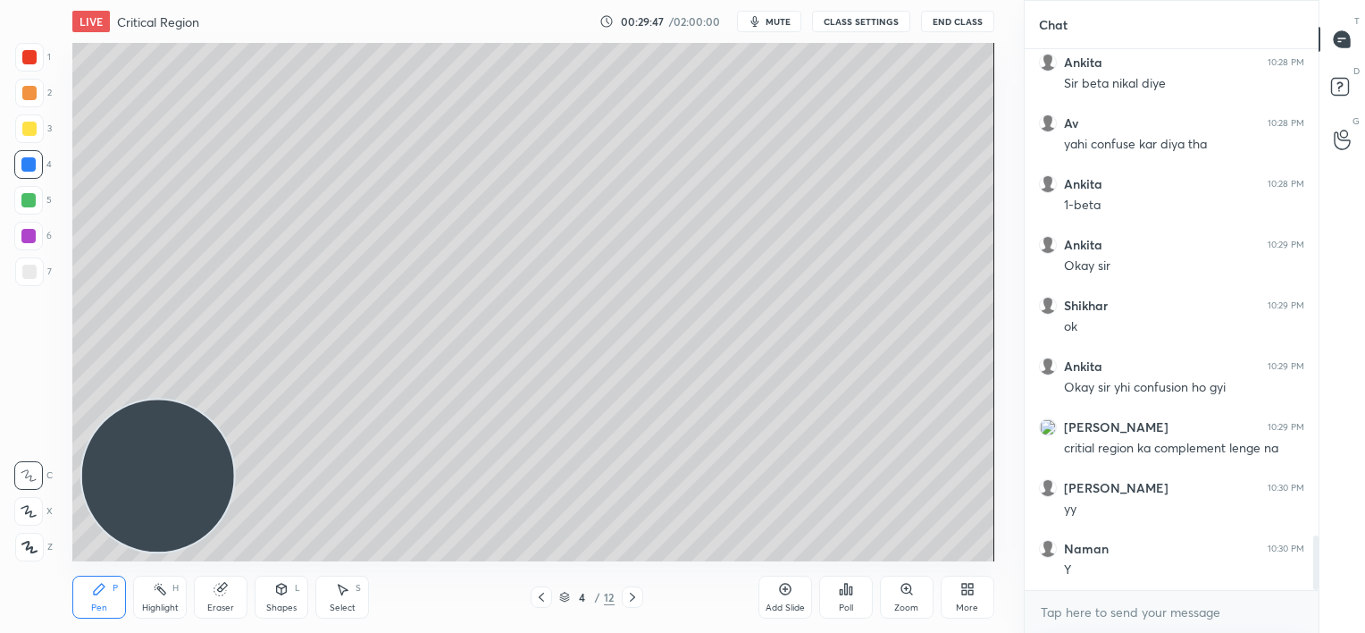
click at [19, 282] on div at bounding box center [29, 271] width 29 height 29
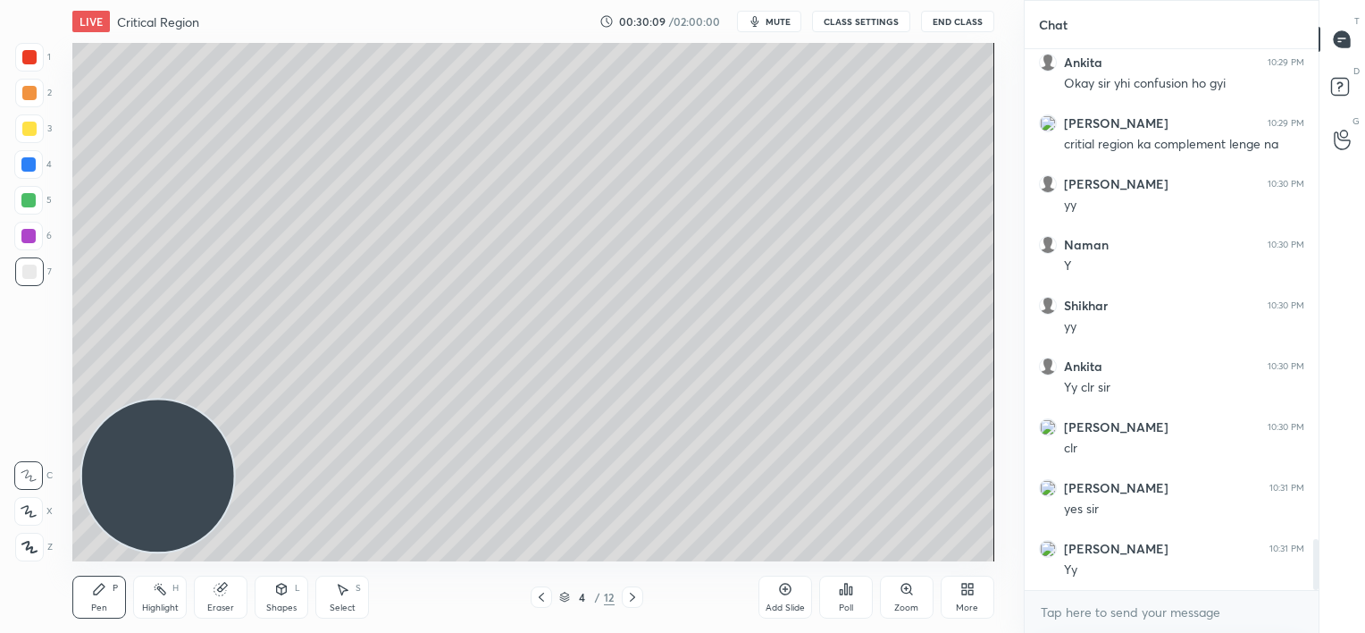
scroll to position [5217, 0]
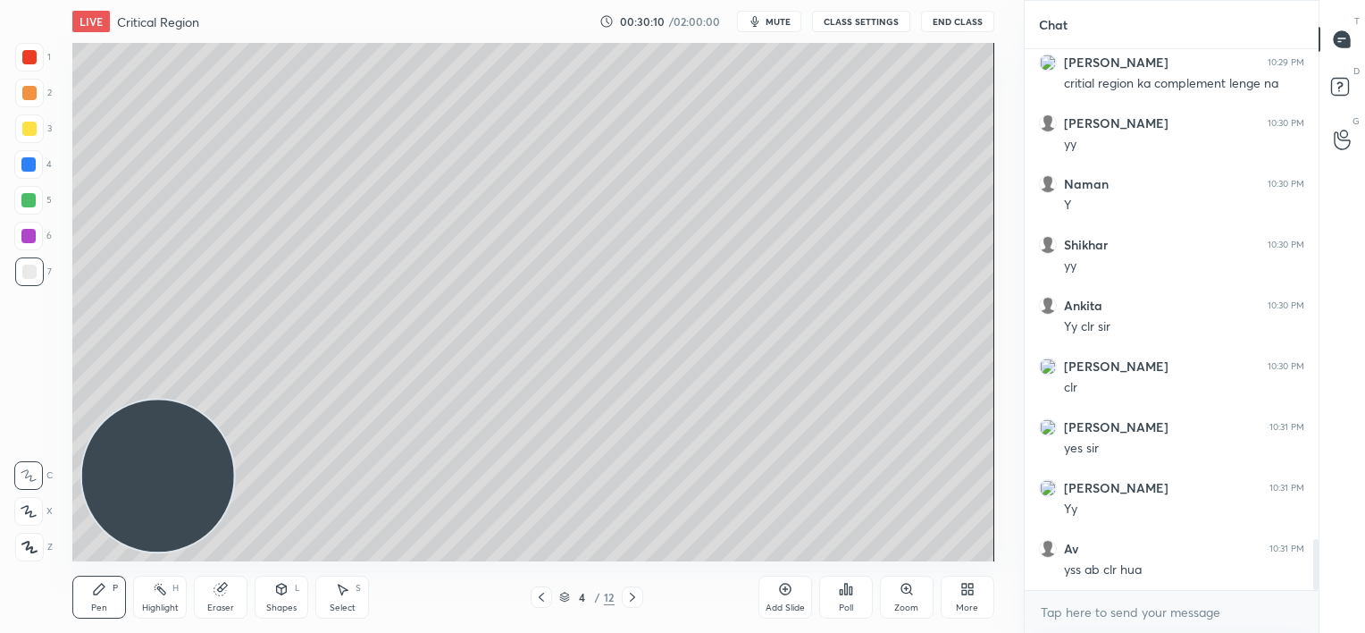
click at [781, 599] on div "Add Slide" at bounding box center [785, 596] width 54 height 43
drag, startPoint x: 27, startPoint y: 157, endPoint x: 61, endPoint y: 128, distance: 45.0
click at [30, 155] on div at bounding box center [28, 164] width 29 height 29
drag, startPoint x: 227, startPoint y: 593, endPoint x: 232, endPoint y: 574, distance: 19.5
click at [229, 590] on div "Eraser" at bounding box center [221, 596] width 54 height 43
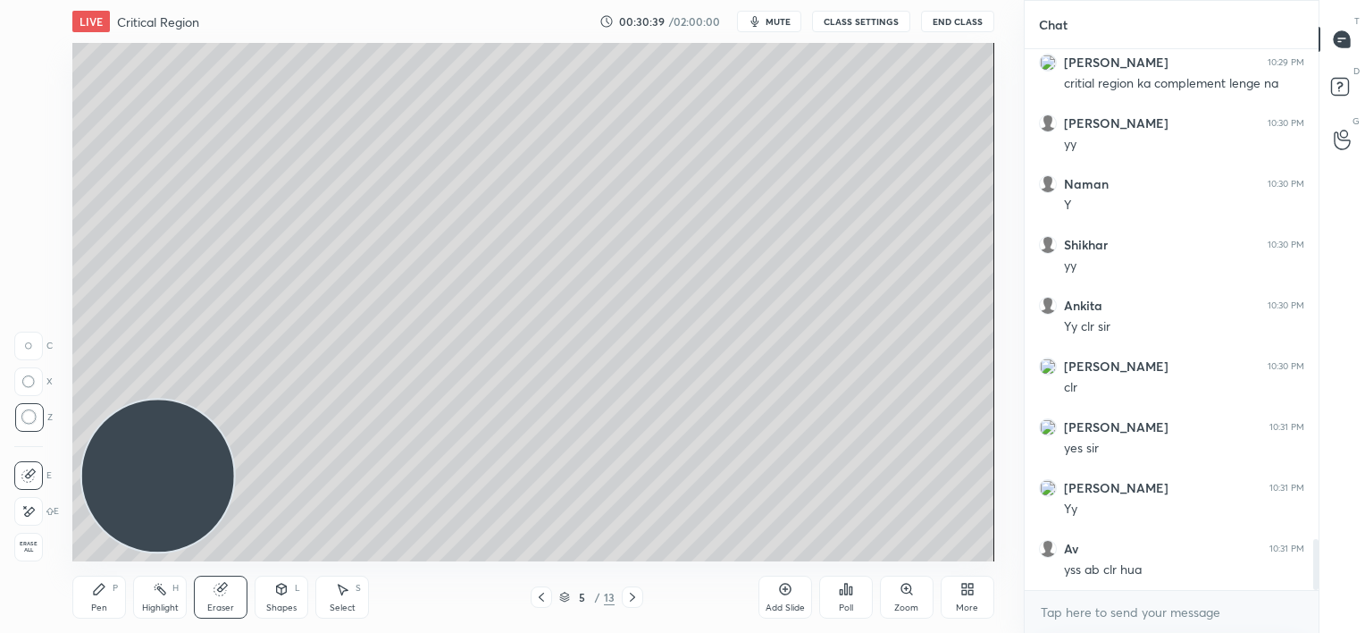
drag, startPoint x: 97, startPoint y: 593, endPoint x: 211, endPoint y: 473, distance: 165.6
click at [104, 591] on icon at bounding box center [99, 589] width 14 height 14
click at [27, 206] on div at bounding box center [28, 200] width 29 height 29
drag, startPoint x: 25, startPoint y: 238, endPoint x: 25, endPoint y: 225, distance: 12.5
click at [26, 238] on div at bounding box center [28, 236] width 14 height 14
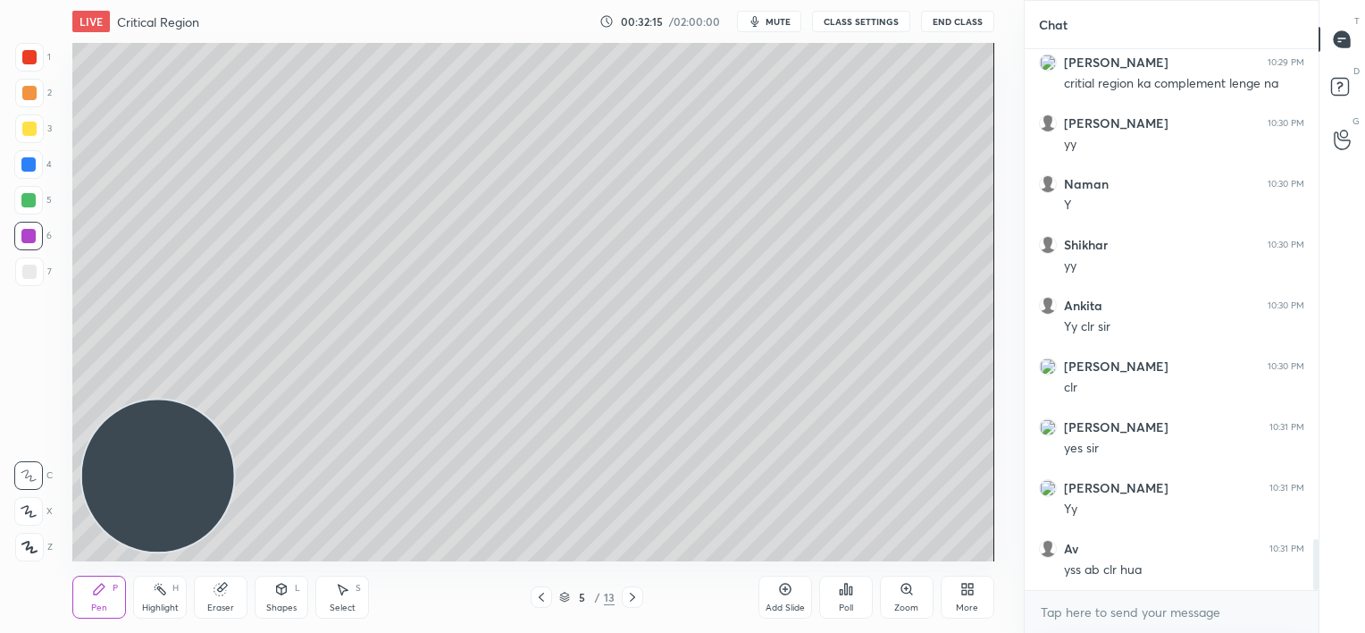
click at [768, 26] on span "mute" at bounding box center [778, 21] width 25 height 13
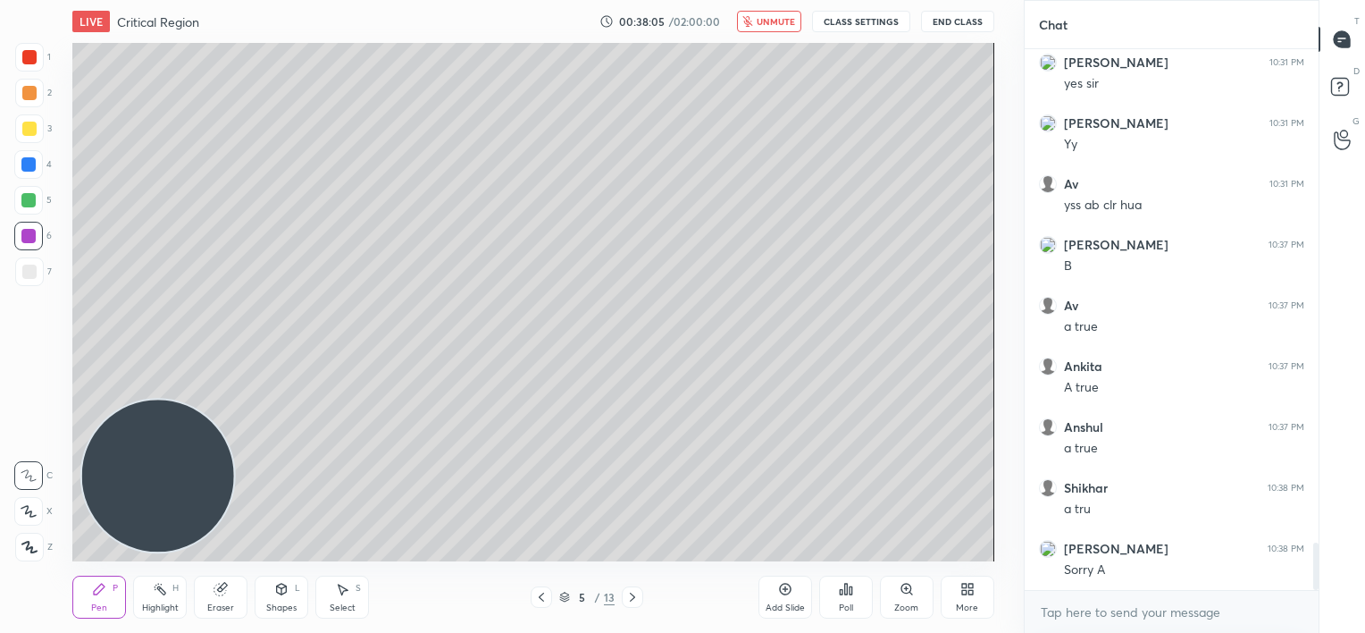
scroll to position [5642, 0]
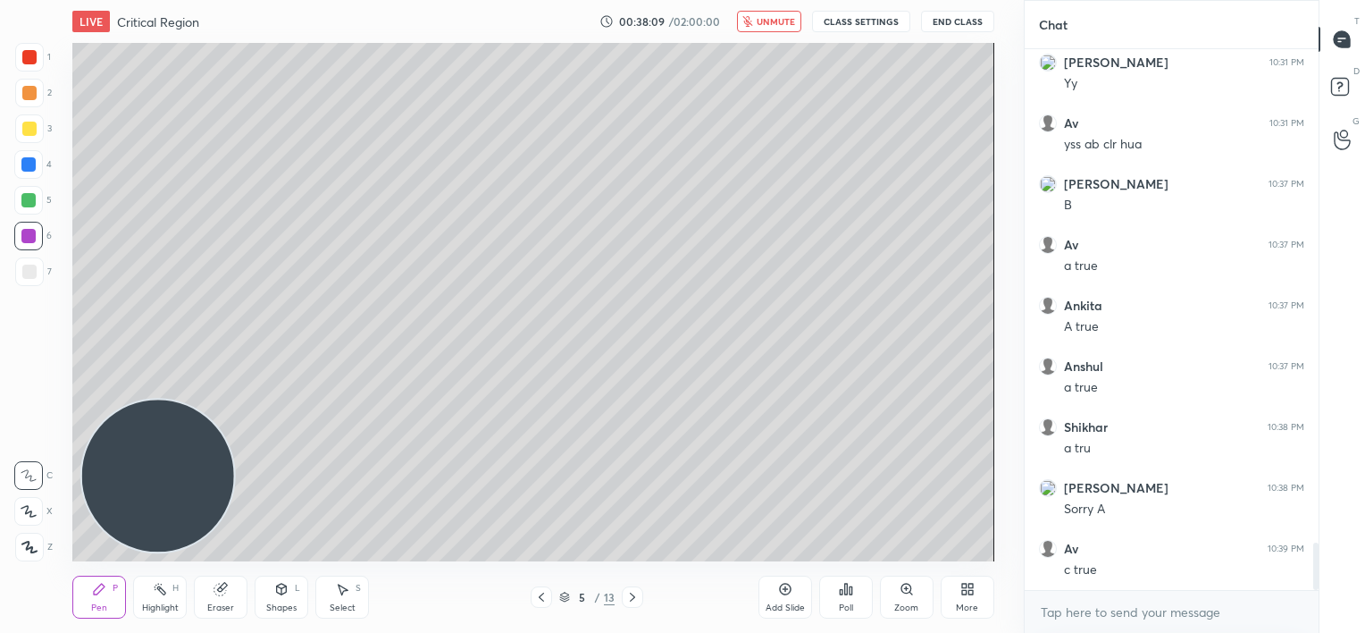
click at [763, 32] on div "LIVE Critical Region 00:38:09 / 02:00:00 unmute CLASS SETTINGS End Class" at bounding box center [532, 21] width 921 height 43
click at [763, 25] on span "unmute" at bounding box center [776, 21] width 38 height 13
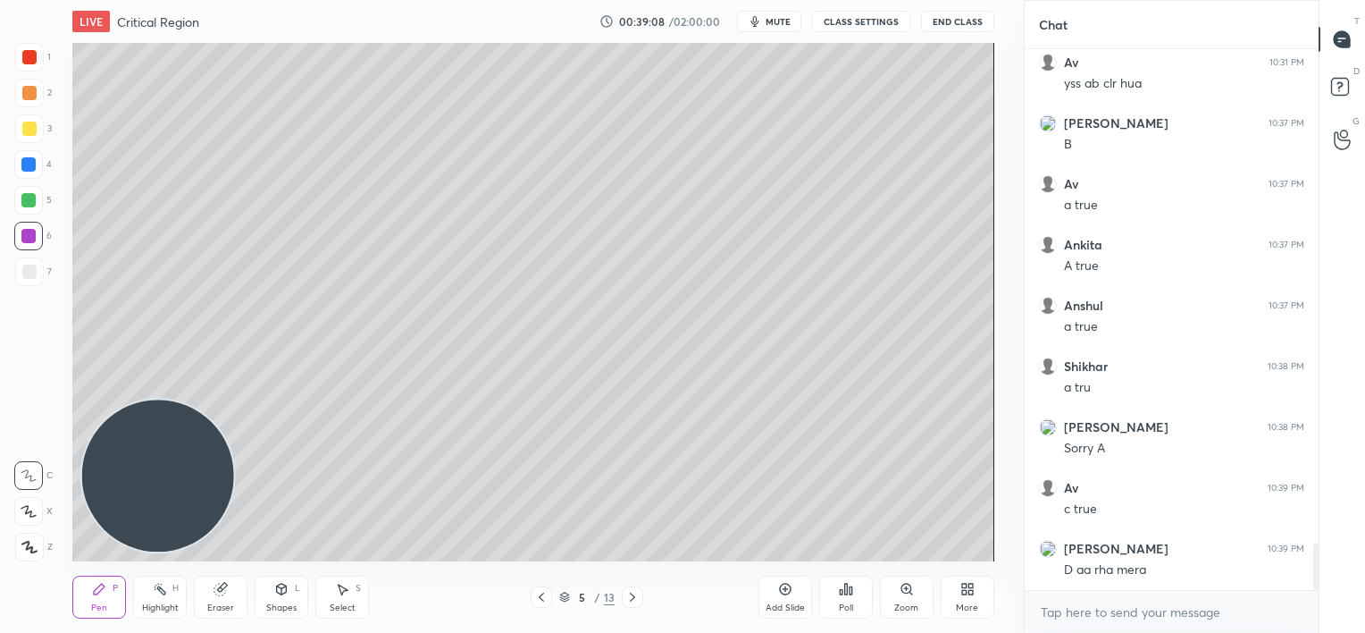
scroll to position [5763, 0]
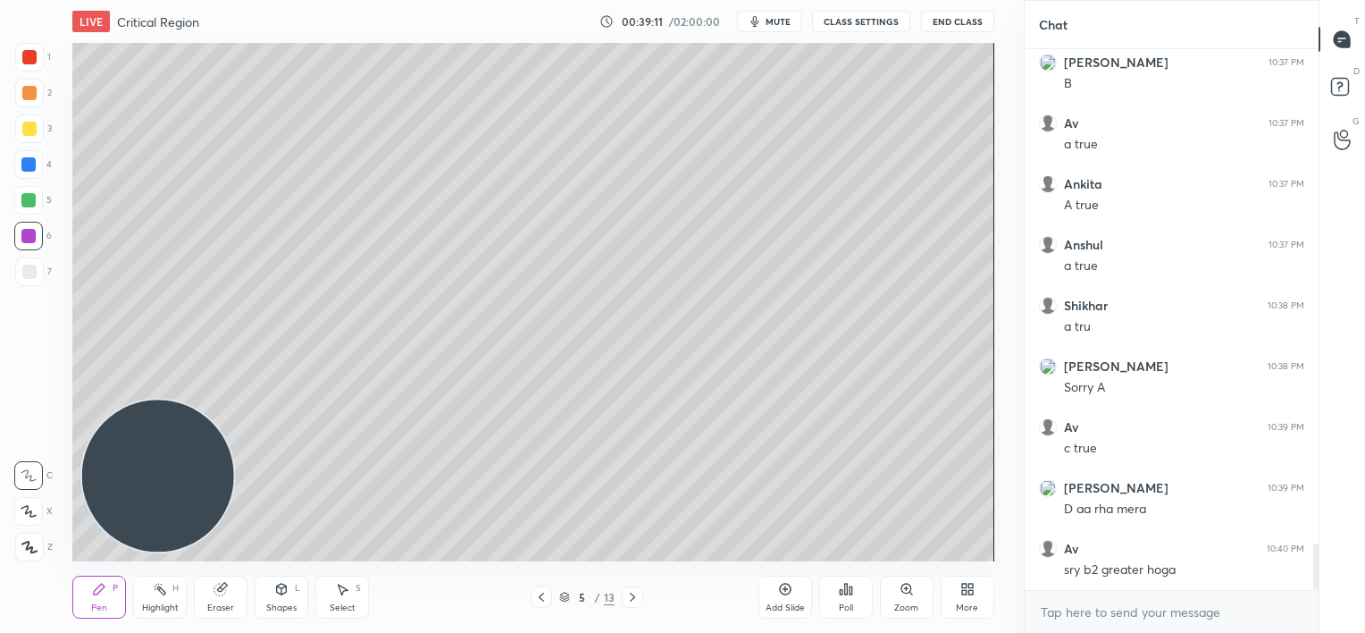
drag, startPoint x: 25, startPoint y: 268, endPoint x: 32, endPoint y: 286, distance: 19.2
click at [29, 269] on div at bounding box center [29, 271] width 14 height 14
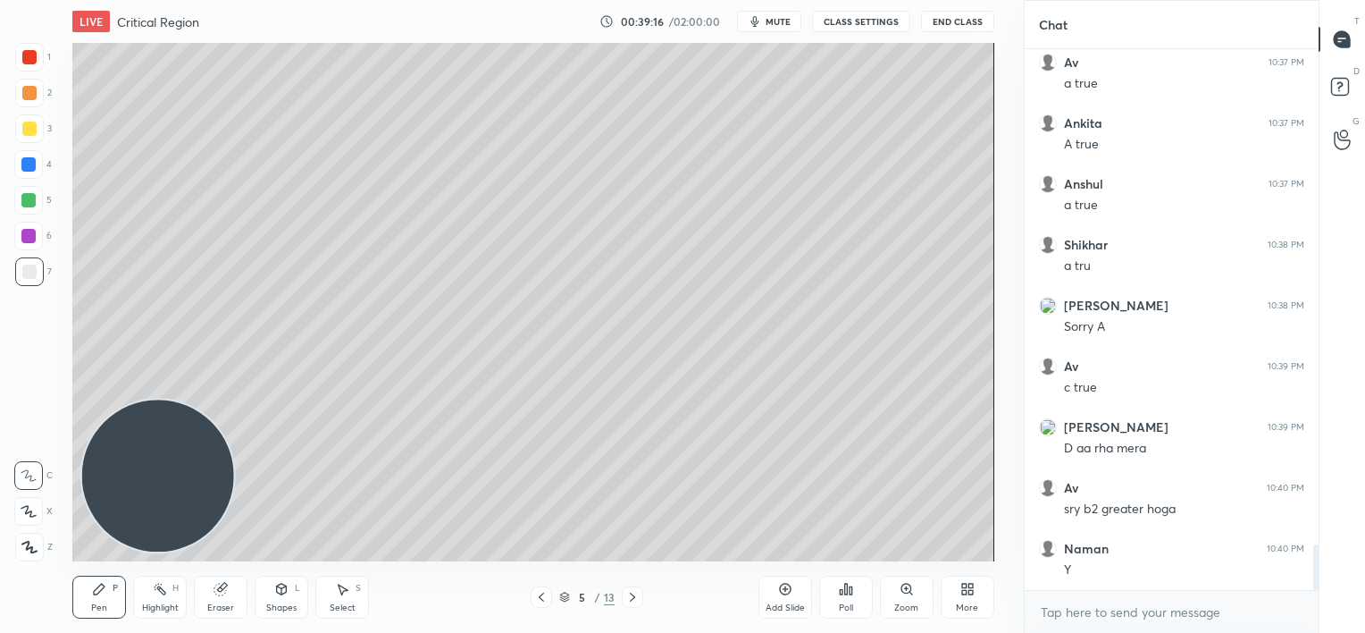
scroll to position [5885, 0]
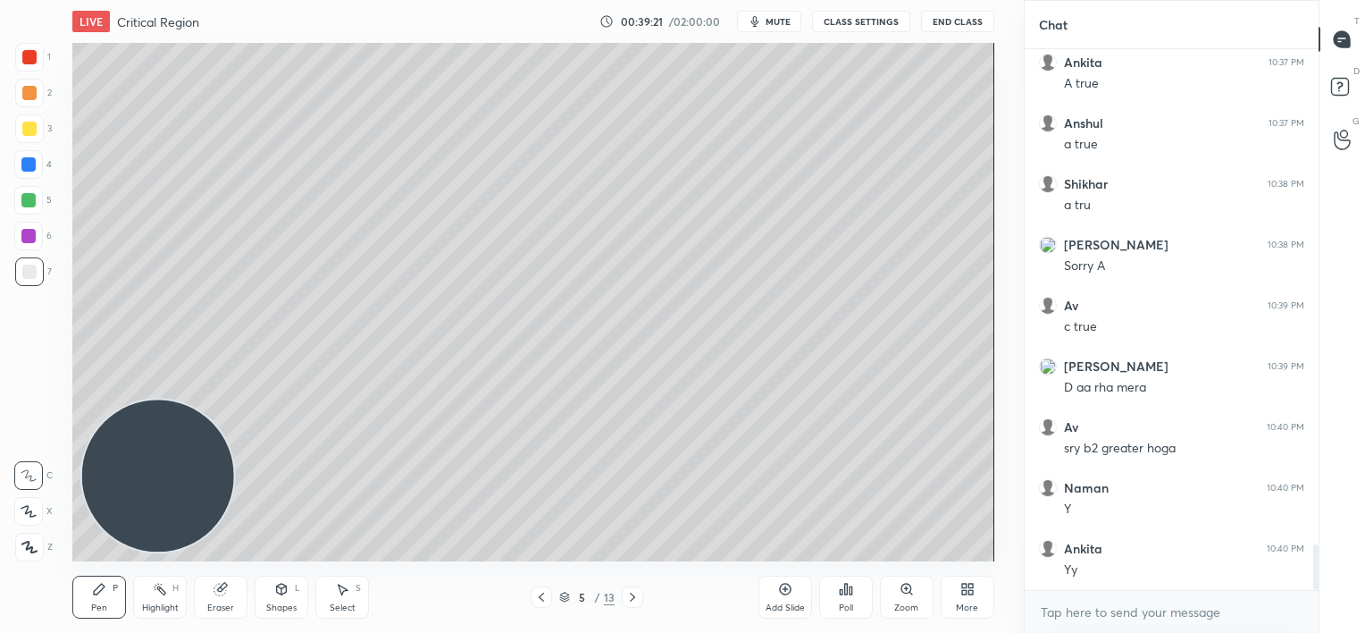
click at [633, 599] on icon at bounding box center [632, 597] width 14 height 14
click at [634, 599] on icon at bounding box center [632, 597] width 14 height 14
click at [634, 597] on icon at bounding box center [632, 597] width 14 height 14
click at [635, 597] on icon at bounding box center [632, 597] width 14 height 14
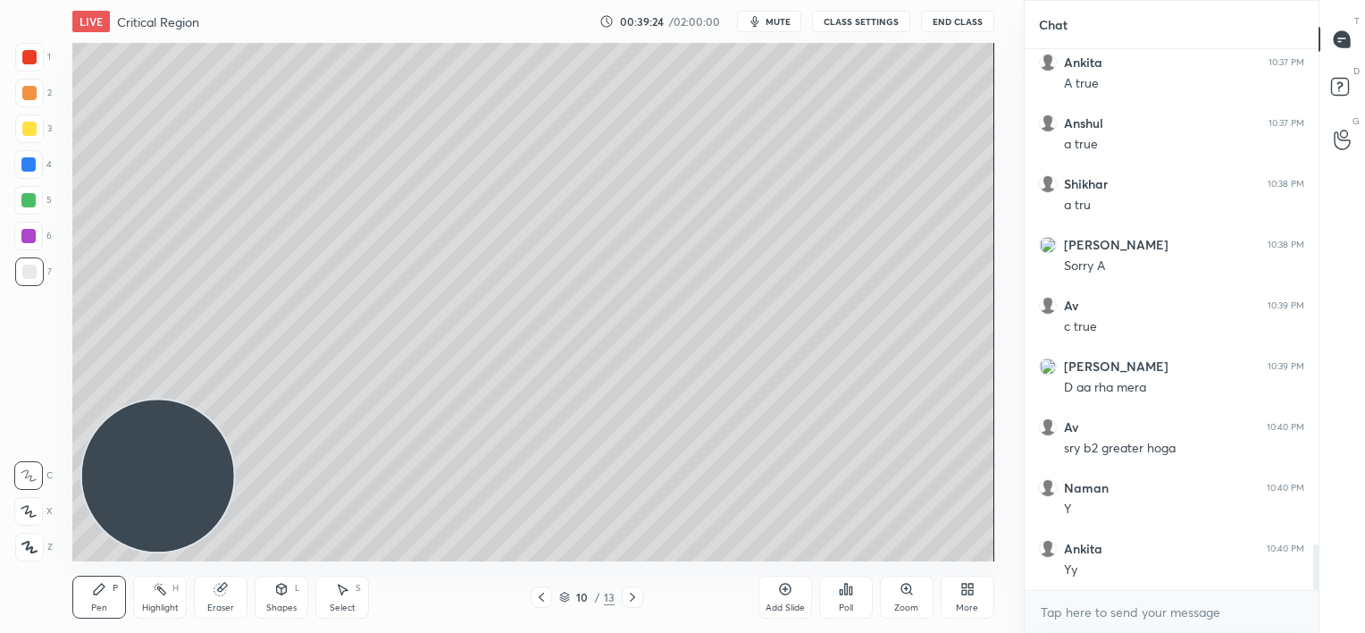
click at [781, 591] on icon at bounding box center [785, 589] width 12 height 12
click at [975, 603] on div "More" at bounding box center [967, 607] width 22 height 9
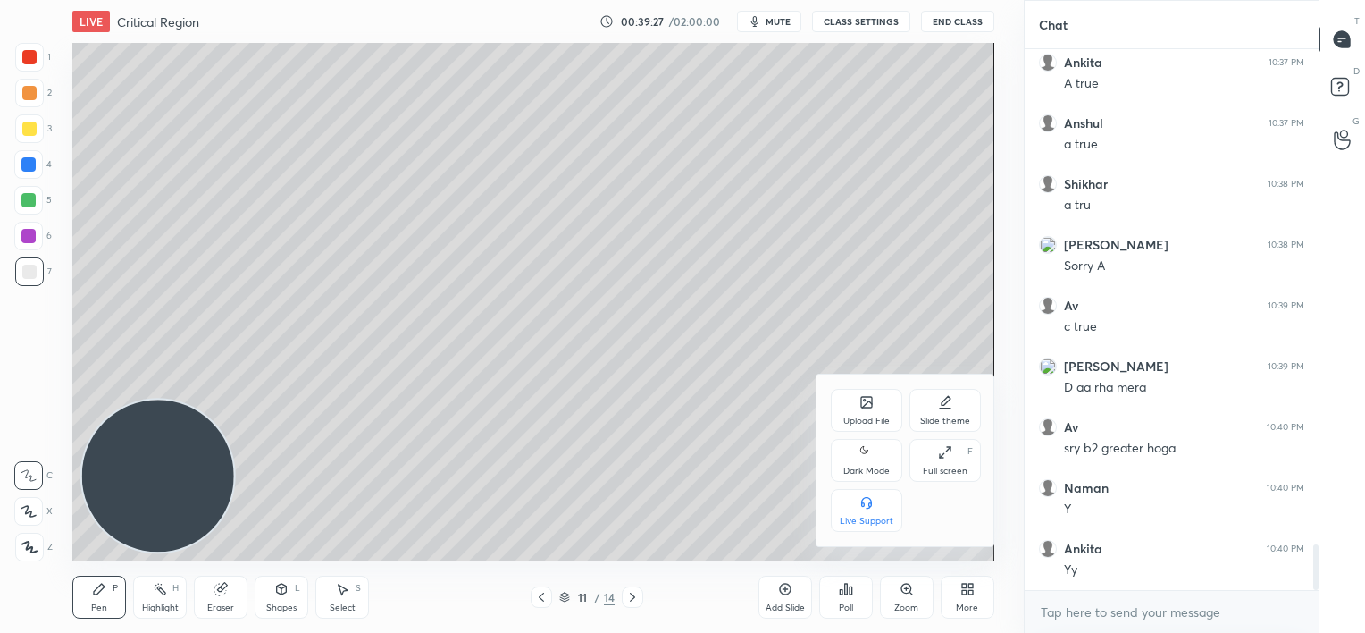
click at [860, 408] on icon at bounding box center [866, 402] width 14 height 14
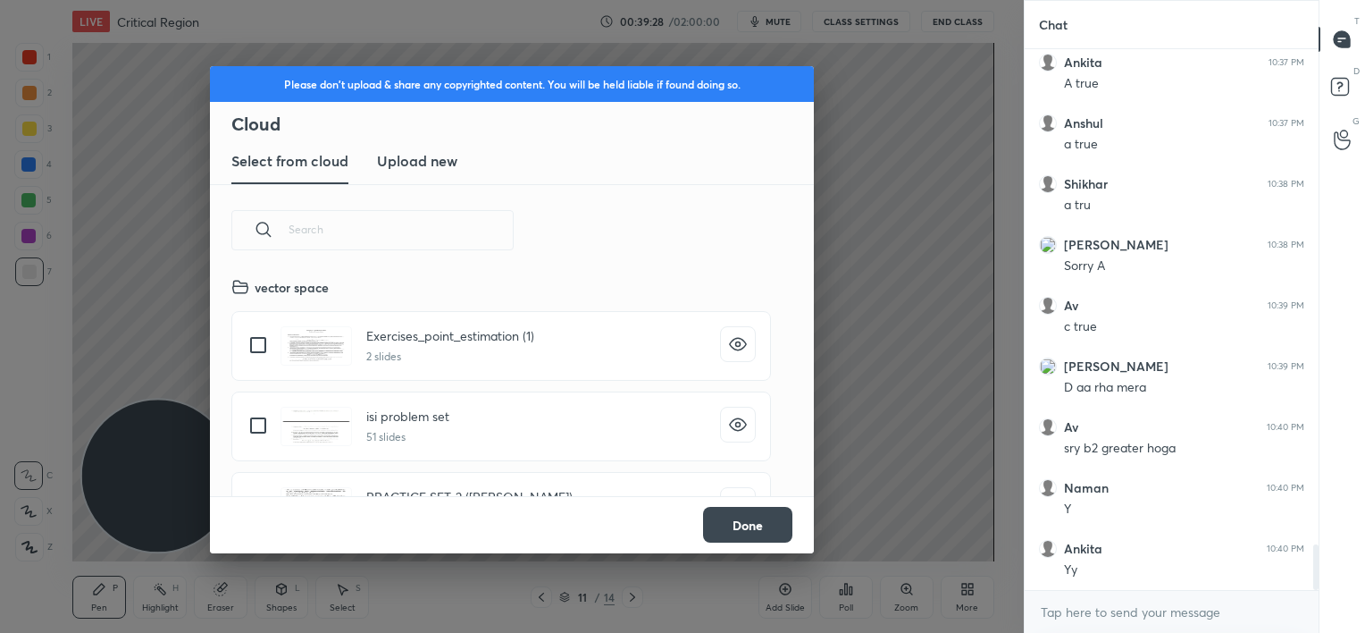
scroll to position [220, 574]
click at [403, 162] on h3 "Upload new" at bounding box center [417, 160] width 80 height 21
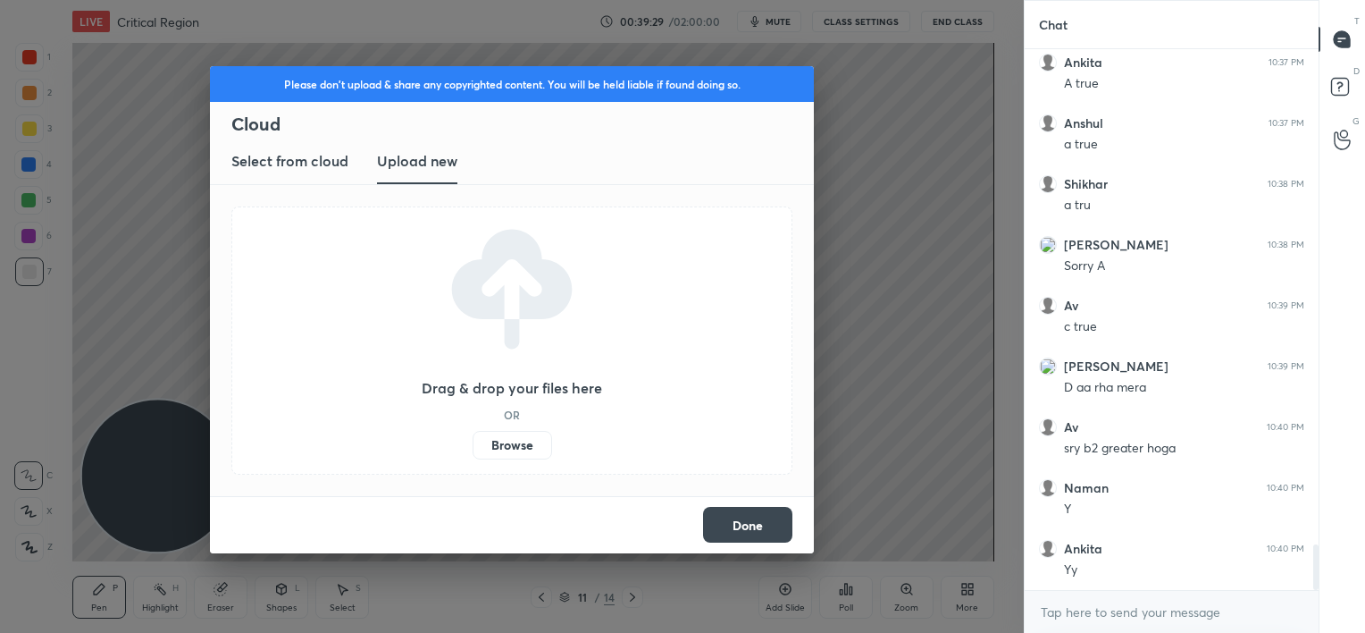
click at [513, 454] on label "Browse" at bounding box center [513, 445] width 80 height 29
click at [473, 454] on input "Browse" at bounding box center [473, 445] width 0 height 29
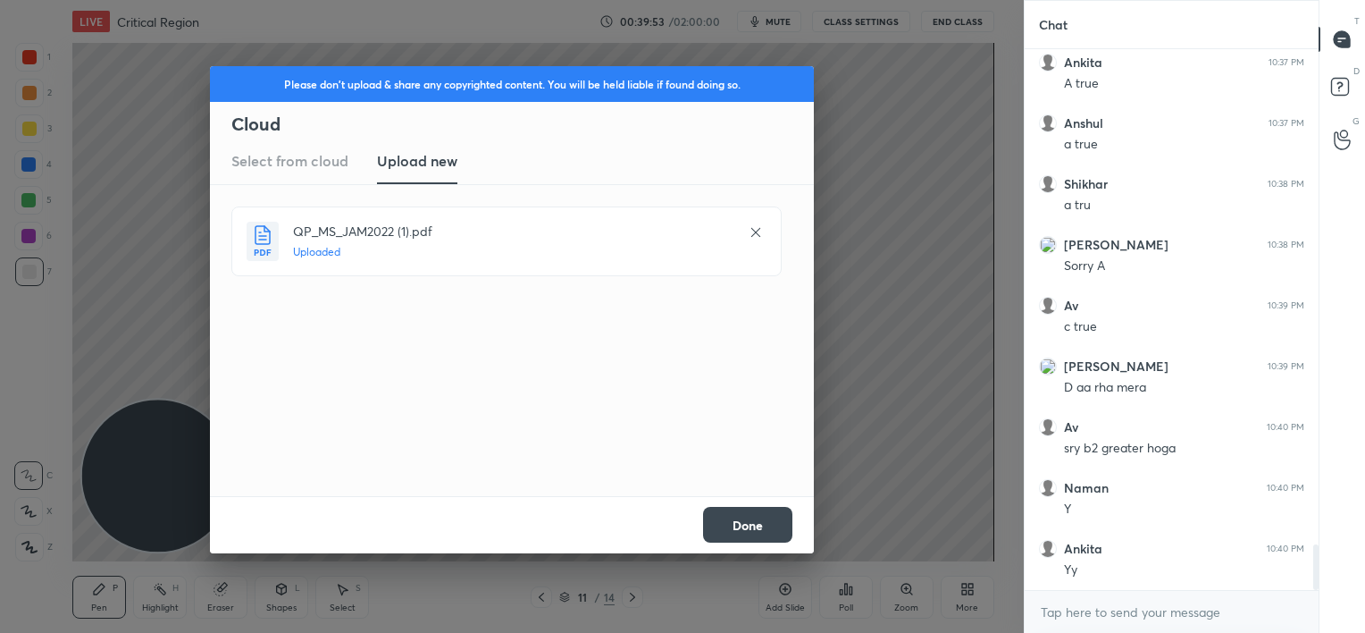
click at [761, 524] on button "Done" at bounding box center [747, 525] width 89 height 36
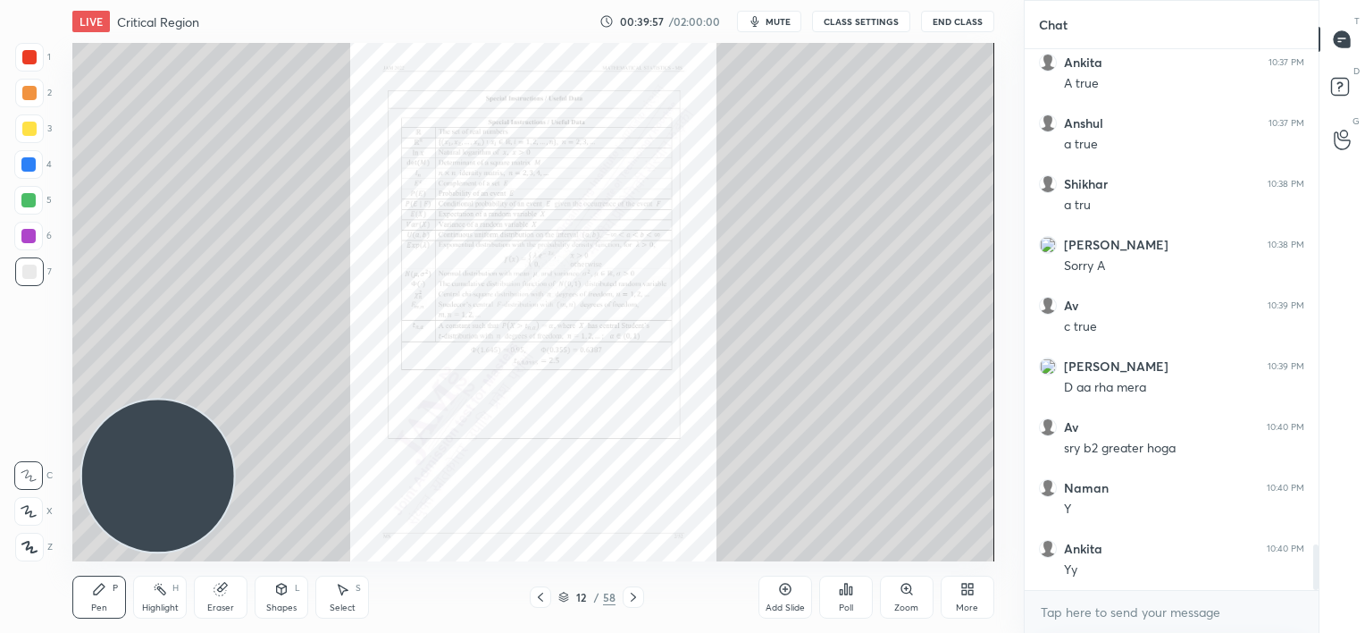
click at [633, 589] on div at bounding box center [633, 596] width 21 height 21
click at [635, 586] on div at bounding box center [633, 596] width 21 height 21
click at [633, 589] on div at bounding box center [633, 596] width 21 height 21
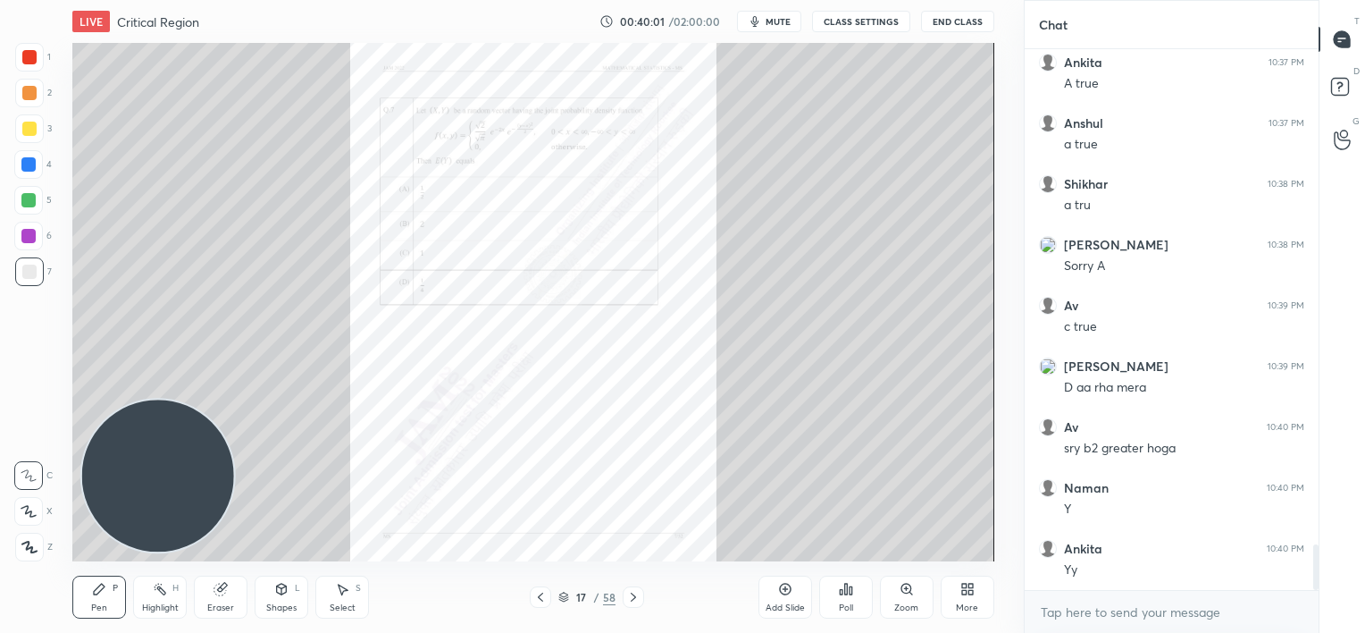
click at [631, 590] on icon at bounding box center [633, 597] width 14 height 14
click at [631, 592] on icon at bounding box center [633, 597] width 14 height 14
click at [629, 594] on icon at bounding box center [633, 597] width 14 height 14
click at [905, 600] on div "Zoom" at bounding box center [907, 596] width 54 height 43
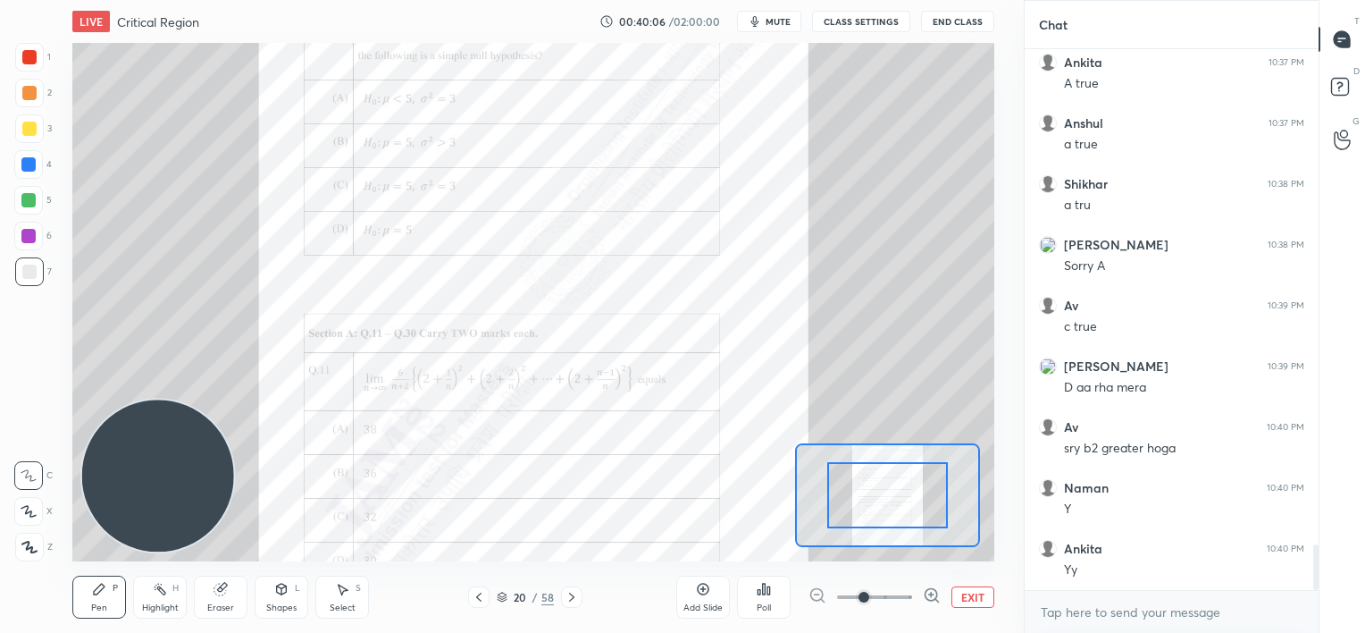
drag, startPoint x: 905, startPoint y: 603, endPoint x: 904, endPoint y: 575, distance: 27.7
click at [905, 604] on span at bounding box center [874, 596] width 75 height 27
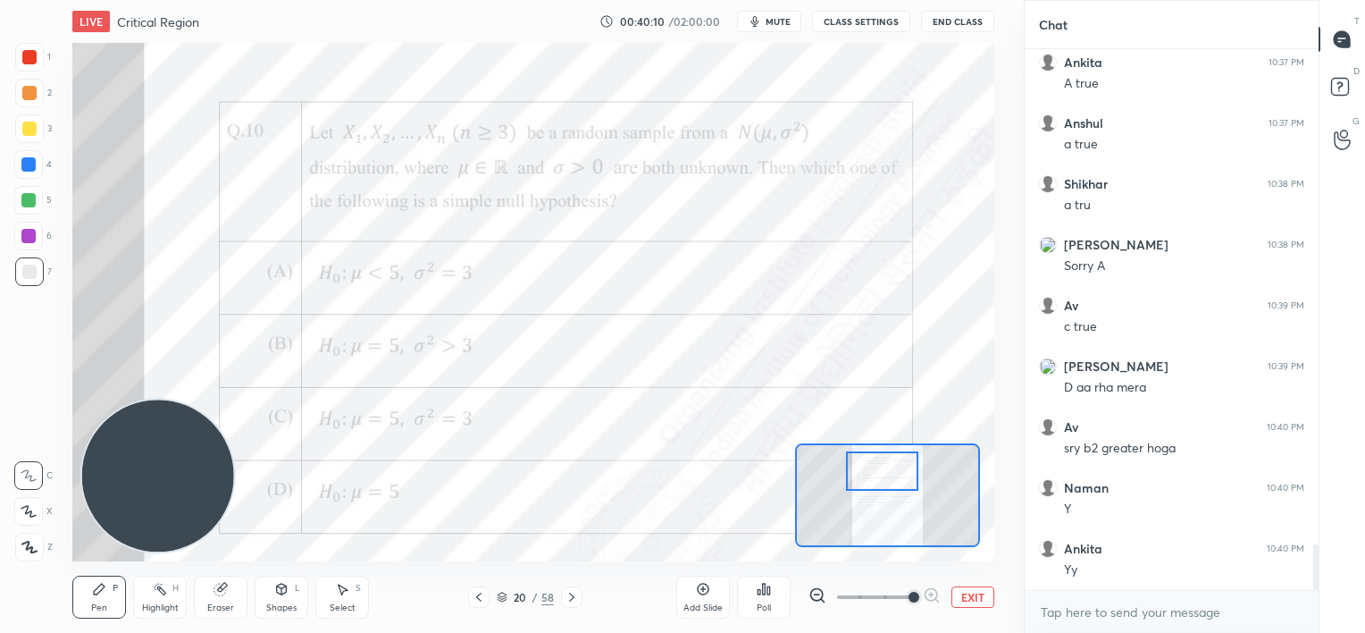
drag, startPoint x: 879, startPoint y: 505, endPoint x: 877, endPoint y: 475, distance: 29.5
click at [875, 482] on div at bounding box center [882, 471] width 72 height 40
drag, startPoint x: 21, startPoint y: 172, endPoint x: 31, endPoint y: 173, distance: 10.8
click at [28, 173] on div at bounding box center [28, 164] width 29 height 29
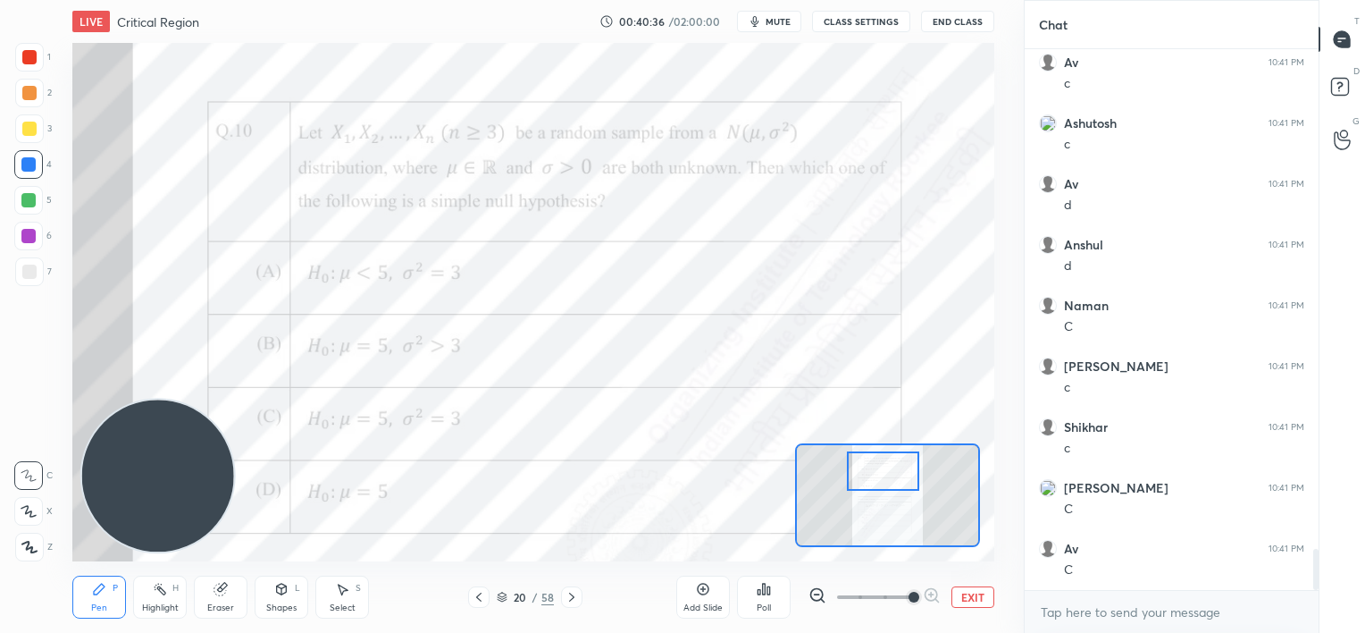
scroll to position [6553, 0]
click at [570, 597] on icon at bounding box center [572, 597] width 14 height 14
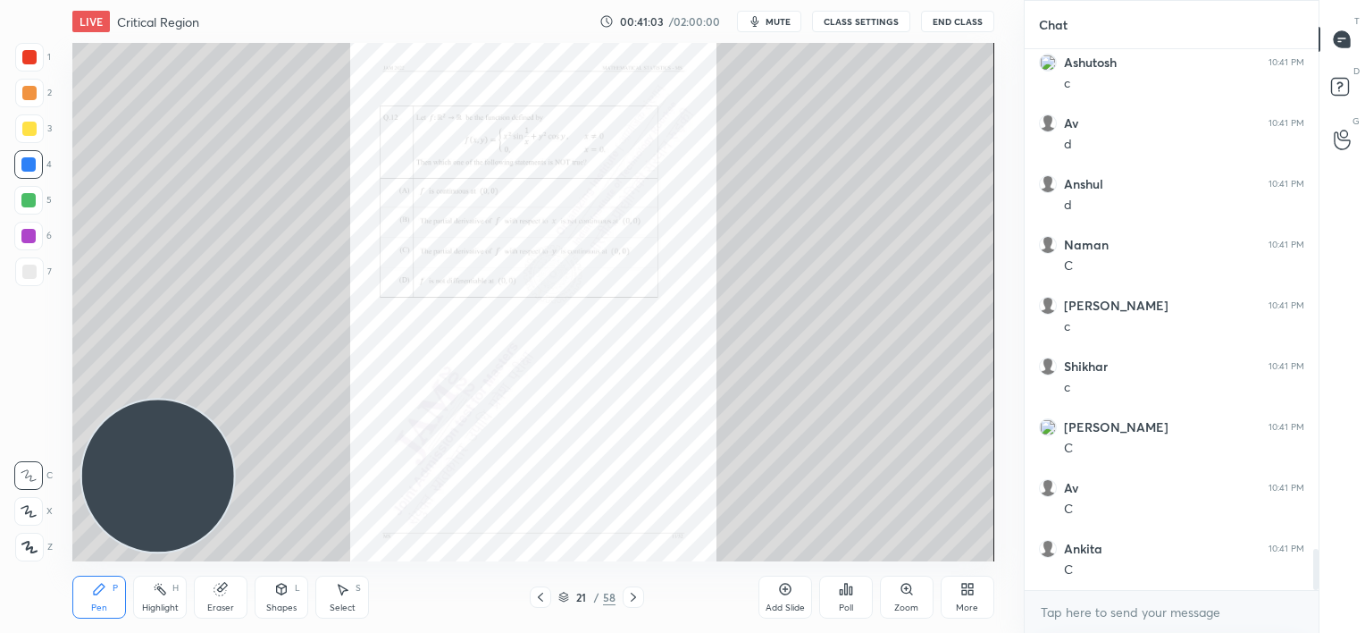
click at [634, 590] on icon at bounding box center [633, 597] width 14 height 14
click at [636, 593] on icon at bounding box center [633, 597] width 14 height 14
click at [635, 593] on icon at bounding box center [633, 597] width 14 height 14
click at [633, 593] on icon at bounding box center [633, 597] width 14 height 14
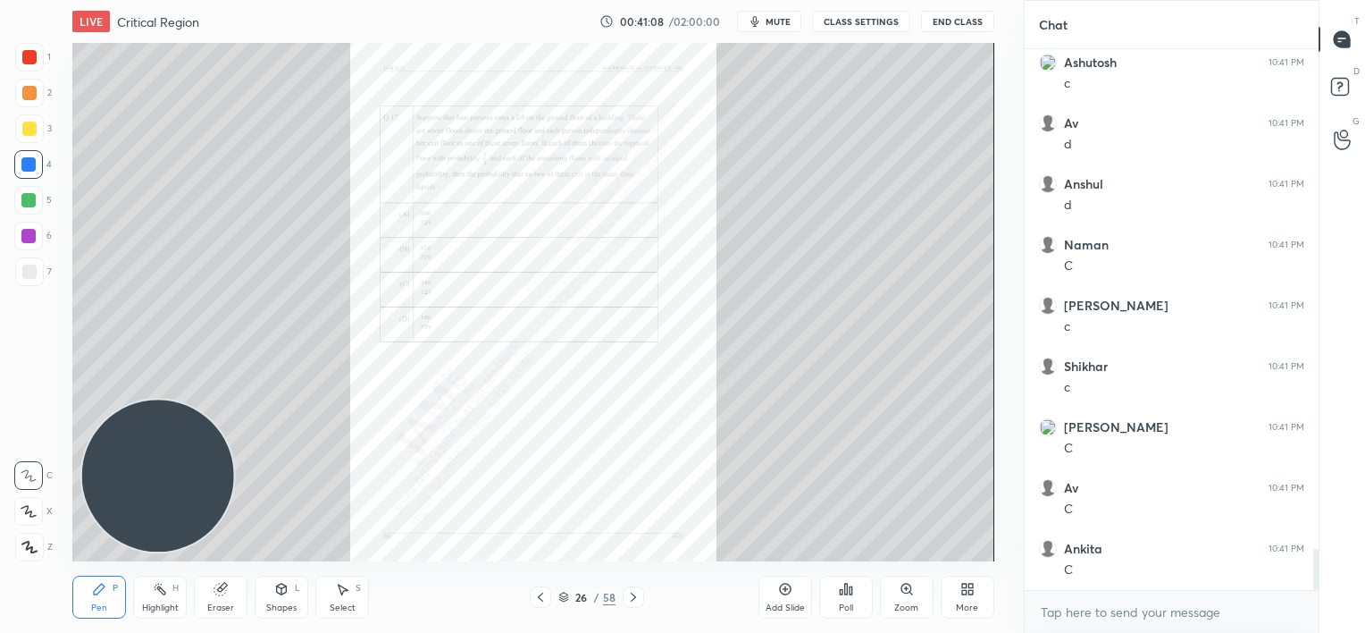
click at [634, 593] on icon at bounding box center [633, 597] width 14 height 14
click at [636, 593] on icon at bounding box center [633, 597] width 14 height 14
click at [636, 595] on icon at bounding box center [633, 597] width 14 height 14
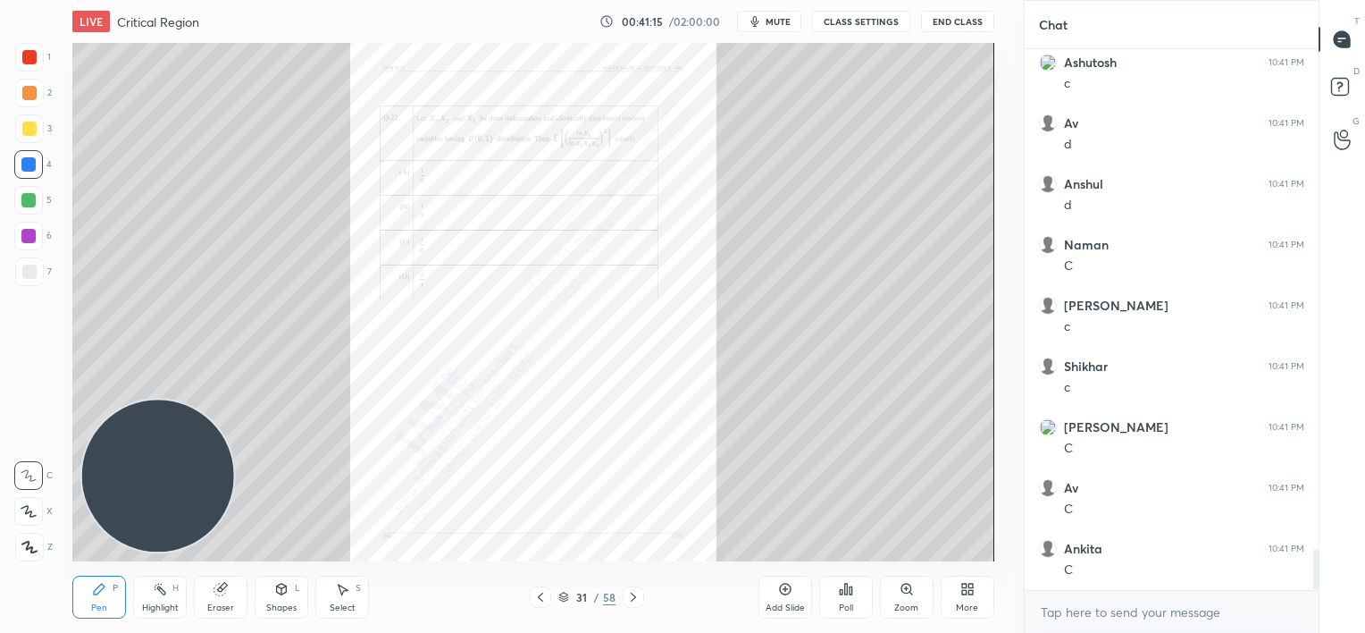
click at [636, 594] on icon at bounding box center [633, 597] width 14 height 14
click at [638, 595] on icon at bounding box center [633, 597] width 14 height 14
click at [636, 595] on icon at bounding box center [633, 597] width 14 height 14
click at [638, 594] on icon at bounding box center [633, 597] width 14 height 14
click at [636, 595] on icon at bounding box center [633, 597] width 14 height 14
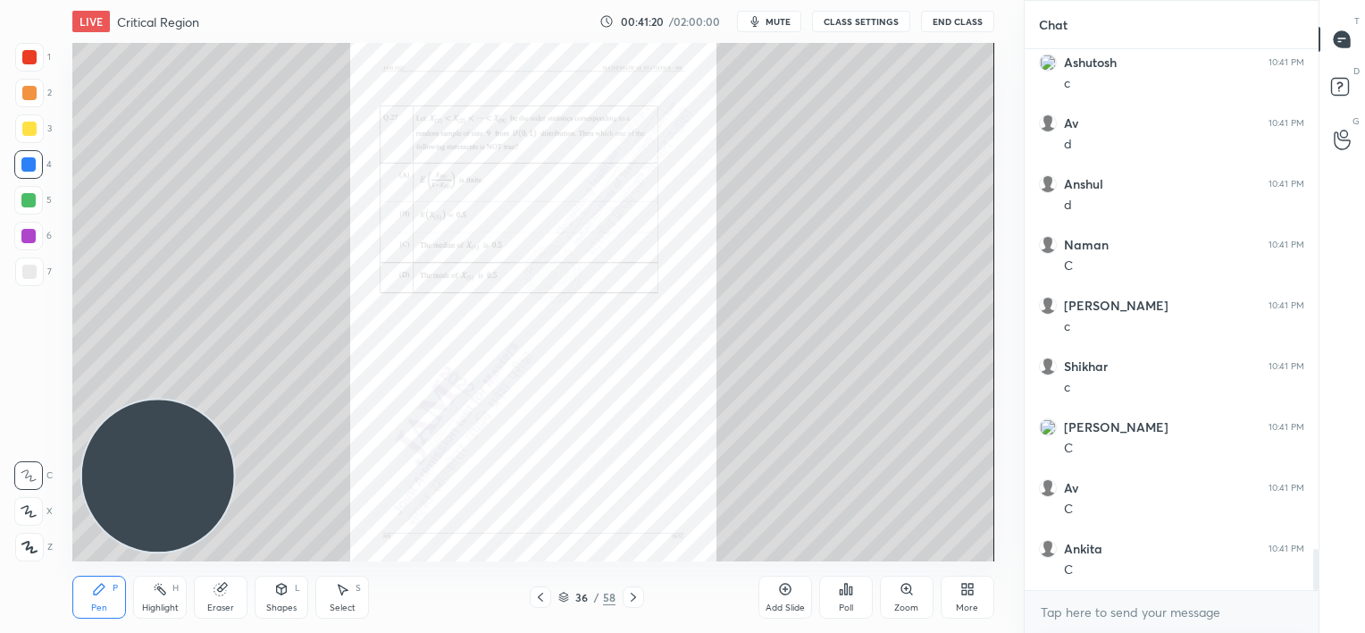
click at [636, 595] on icon at bounding box center [633, 597] width 14 height 14
click at [636, 598] on icon at bounding box center [633, 597] width 14 height 14
drag, startPoint x: 740, startPoint y: 567, endPoint x: 893, endPoint y: 567, distance: 153.7
click at [820, 567] on div "Pen P Highlight H Eraser Shapes L Select S 38 / 58 Add Slide Poll Zoom More" at bounding box center [532, 596] width 921 height 71
click at [903, 591] on icon at bounding box center [906, 588] width 10 height 10
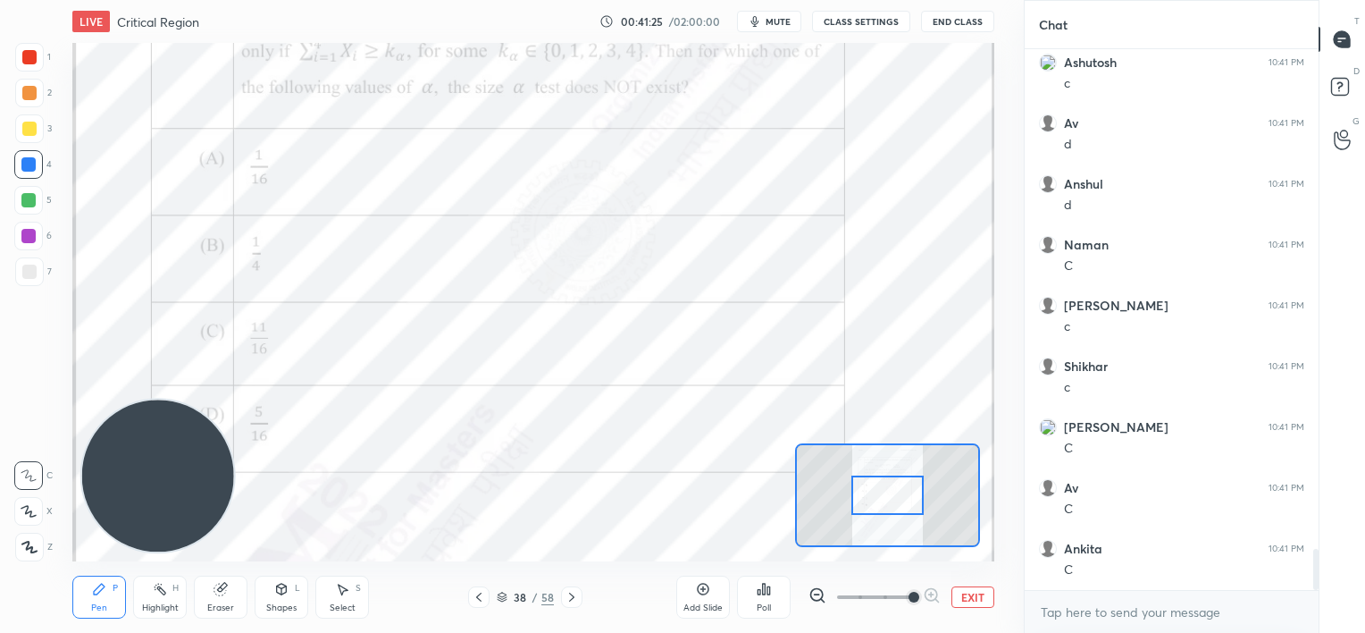
click at [908, 590] on span at bounding box center [874, 596] width 75 height 27
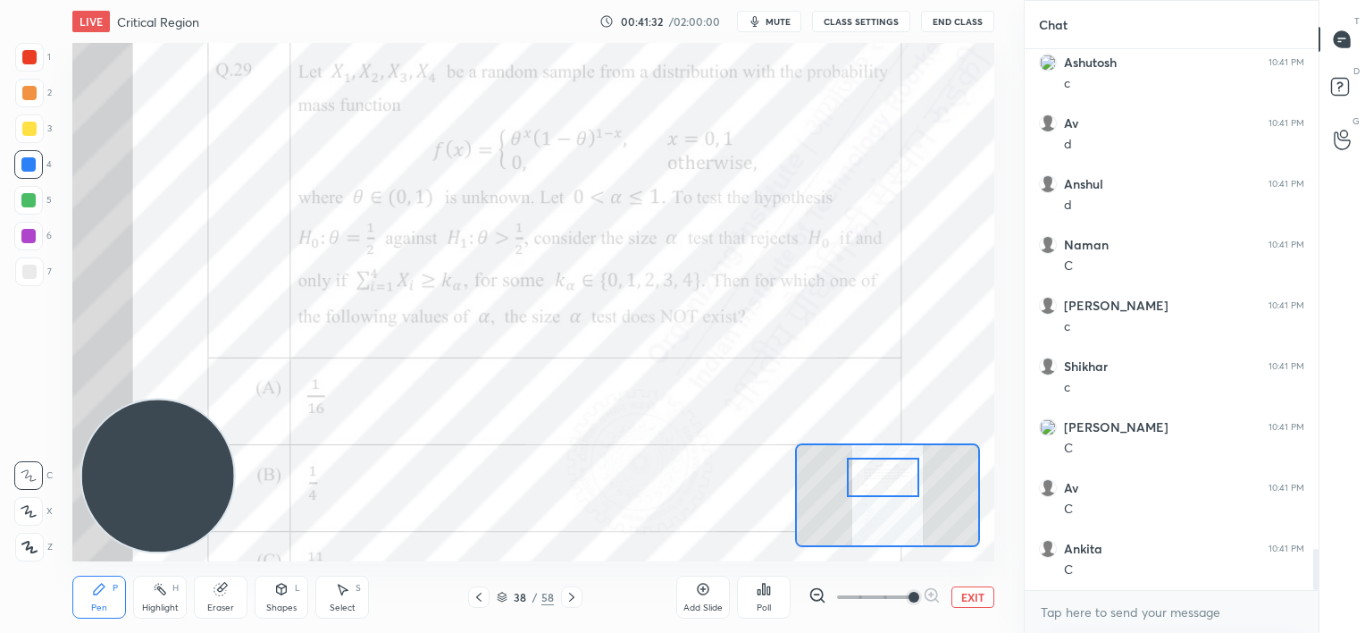
drag, startPoint x: 891, startPoint y: 506, endPoint x: 889, endPoint y: 490, distance: 16.2
click at [889, 490] on div at bounding box center [883, 477] width 72 height 40
click at [225, 593] on icon at bounding box center [221, 589] width 14 height 14
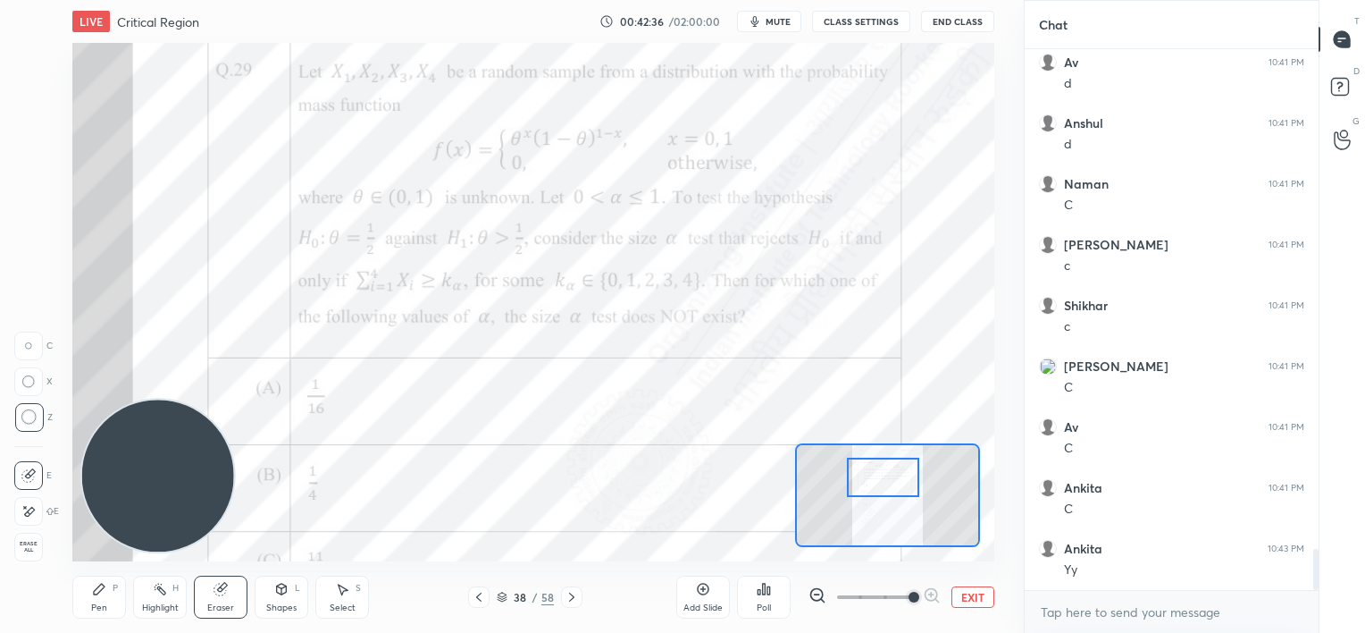
drag, startPoint x: 100, startPoint y: 593, endPoint x: 113, endPoint y: 579, distance: 19.0
click at [100, 593] on icon at bounding box center [99, 589] width 14 height 14
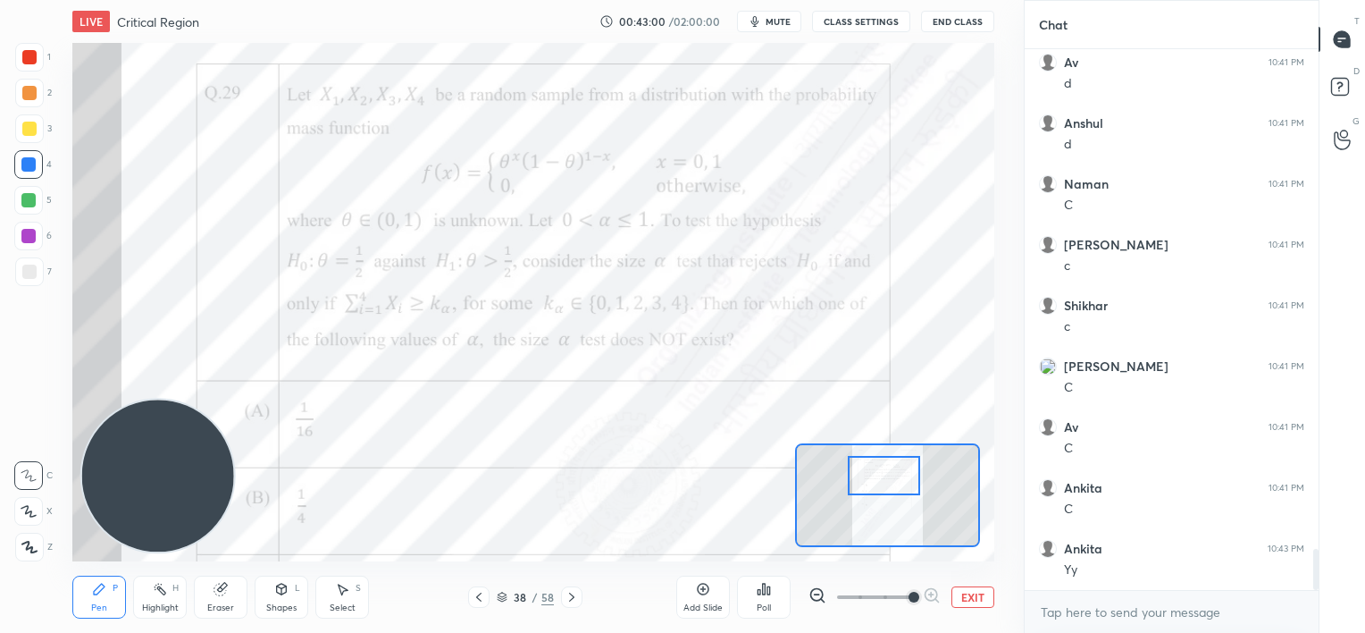
click at [886, 473] on div at bounding box center [884, 476] width 72 height 40
drag, startPoint x: 222, startPoint y: 593, endPoint x: 232, endPoint y: 581, distance: 16.5
click at [223, 590] on icon at bounding box center [220, 589] width 12 height 12
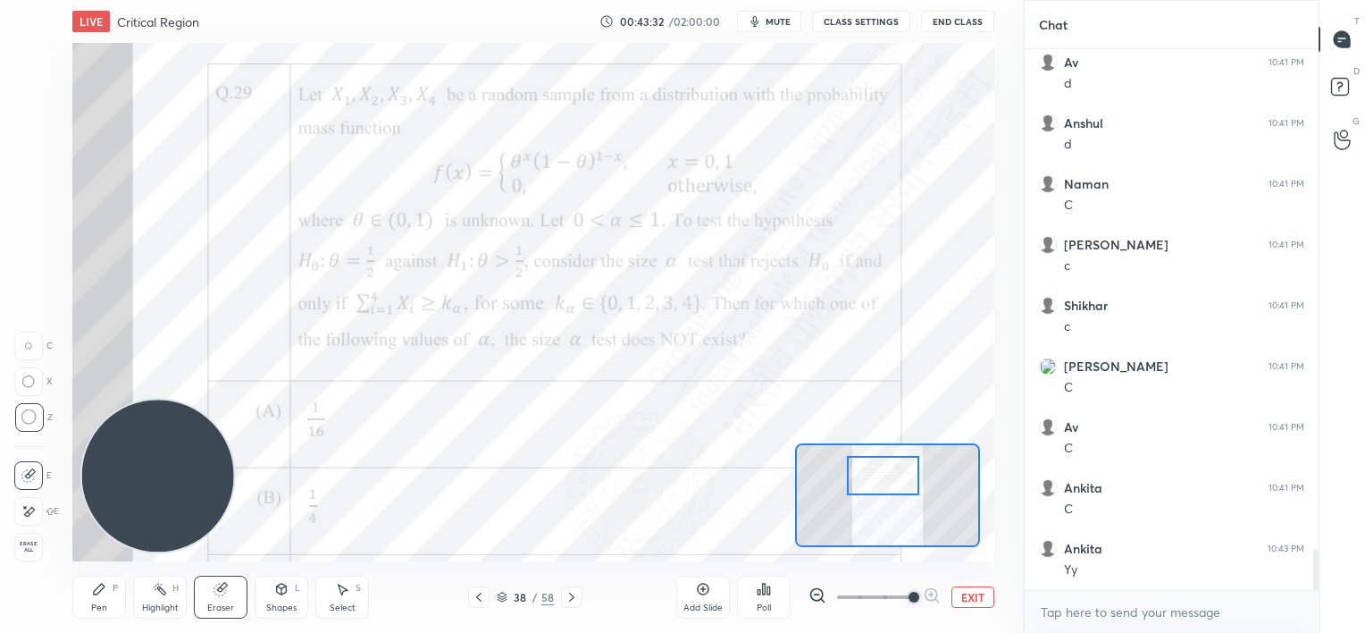
click at [94, 598] on div "Pen P" at bounding box center [99, 596] width 54 height 43
drag, startPoint x: 29, startPoint y: 241, endPoint x: 19, endPoint y: 247, distance: 11.6
click at [29, 241] on div at bounding box center [28, 236] width 14 height 14
click at [754, 19] on icon "button" at bounding box center [754, 21] width 8 height 11
click at [751, 20] on button "unmute" at bounding box center [769, 21] width 64 height 21
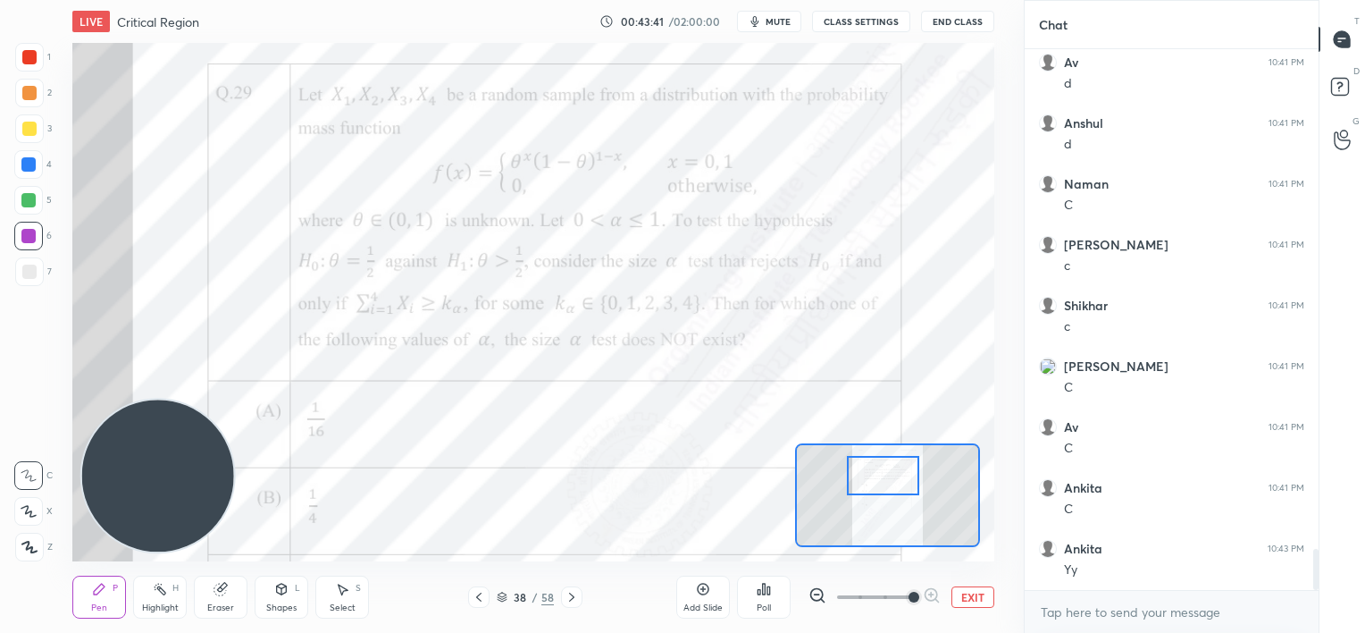
click at [751, 20] on icon "button" at bounding box center [755, 21] width 14 height 14
click at [30, 132] on div at bounding box center [29, 129] width 14 height 14
click at [762, 23] on span "unmute" at bounding box center [776, 21] width 38 height 13
click at [775, 24] on span "mute" at bounding box center [778, 21] width 25 height 13
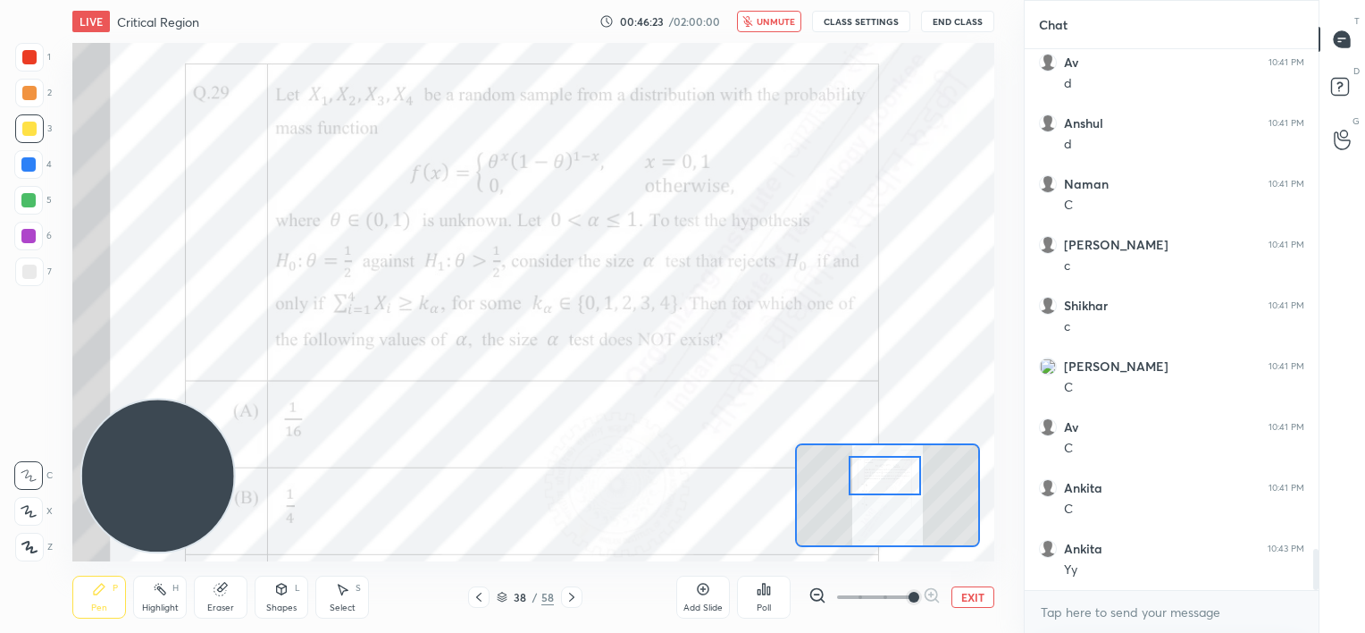
click at [888, 475] on div at bounding box center [885, 476] width 72 height 40
click at [28, 243] on div at bounding box center [28, 236] width 29 height 29
drag, startPoint x: 226, startPoint y: 607, endPoint x: 233, endPoint y: 597, distance: 12.2
click at [229, 603] on div "Eraser" at bounding box center [220, 607] width 27 height 9
click at [91, 596] on div "Pen P" at bounding box center [99, 596] width 54 height 43
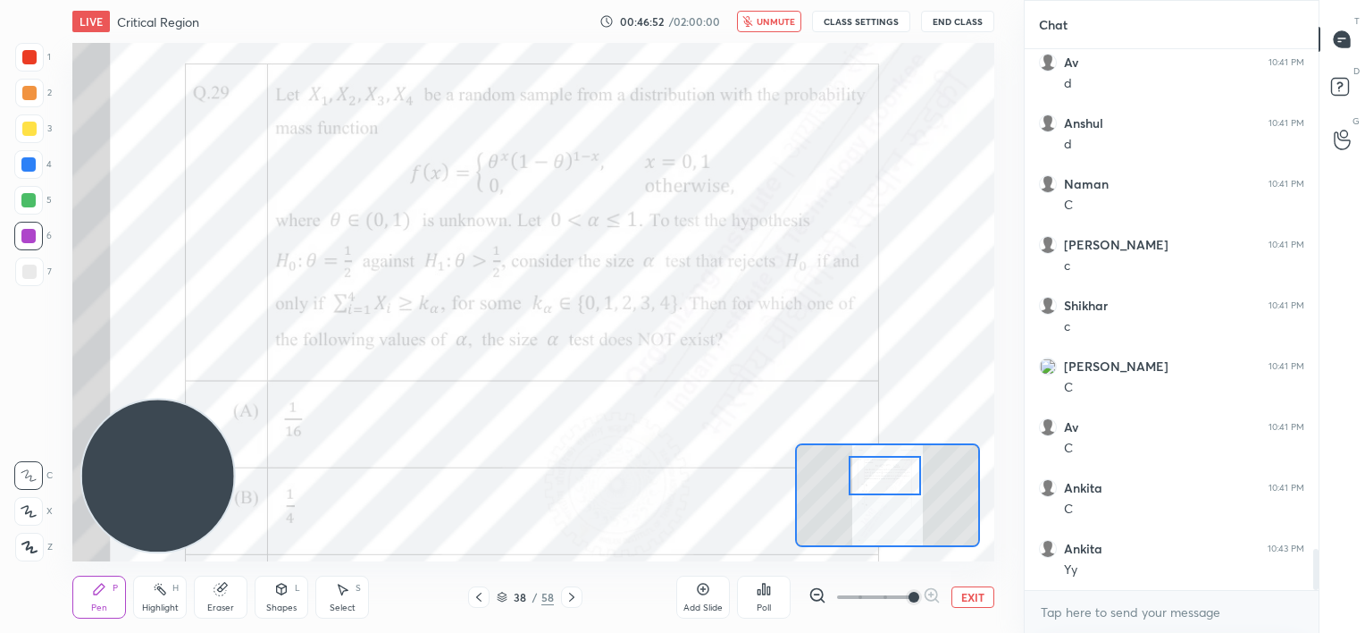
click at [768, 23] on span "unmute" at bounding box center [776, 21] width 38 height 13
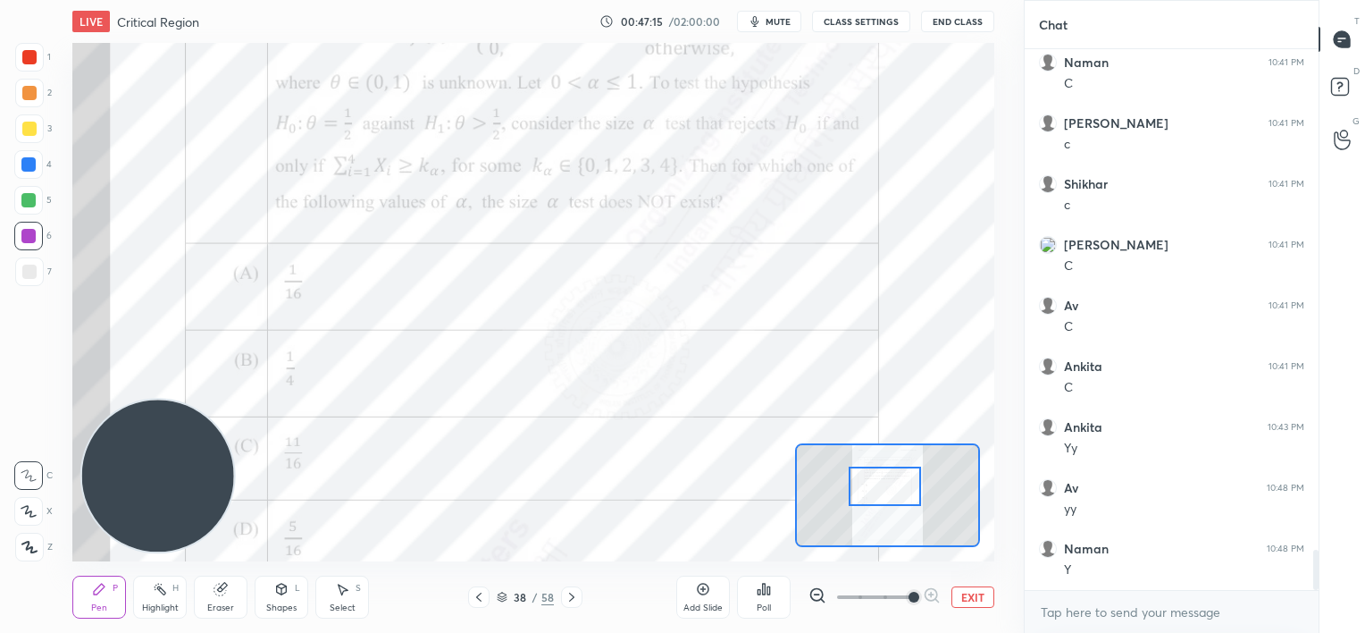
scroll to position [6796, 0]
drag, startPoint x: 890, startPoint y: 477, endPoint x: 890, endPoint y: 488, distance: 10.7
click at [890, 488] on div at bounding box center [885, 486] width 72 height 40
click at [214, 596] on div "Eraser" at bounding box center [221, 596] width 54 height 43
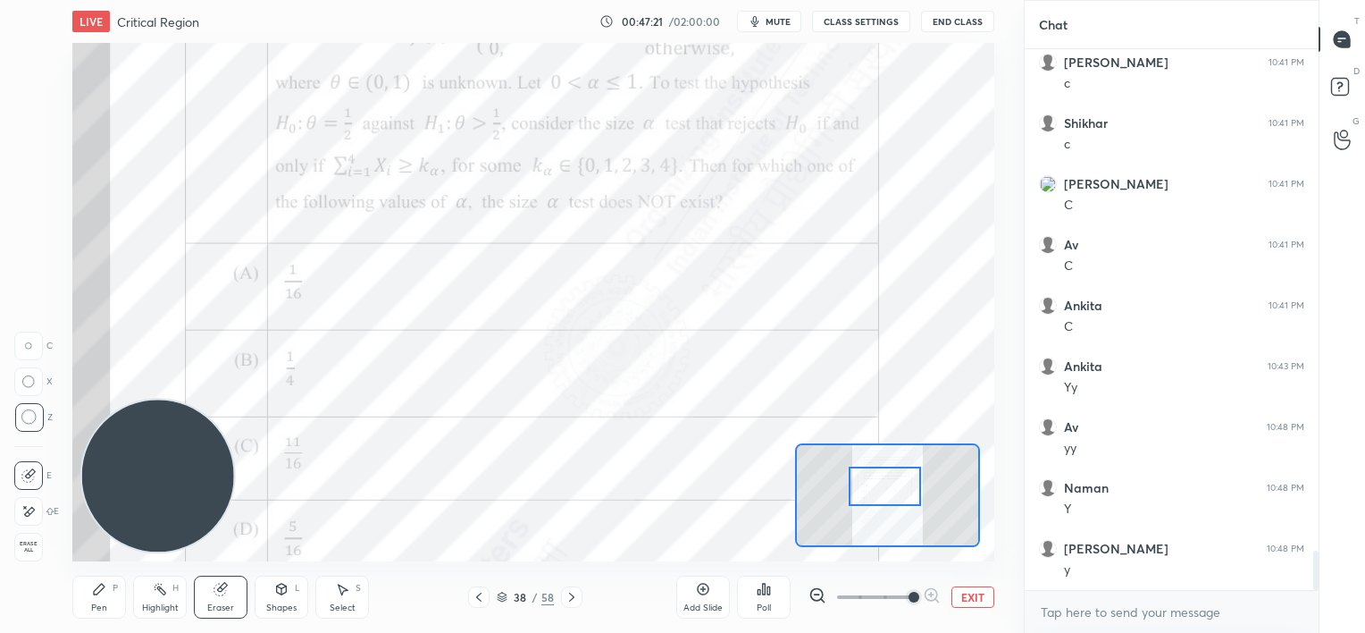
scroll to position [6857, 0]
drag, startPoint x: 100, startPoint y: 597, endPoint x: 131, endPoint y: 532, distance: 72.3
click at [101, 596] on div "Pen P" at bounding box center [99, 596] width 54 height 43
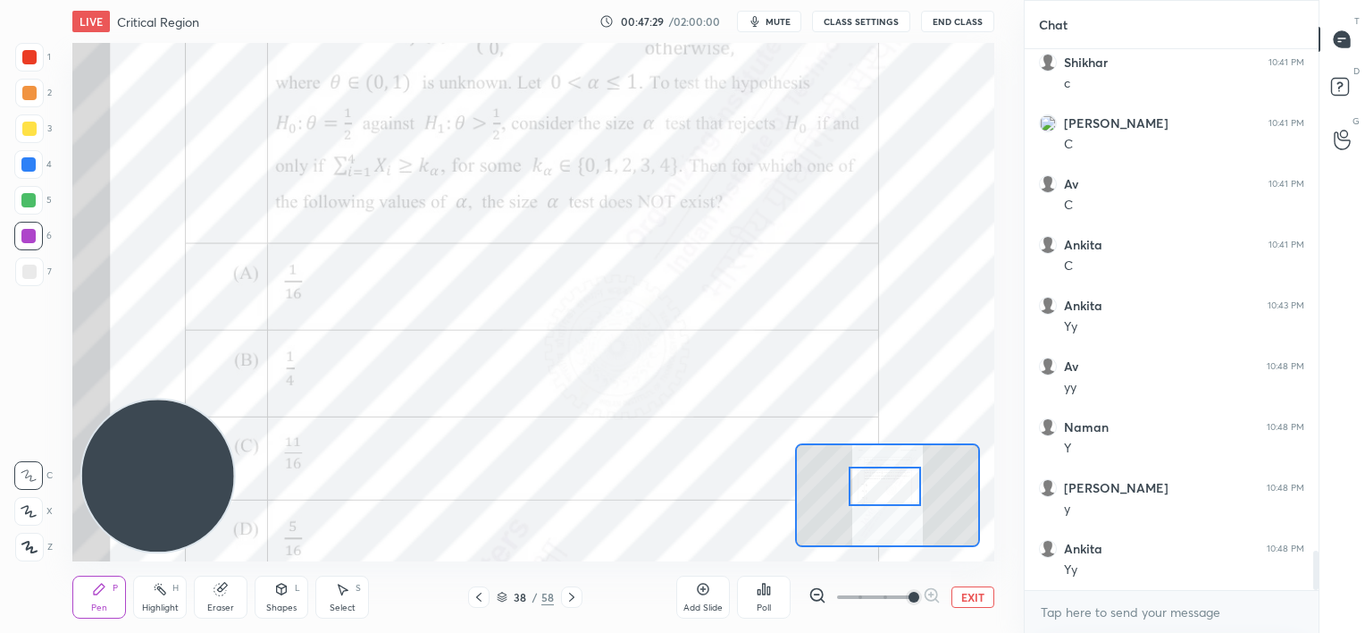
scroll to position [6918, 0]
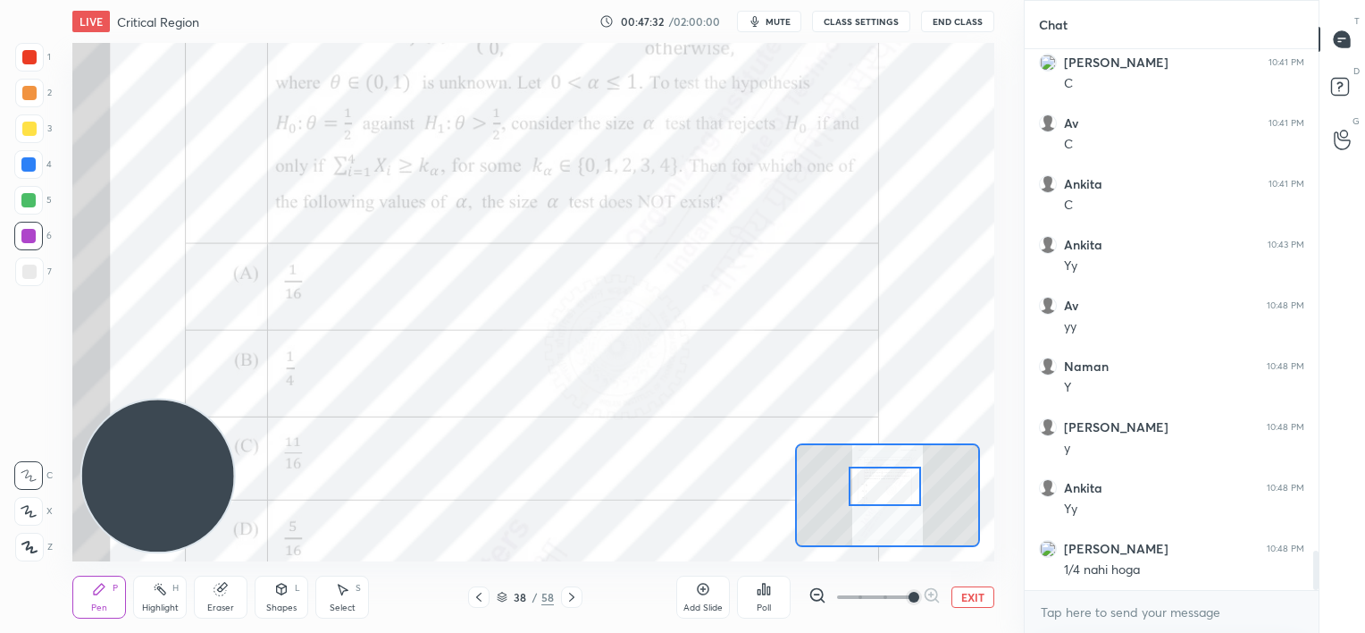
drag, startPoint x: 230, startPoint y: 599, endPoint x: 248, endPoint y: 571, distance: 34.2
click at [236, 595] on div "Eraser" at bounding box center [221, 596] width 54 height 43
click at [97, 605] on div "Pen" at bounding box center [99, 607] width 16 height 9
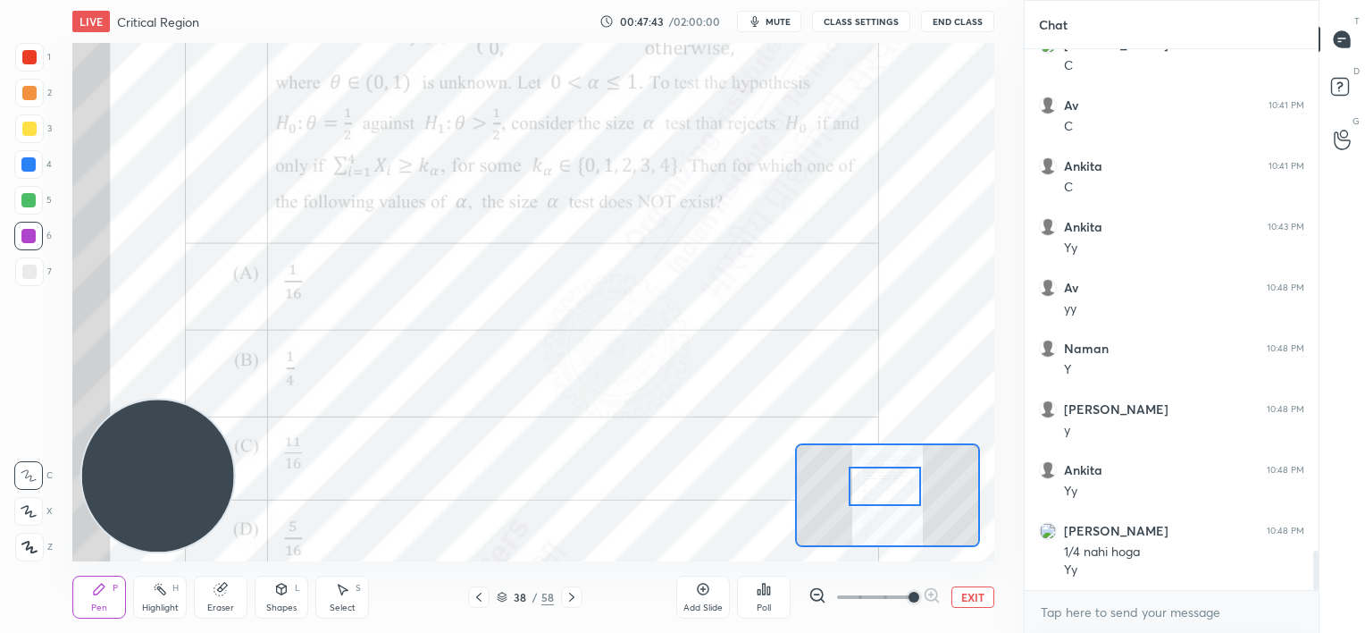
click at [229, 582] on div "Eraser" at bounding box center [221, 596] width 54 height 43
drag, startPoint x: 91, startPoint y: 595, endPoint x: 202, endPoint y: 497, distance: 148.1
click at [107, 584] on div "Pen P" at bounding box center [99, 596] width 54 height 43
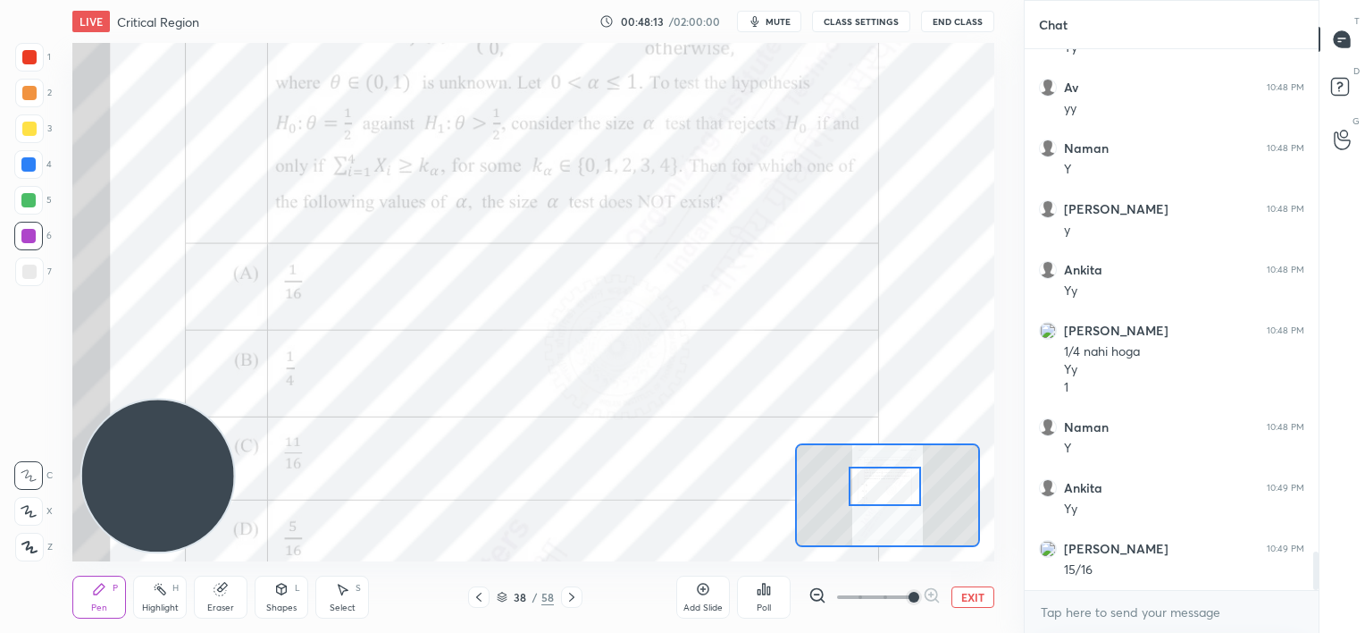
scroll to position [7196, 0]
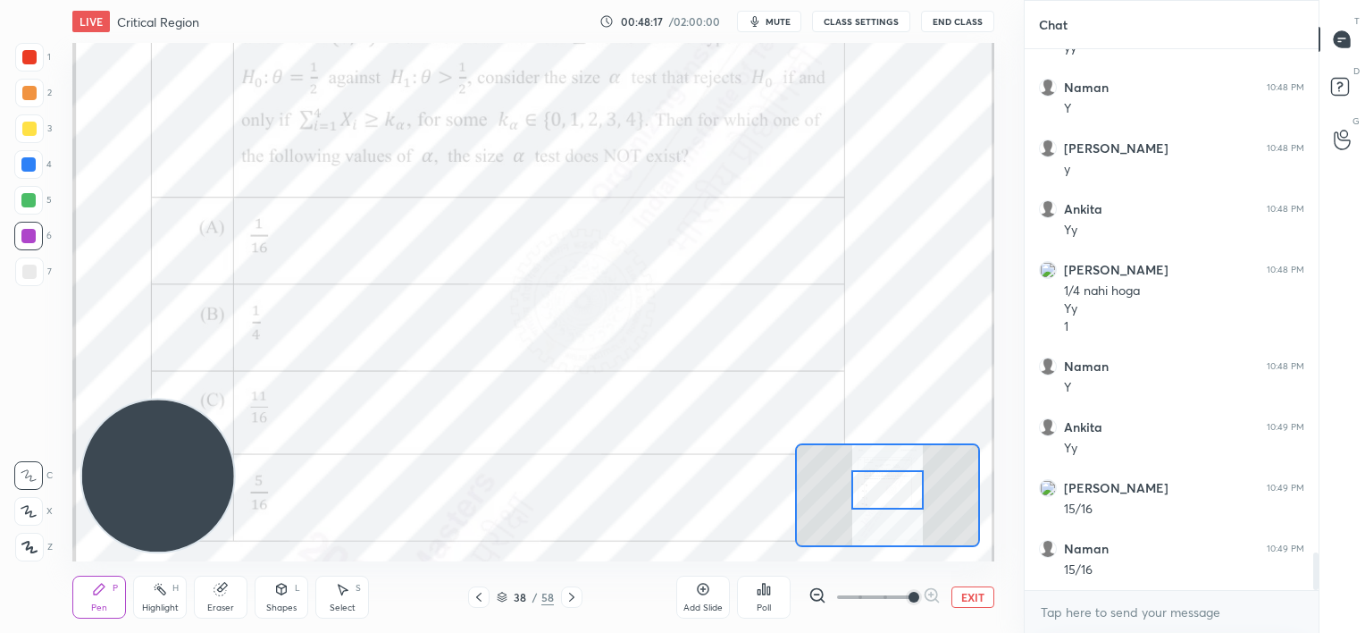
click at [895, 489] on div at bounding box center [887, 490] width 72 height 40
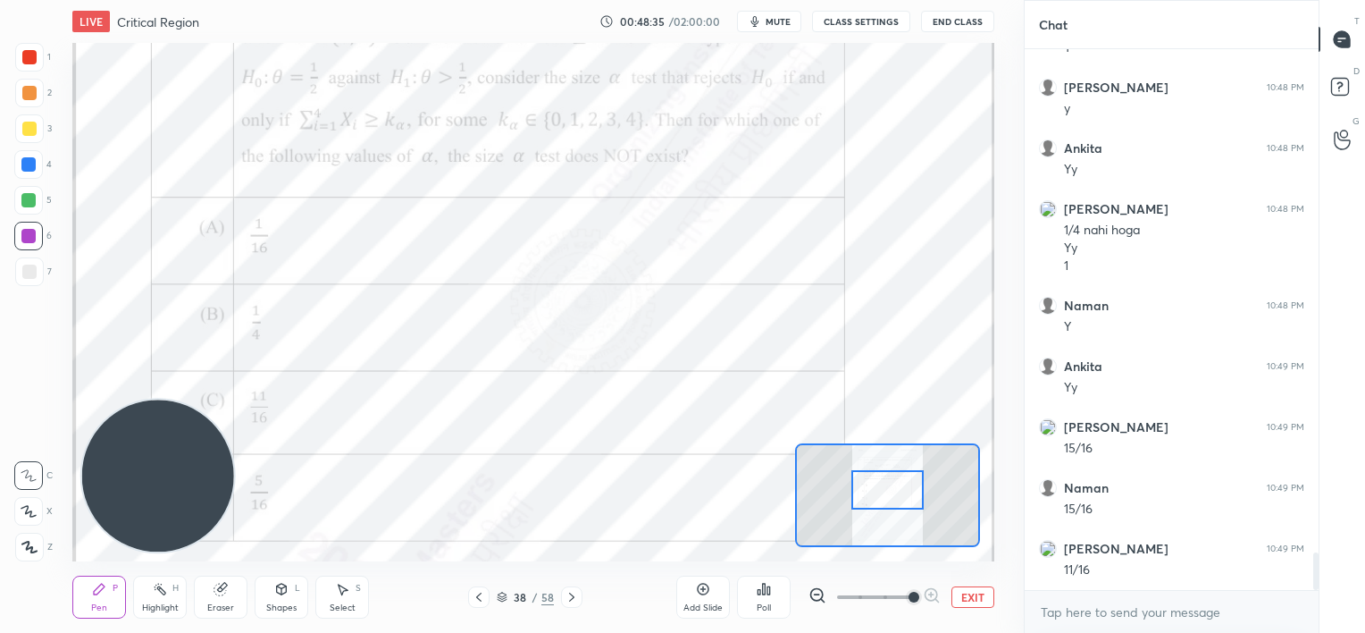
scroll to position [7318, 0]
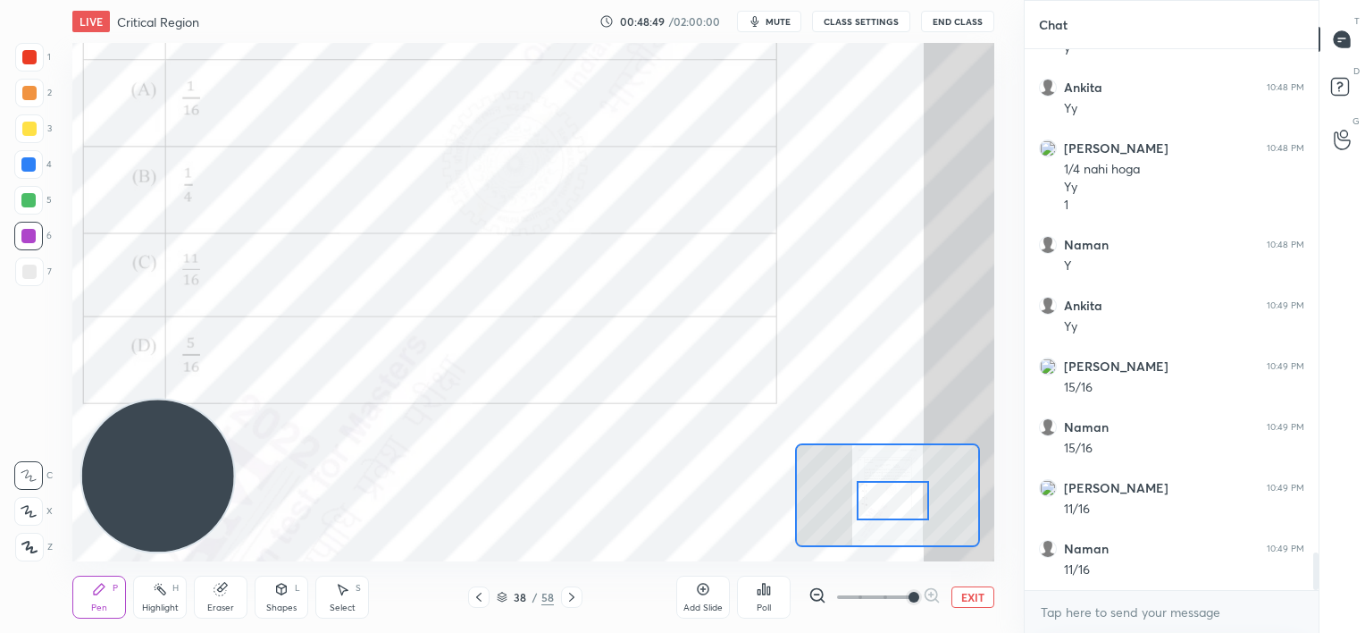
drag, startPoint x: 886, startPoint y: 488, endPoint x: 892, endPoint y: 499, distance: 12.0
click at [892, 499] on div at bounding box center [893, 501] width 72 height 40
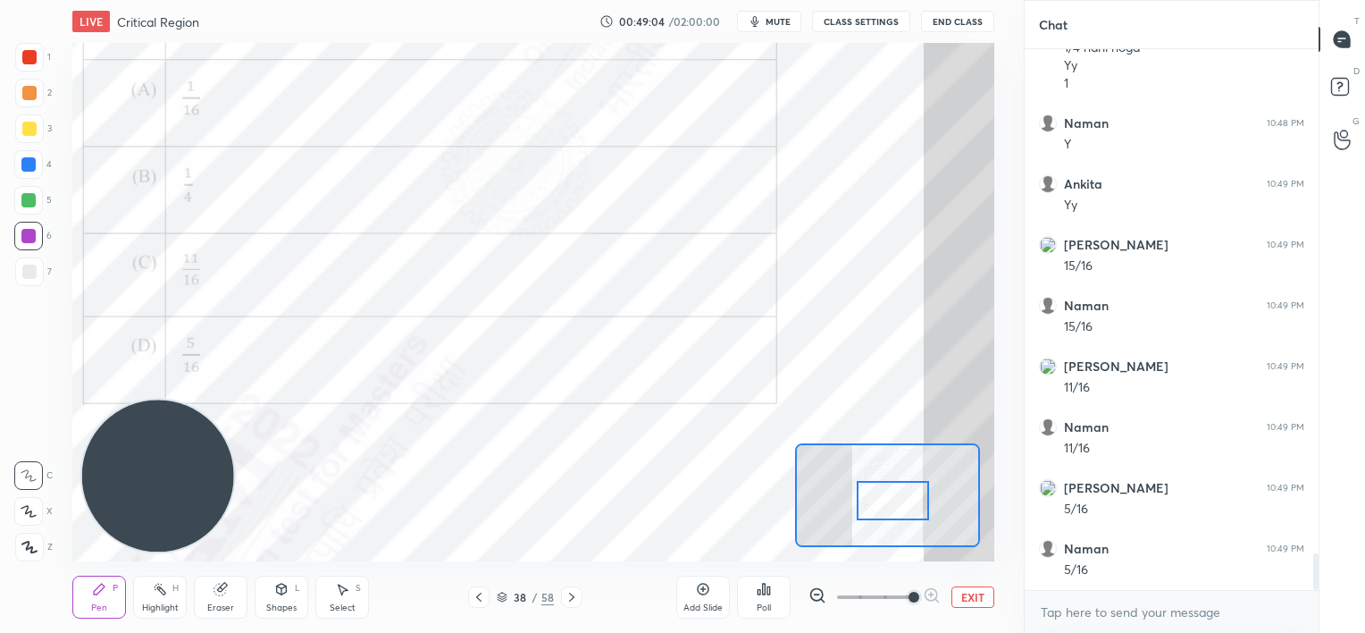
scroll to position [7500, 0]
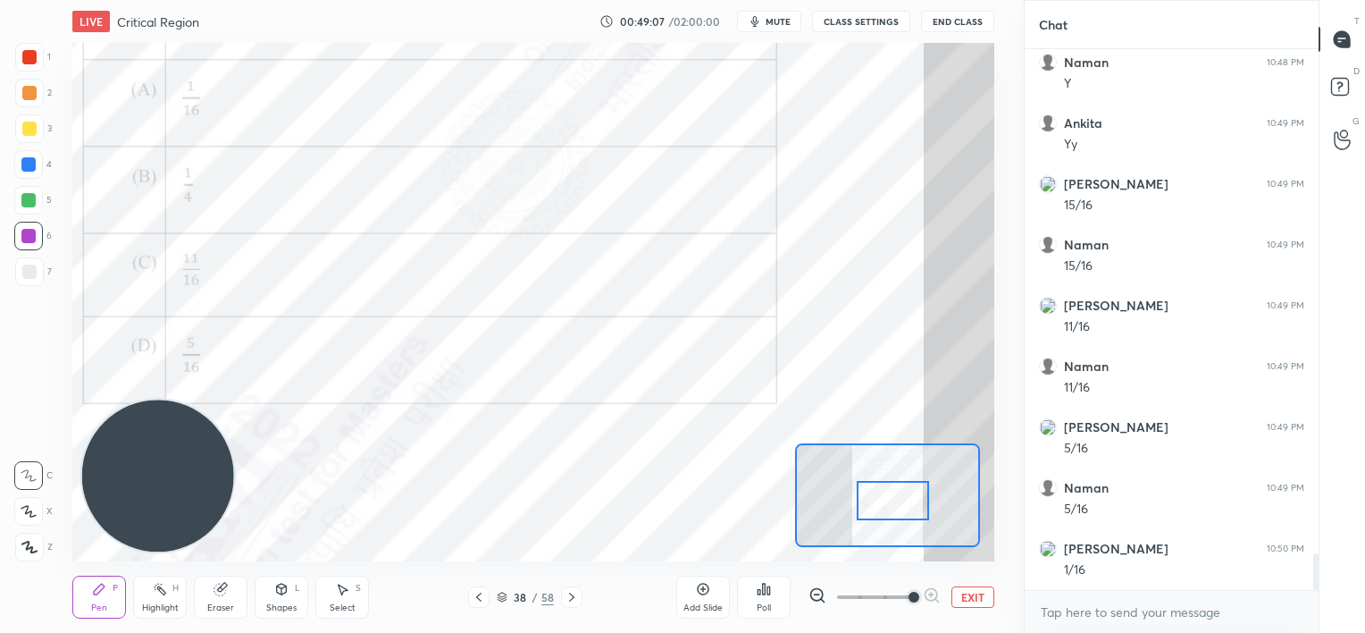
drag, startPoint x: 225, startPoint y: 595, endPoint x: 280, endPoint y: 564, distance: 62.8
click at [230, 593] on div "Eraser" at bounding box center [221, 596] width 54 height 43
click at [99, 603] on div "Pen" at bounding box center [99, 607] width 16 height 9
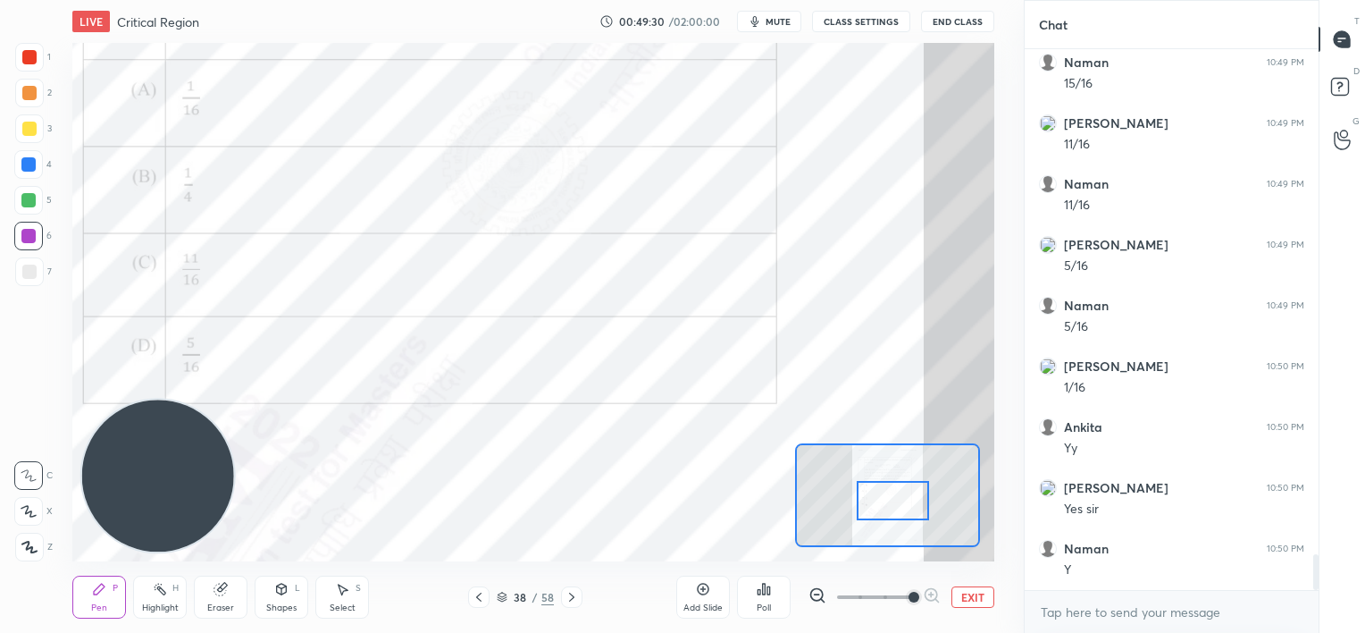
scroll to position [7743, 0]
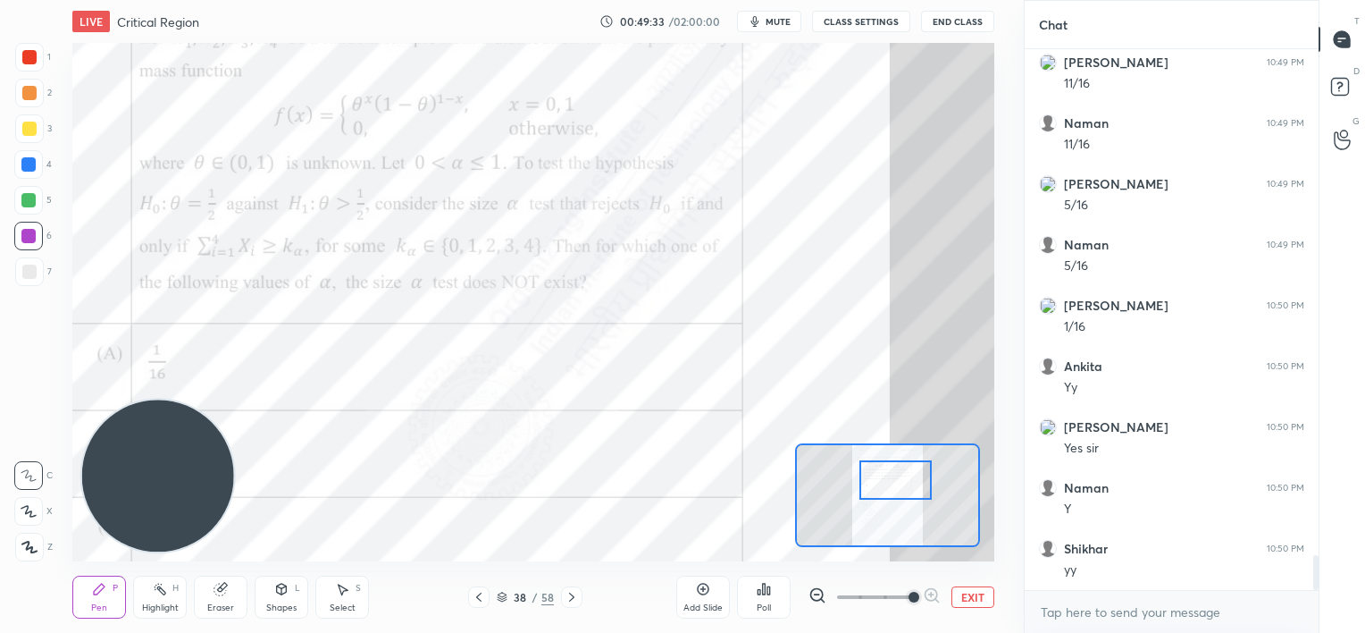
drag, startPoint x: 897, startPoint y: 510, endPoint x: 895, endPoint y: 484, distance: 26.0
click at [903, 494] on div at bounding box center [895, 480] width 72 height 40
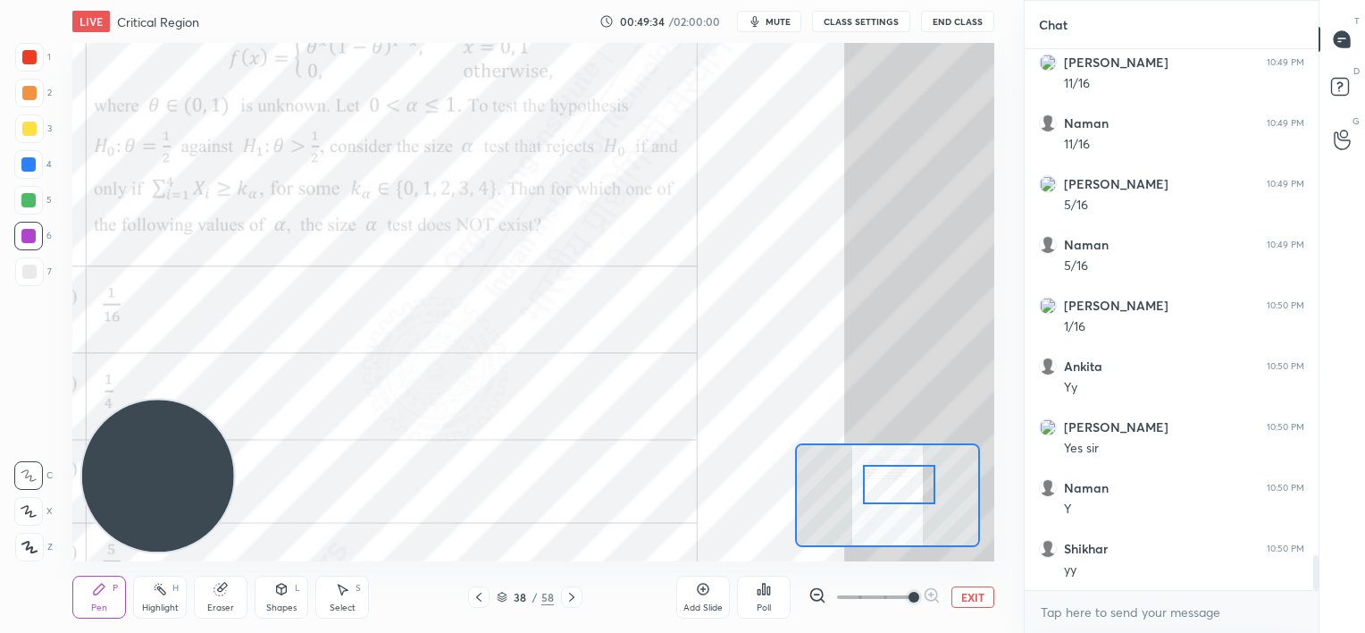
scroll to position [7804, 0]
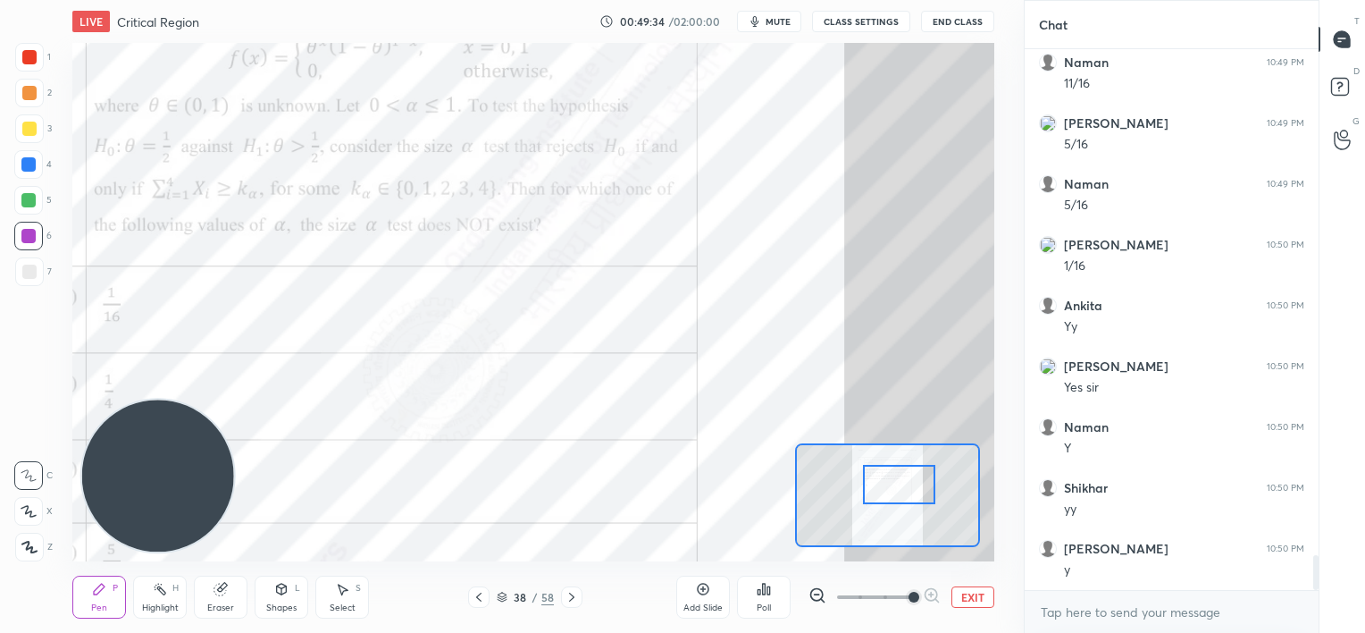
click at [577, 594] on icon at bounding box center [572, 597] width 14 height 14
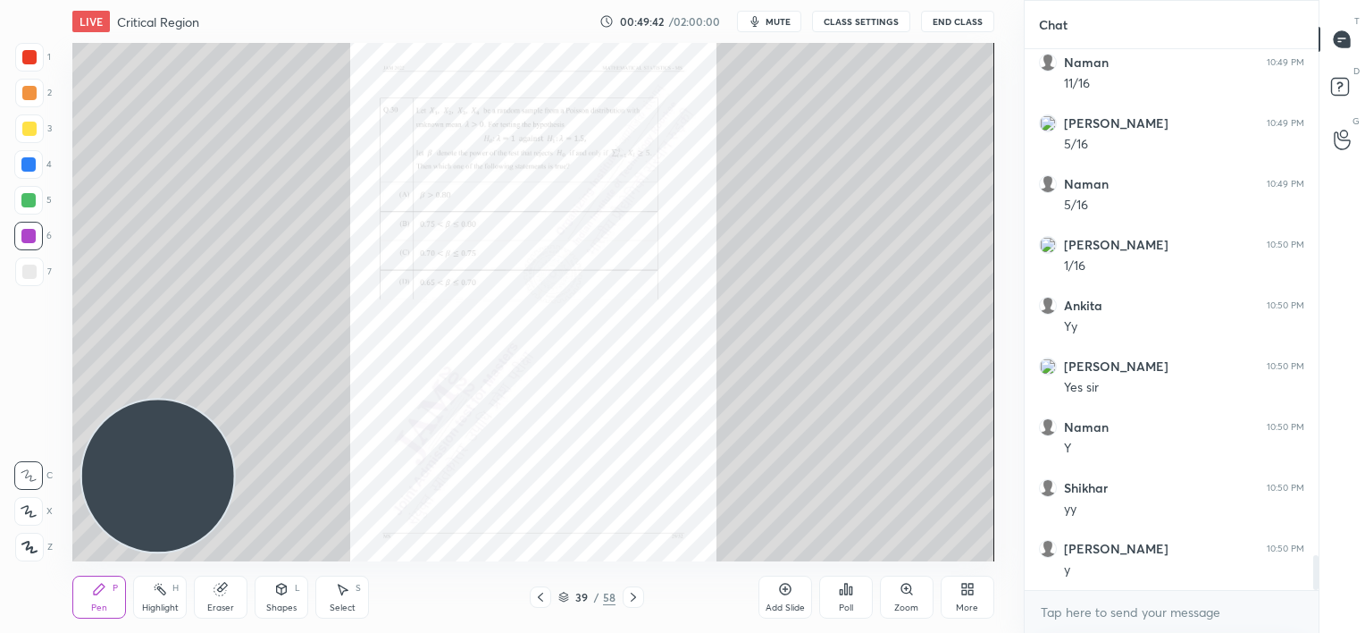
click at [903, 591] on icon at bounding box center [907, 589] width 14 height 14
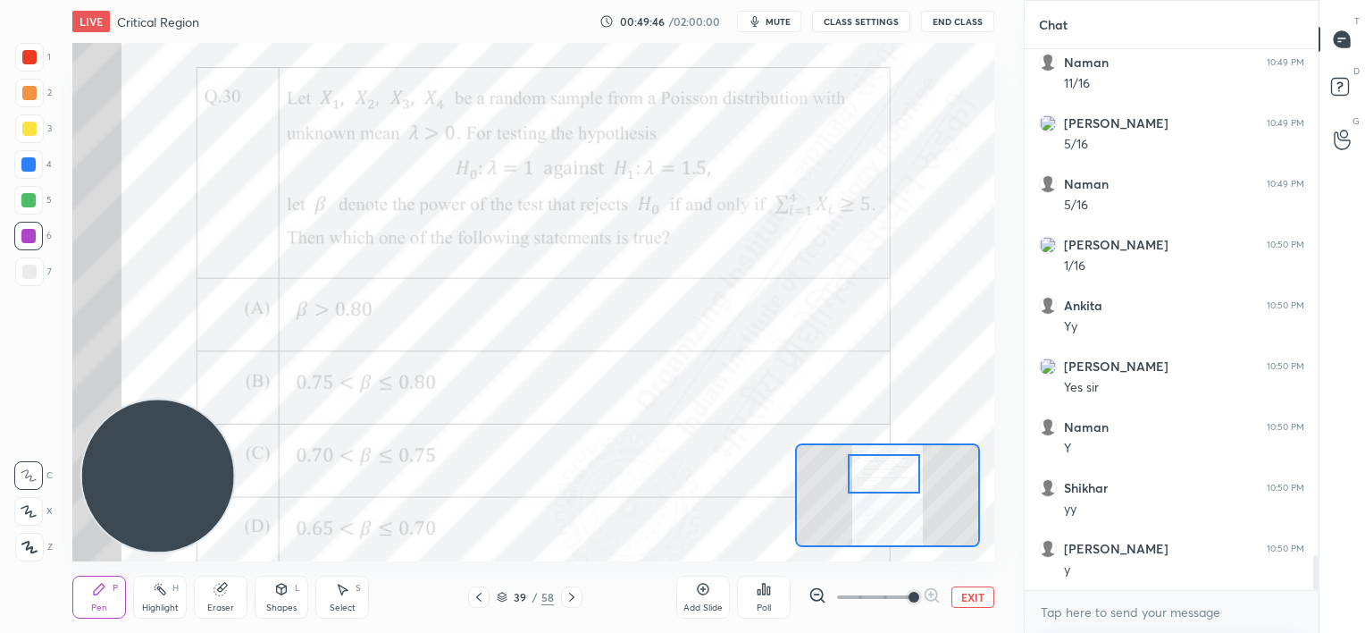
drag, startPoint x: 898, startPoint y: 509, endPoint x: 897, endPoint y: 491, distance: 17.9
click at [897, 491] on div at bounding box center [884, 474] width 72 height 40
click at [29, 168] on div at bounding box center [28, 164] width 14 height 14
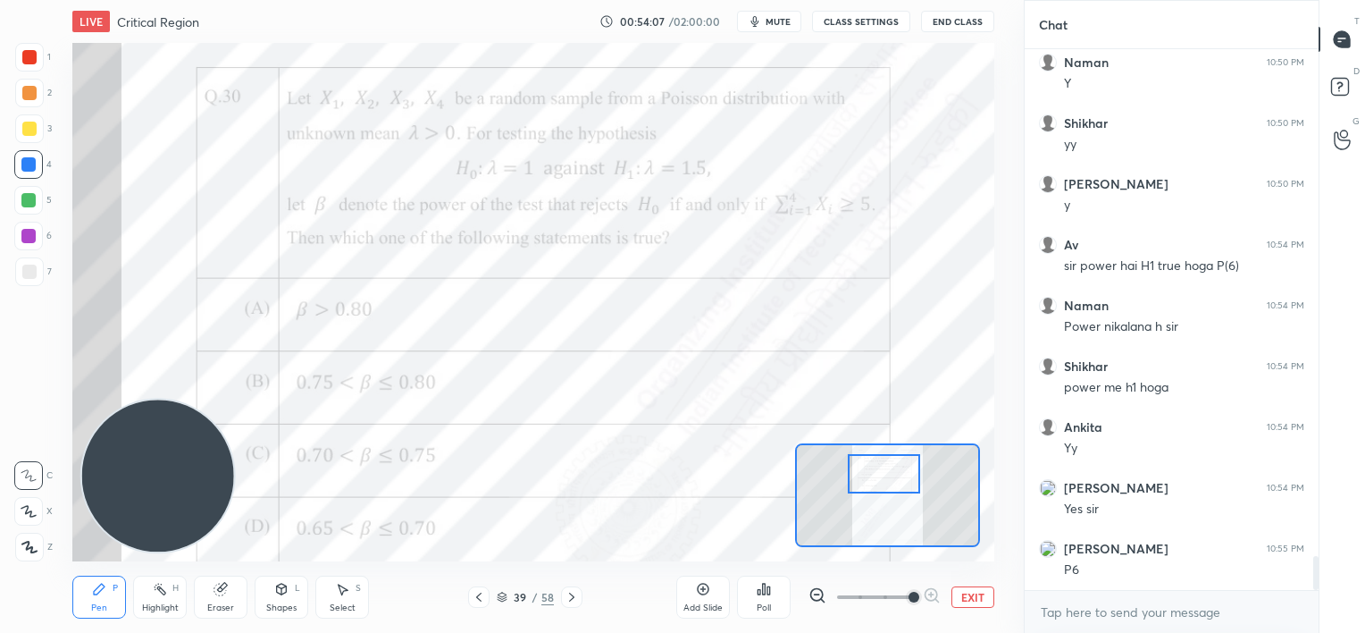
scroll to position [8229, 0]
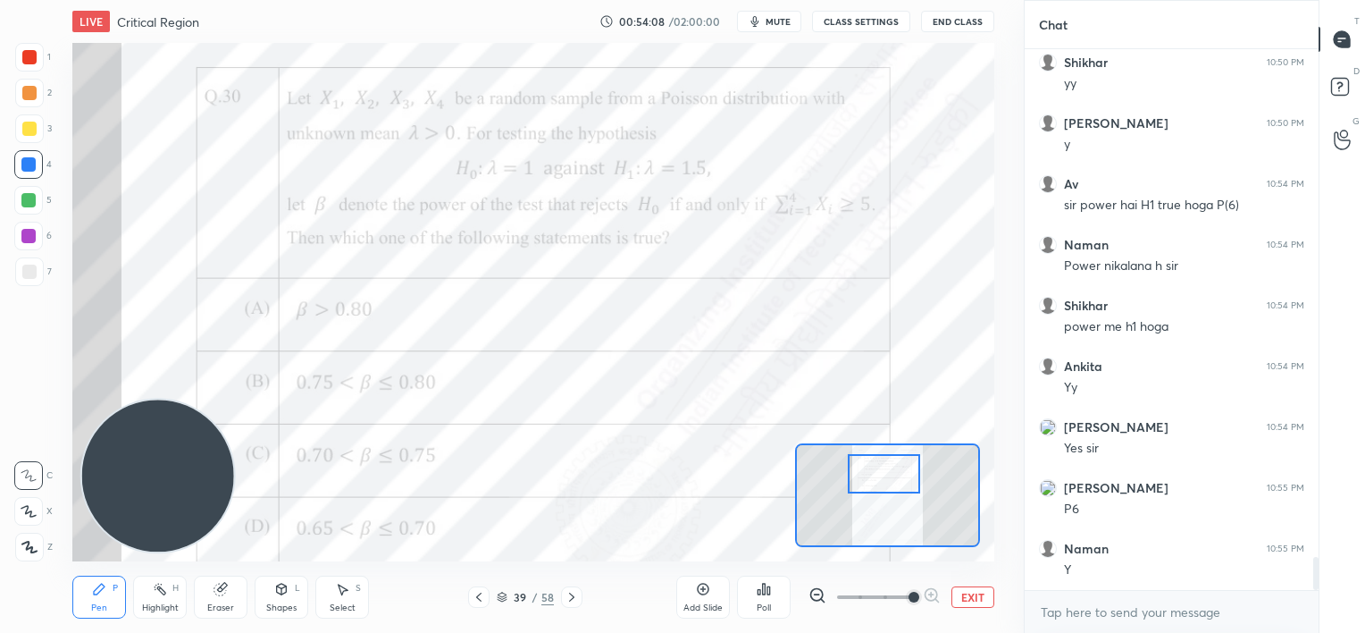
drag, startPoint x: 222, startPoint y: 603, endPoint x: 229, endPoint y: 596, distance: 10.1
click at [222, 603] on div "Eraser" at bounding box center [220, 607] width 27 height 9
drag, startPoint x: 70, startPoint y: 597, endPoint x: 104, endPoint y: 586, distance: 35.6
click at [71, 597] on div "LIVE Critical Region 00:54:13 / 02:00:00 mute CLASS SETTINGS End Class Setting …" at bounding box center [533, 316] width 952 height 633
drag, startPoint x: 89, startPoint y: 599, endPoint x: 207, endPoint y: 534, distance: 134.3
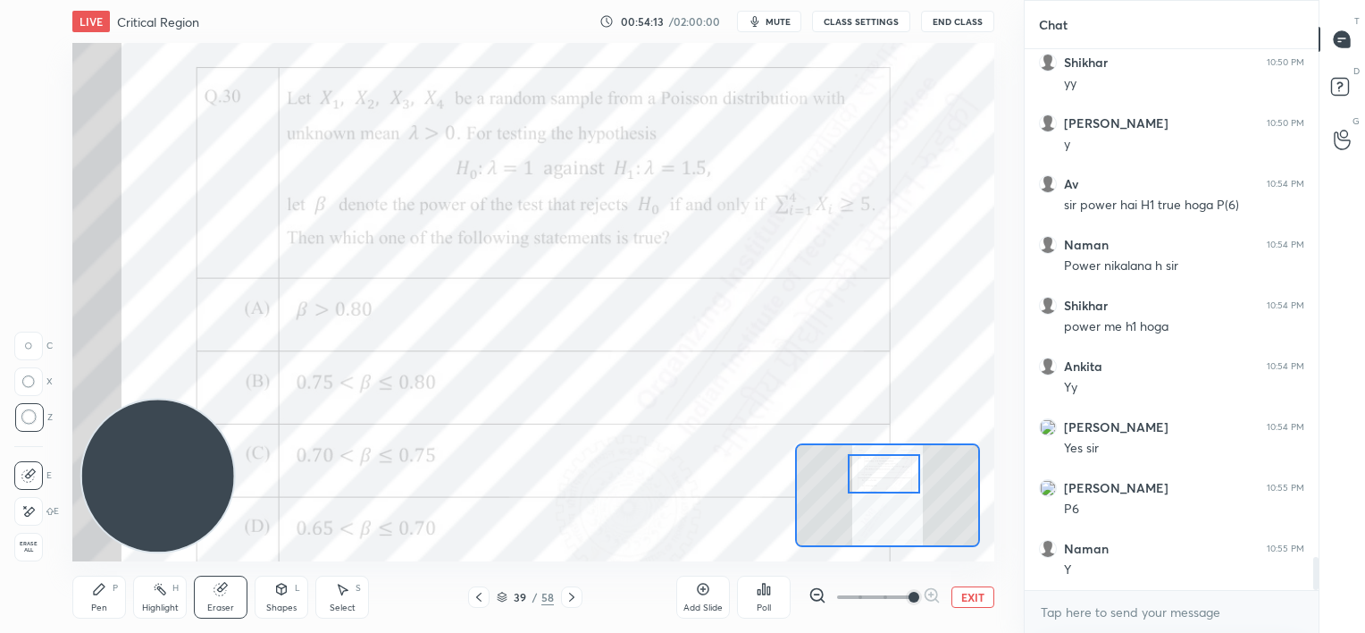
click at [92, 597] on div "Pen P" at bounding box center [99, 596] width 54 height 43
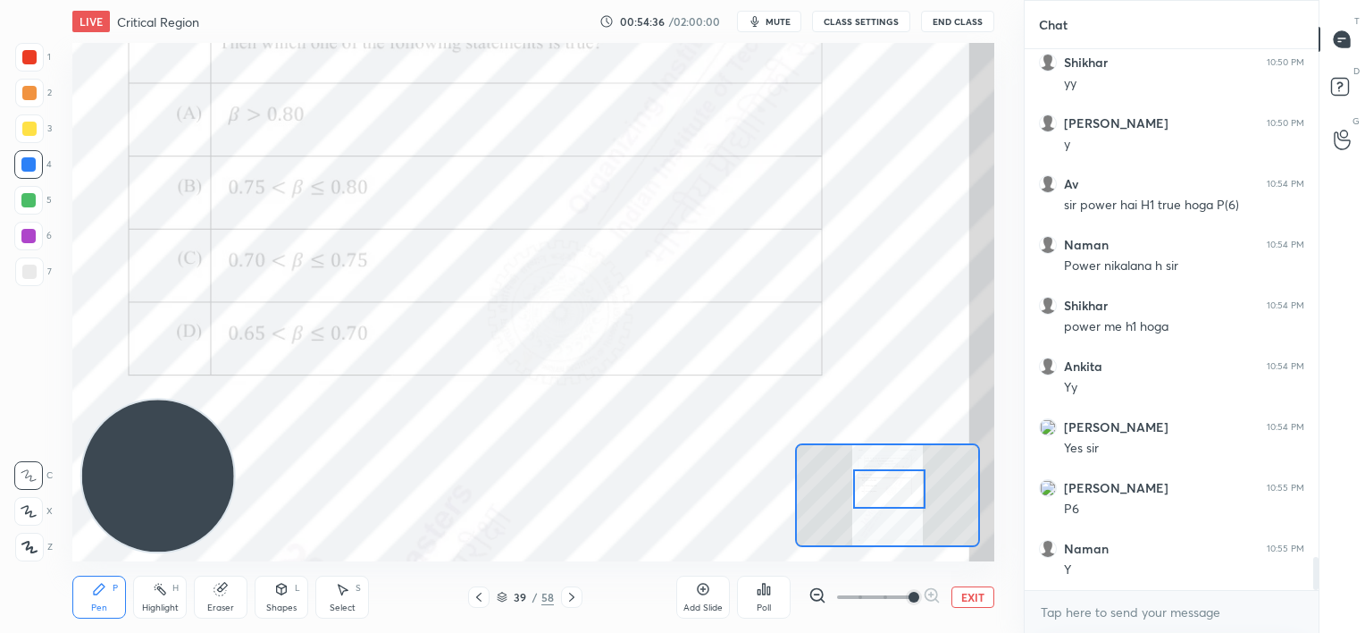
click at [899, 491] on div at bounding box center [889, 489] width 72 height 40
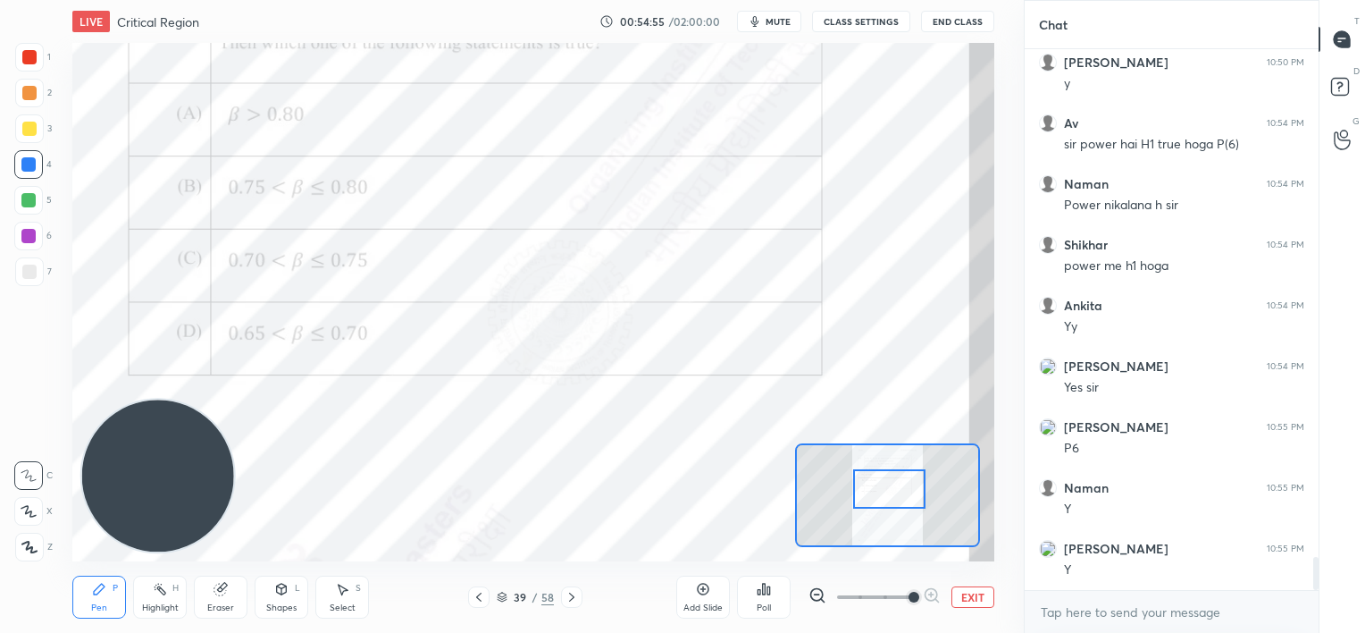
scroll to position [8351, 0]
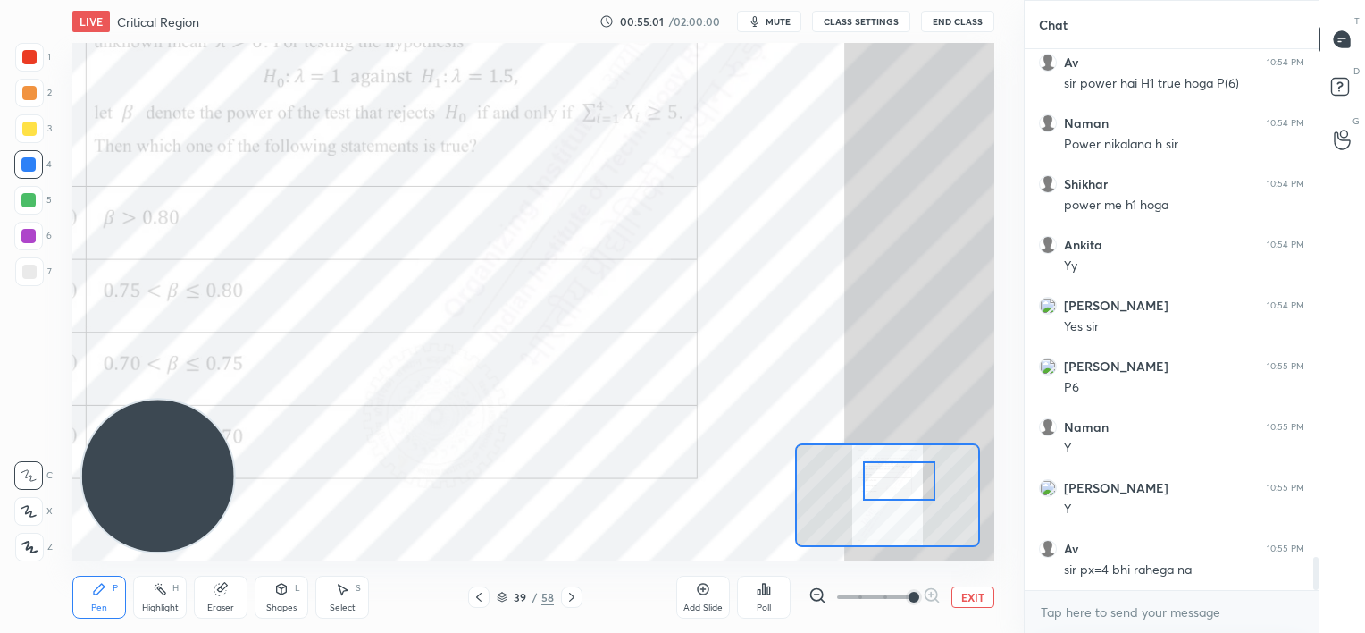
drag, startPoint x: 893, startPoint y: 479, endPoint x: 902, endPoint y: 469, distance: 13.3
click at [906, 474] on div at bounding box center [899, 481] width 72 height 40
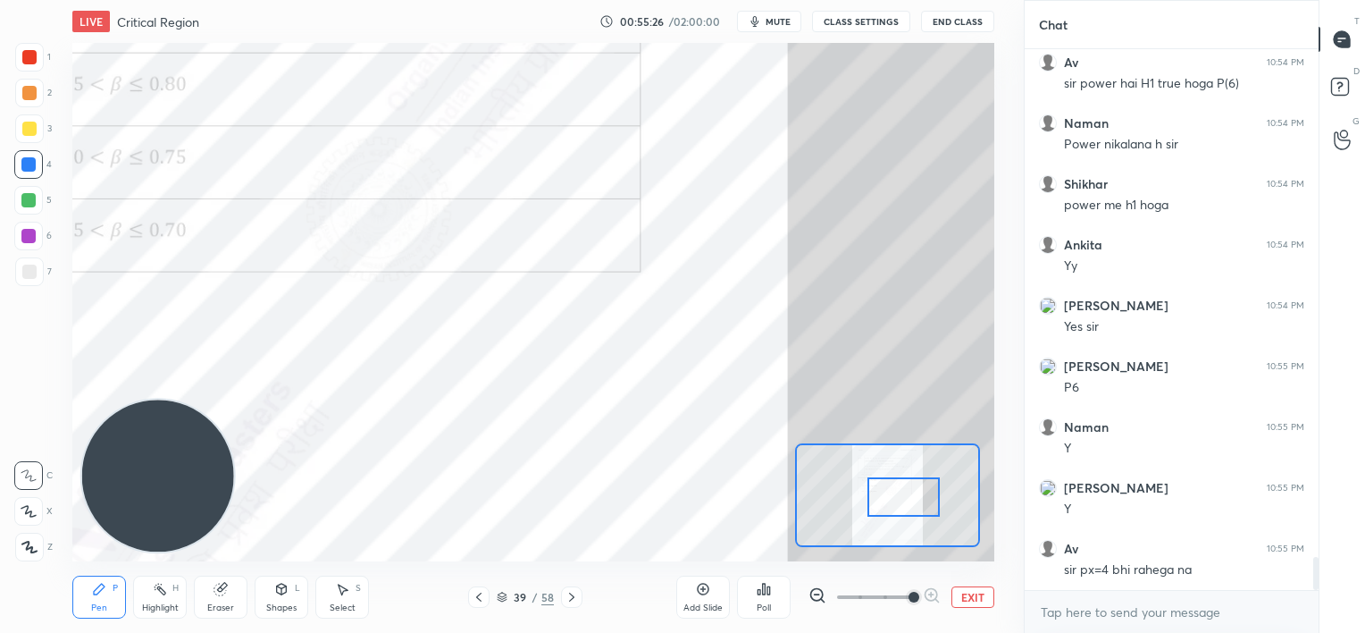
click at [914, 492] on div at bounding box center [903, 497] width 72 height 40
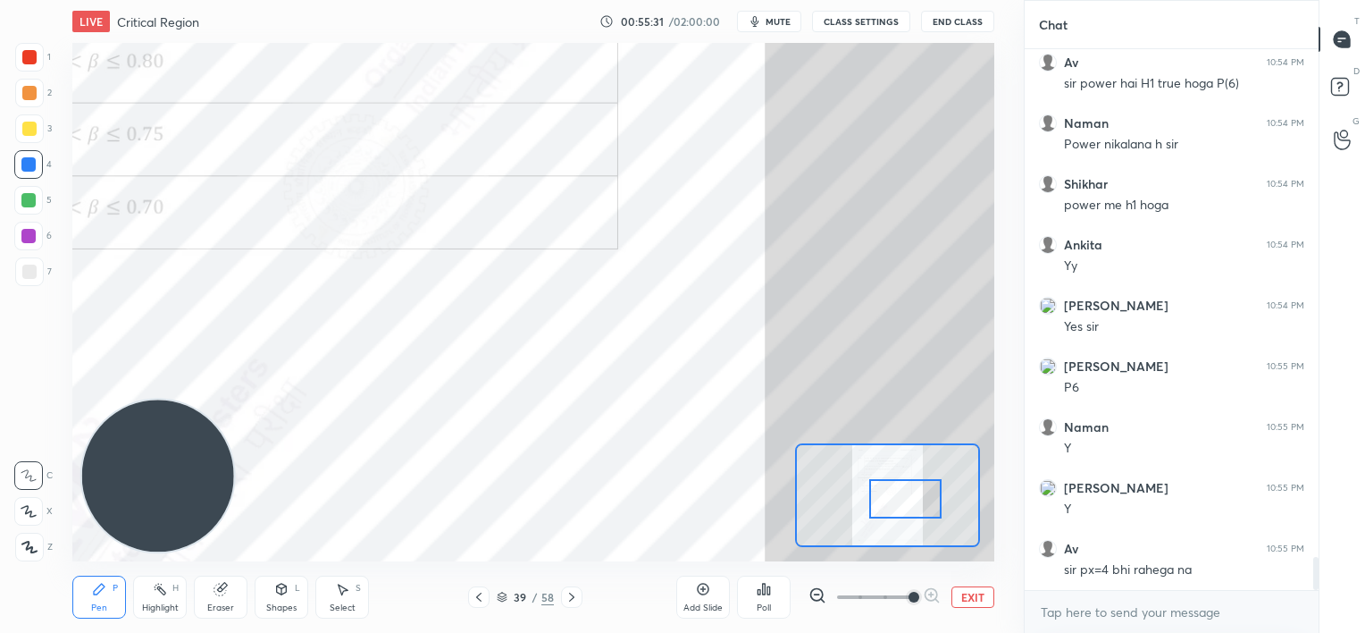
drag, startPoint x: 234, startPoint y: 586, endPoint x: 253, endPoint y: 568, distance: 25.9
click at [249, 573] on div "Pen P Highlight H Eraser Shapes L Select S 39 / 58 Add Slide Poll EXIT" at bounding box center [532, 596] width 921 height 71
click at [215, 582] on div "Eraser" at bounding box center [221, 596] width 54 height 43
click at [110, 592] on div "Pen P" at bounding box center [99, 596] width 54 height 43
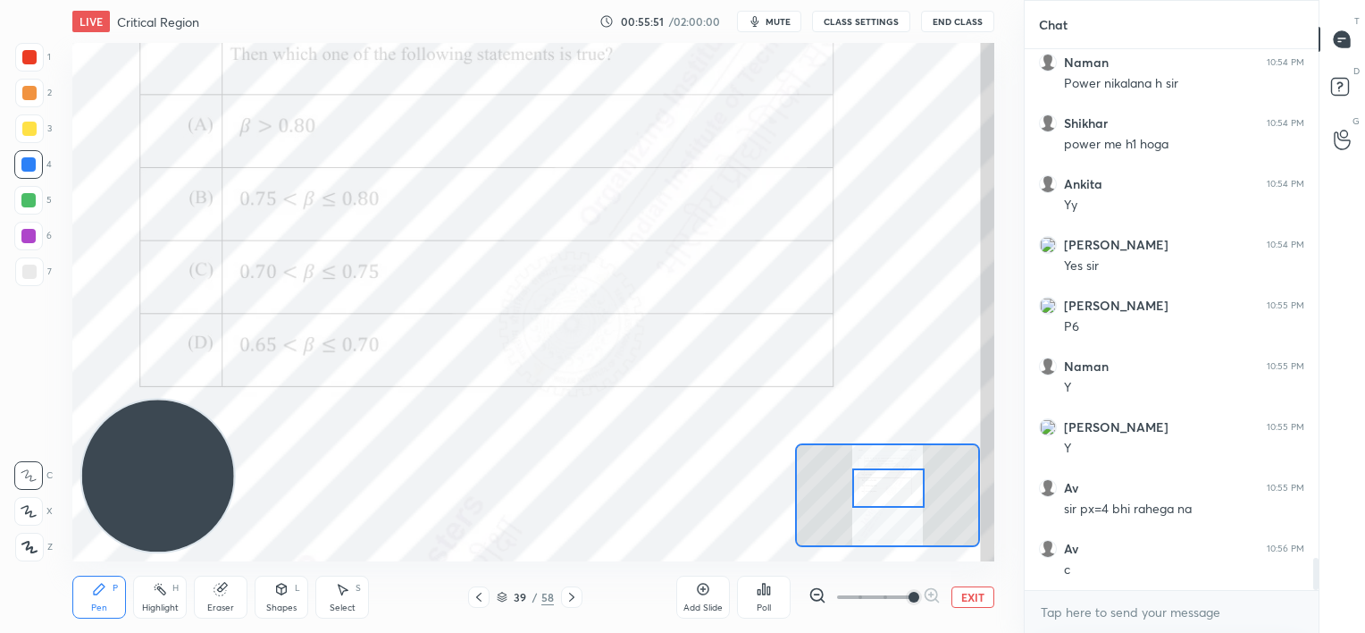
scroll to position [8472, 0]
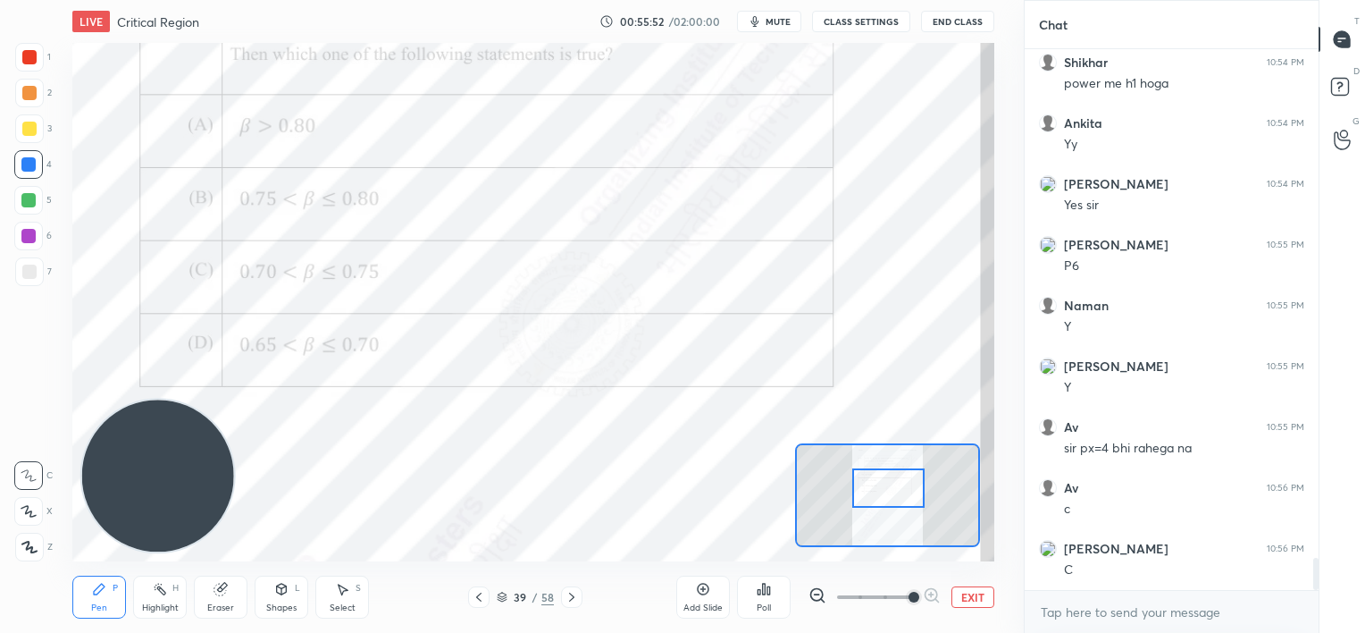
drag, startPoint x: 910, startPoint y: 499, endPoint x: 893, endPoint y: 480, distance: 26.0
click at [893, 490] on div at bounding box center [888, 488] width 72 height 40
click at [577, 593] on icon at bounding box center [572, 597] width 14 height 14
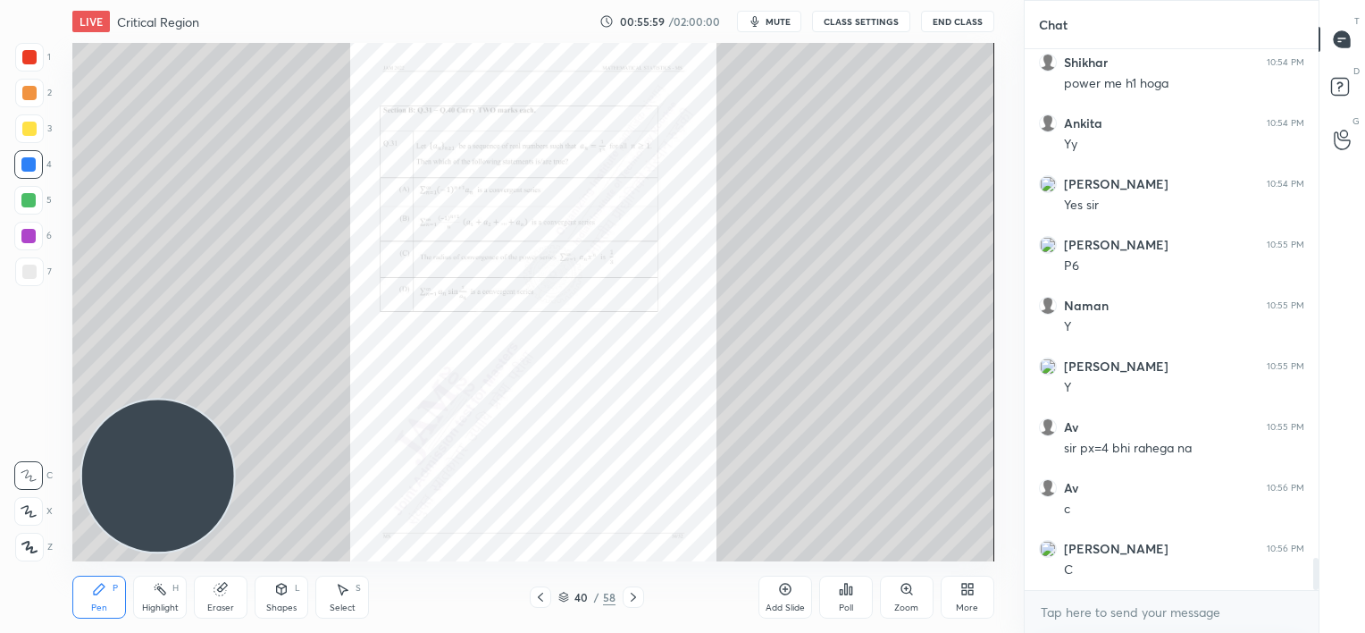
click at [633, 593] on icon at bounding box center [633, 597] width 14 height 14
click at [634, 593] on icon at bounding box center [633, 597] width 14 height 14
click at [634, 594] on icon at bounding box center [633, 597] width 14 height 14
click at [634, 595] on icon at bounding box center [633, 597] width 14 height 14
click at [633, 594] on icon at bounding box center [633, 597] width 14 height 14
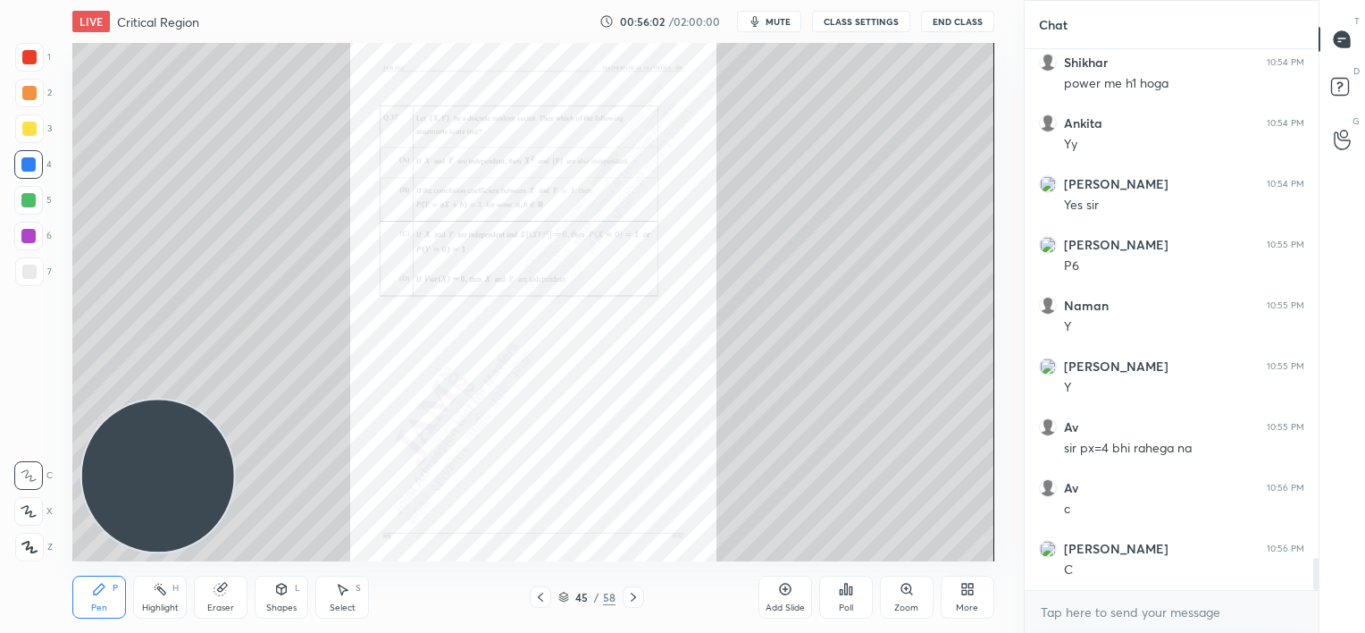
click at [633, 593] on icon at bounding box center [633, 597] width 14 height 14
click at [632, 594] on icon at bounding box center [633, 597] width 14 height 14
click at [631, 595] on icon at bounding box center [633, 597] width 14 height 14
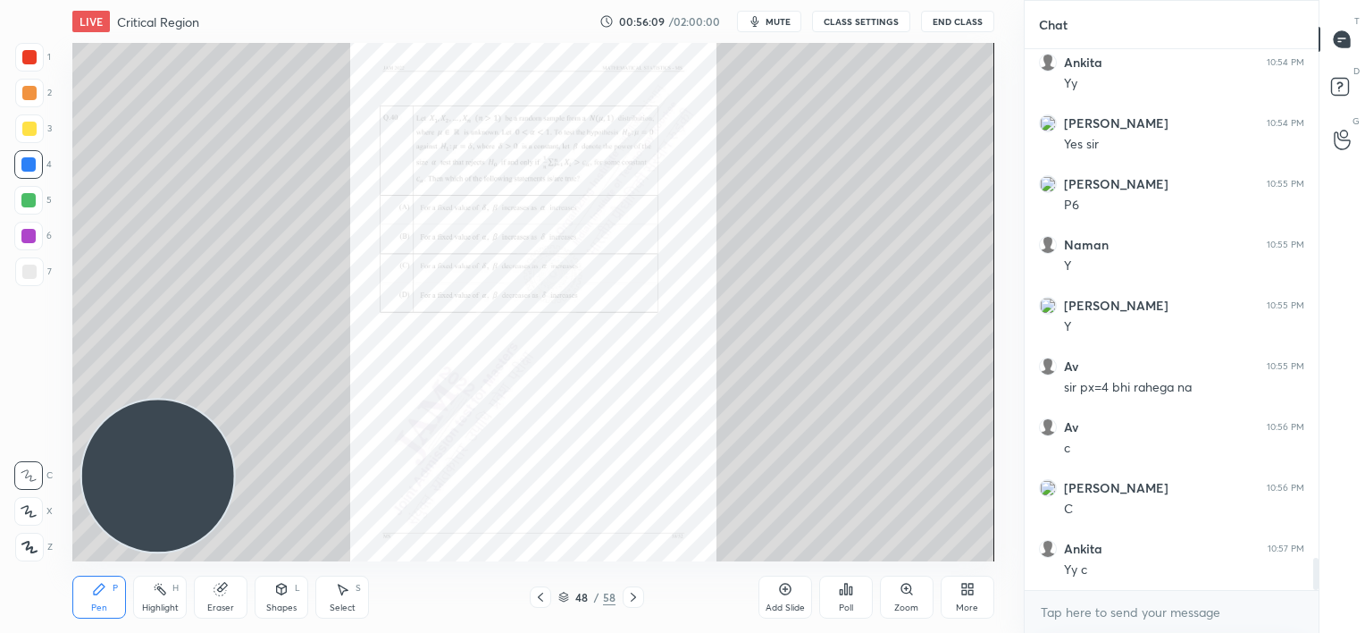
click at [773, 590] on div "Add Slide" at bounding box center [785, 596] width 54 height 43
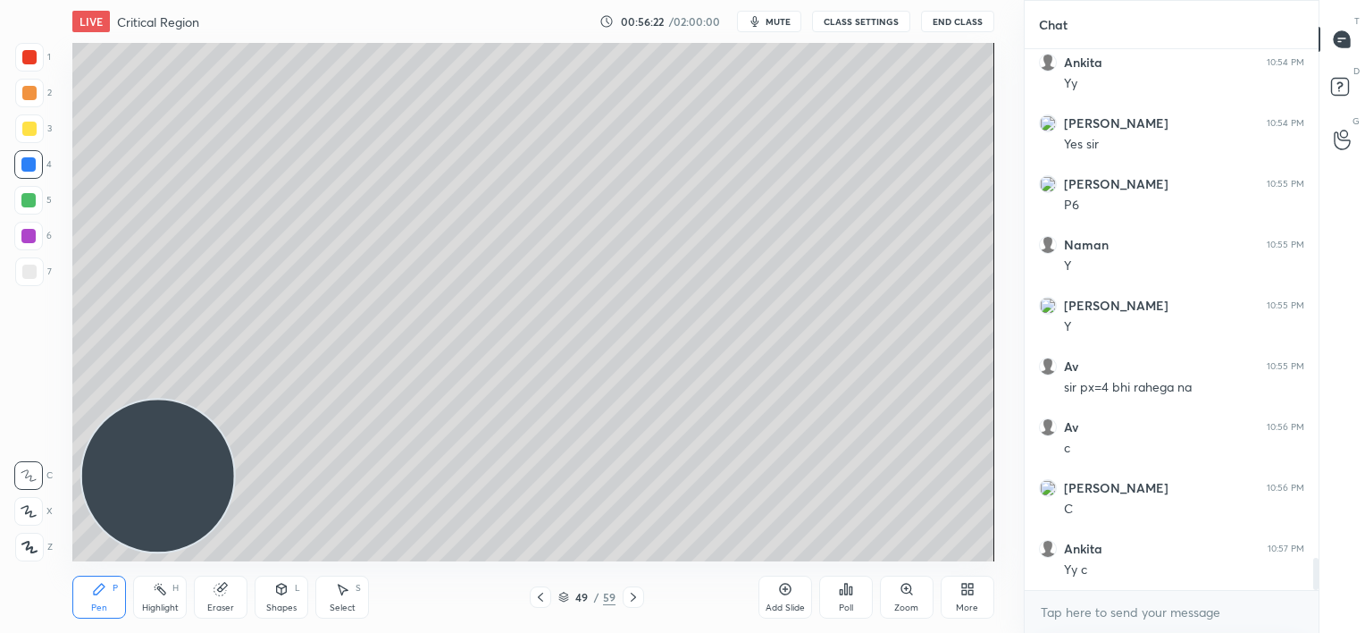
click at [767, 26] on span "mute" at bounding box center [778, 21] width 25 height 13
click at [847, 17] on button "CLASS SETTINGS" at bounding box center [861, 21] width 98 height 21
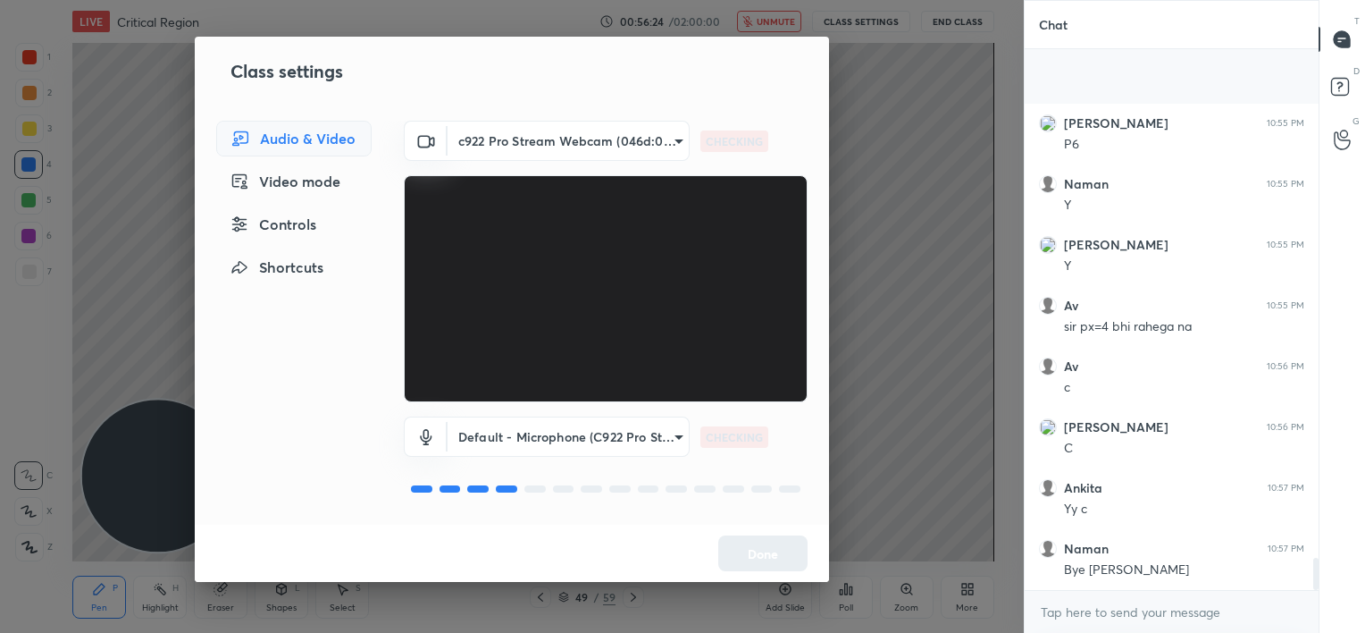
scroll to position [8715, 0]
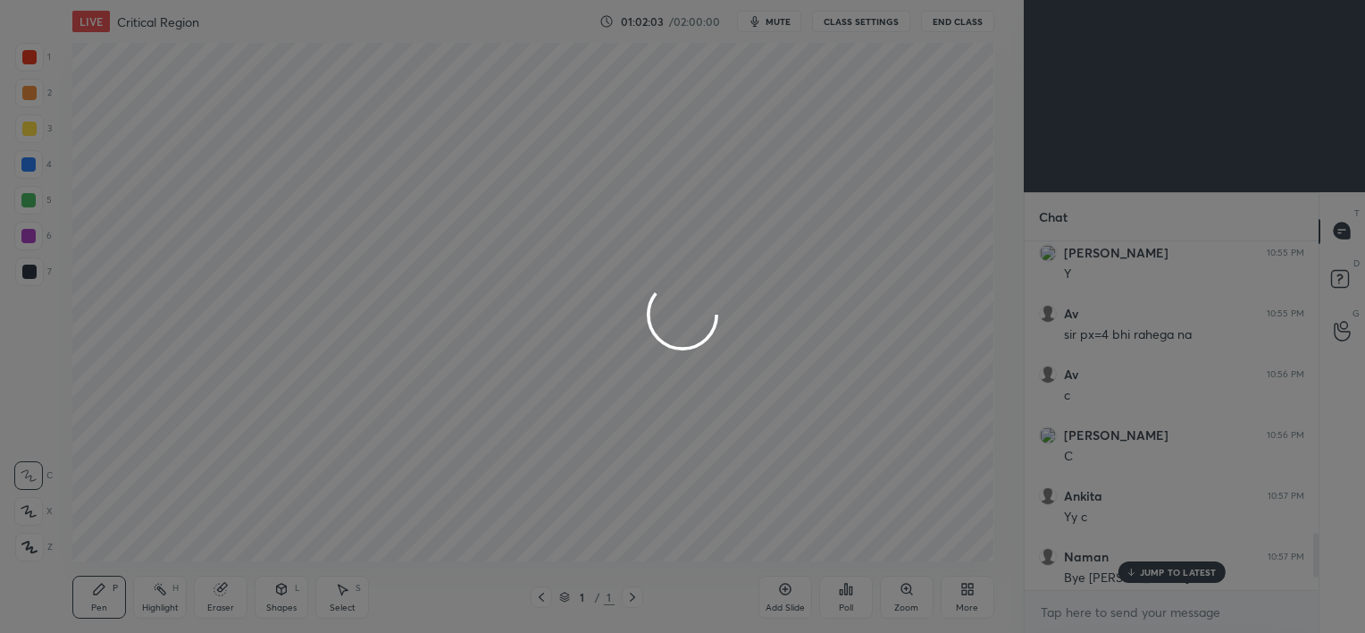
scroll to position [88821, 88386]
click at [775, 28] on div at bounding box center [682, 316] width 1365 height 633
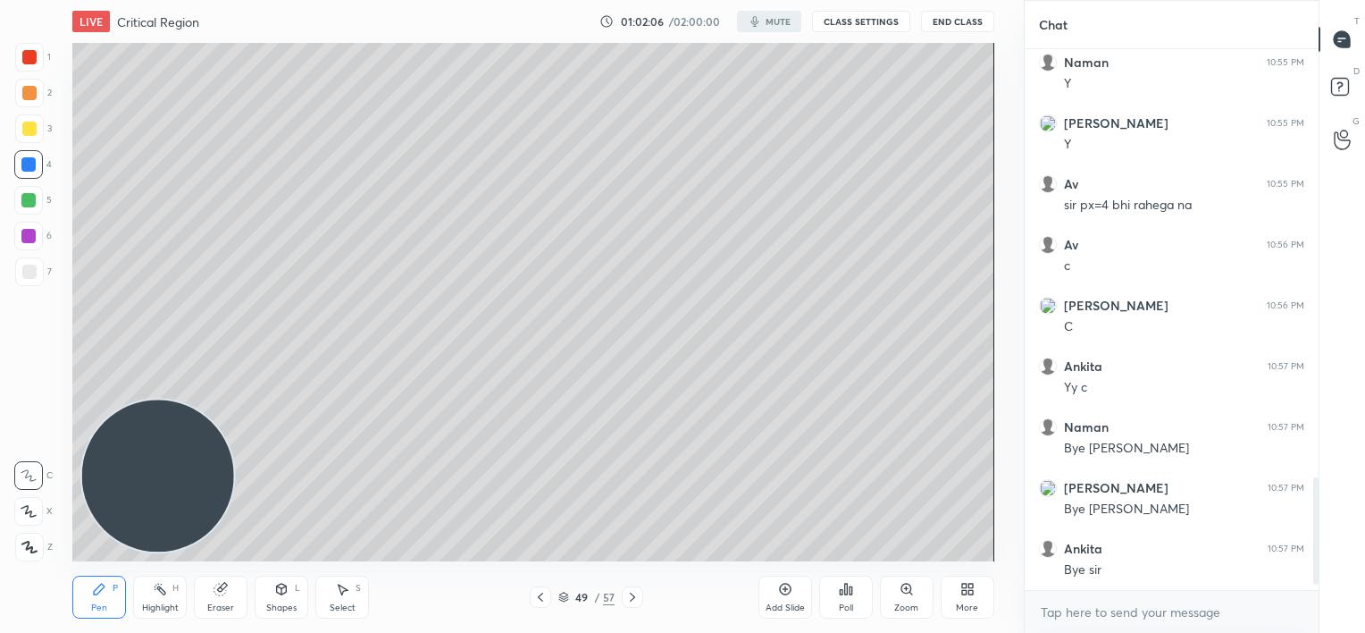
scroll to position [2183, 0]
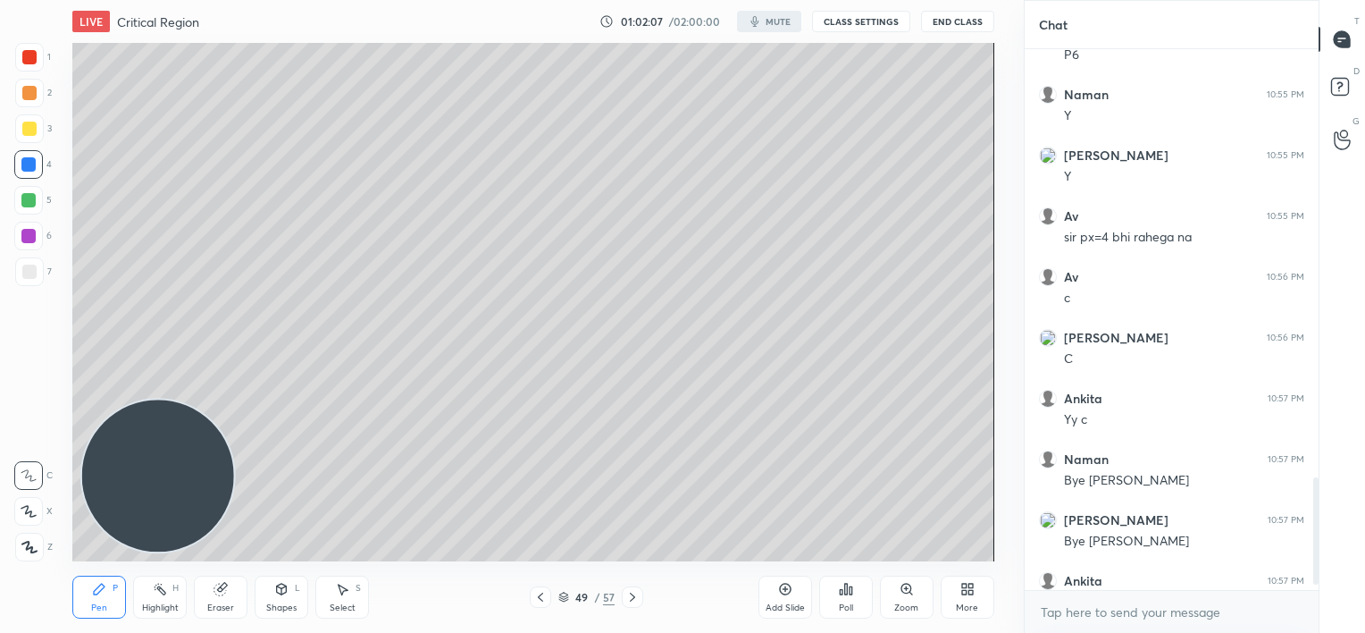
click at [775, 21] on div "01:02:07 / 02:00:00 mute CLASS SETTINGS End Class" at bounding box center [796, 21] width 395 height 21
click at [775, 21] on div "01:02:10 / 02:00:00 mute CLASS SETTINGS End Class" at bounding box center [796, 21] width 395 height 21
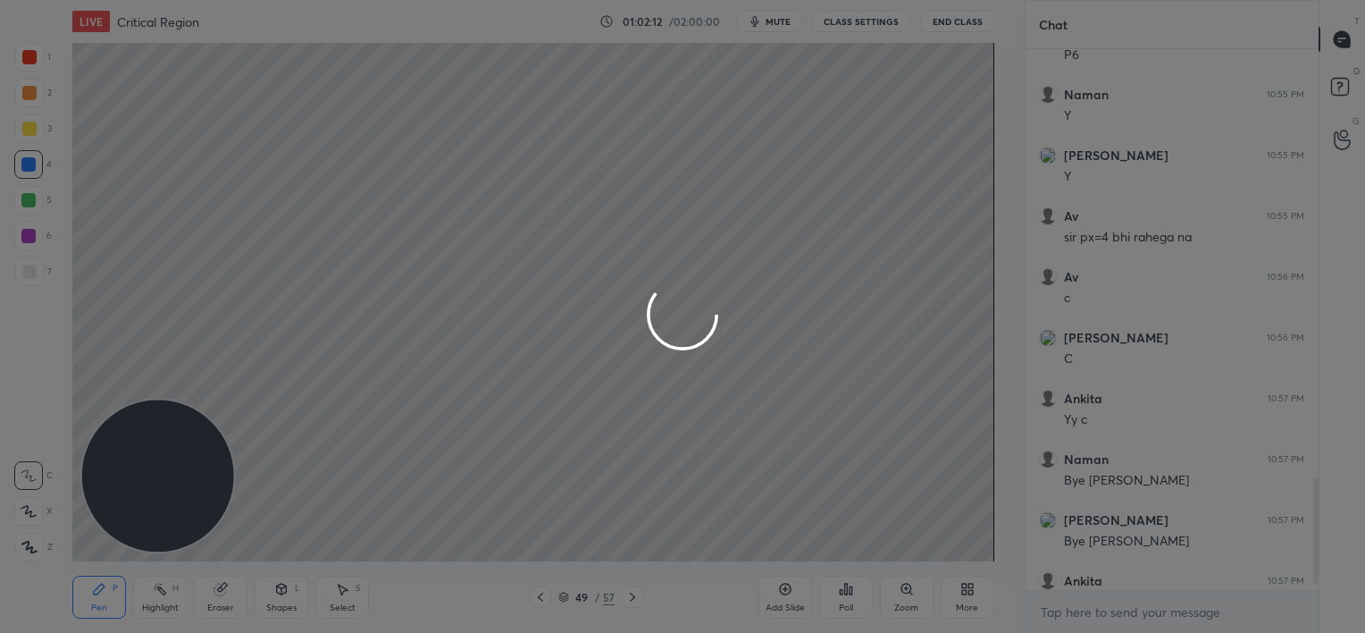
click at [775, 21] on div at bounding box center [682, 316] width 1365 height 633
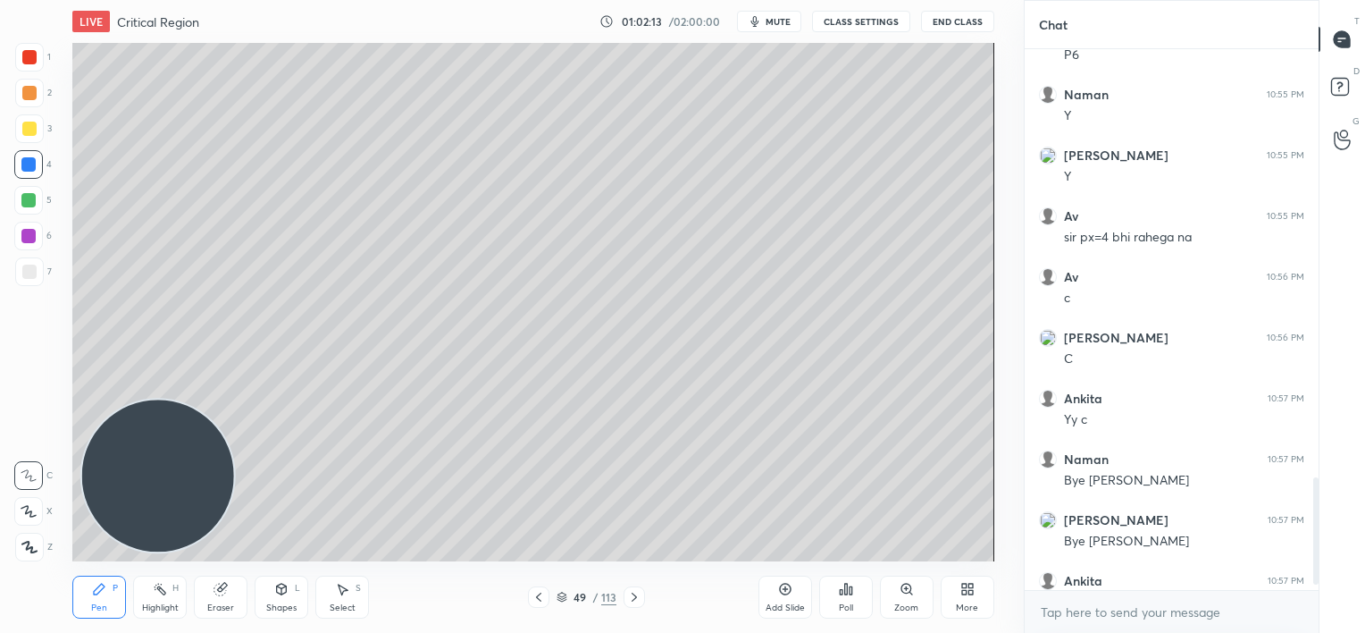
click at [775, 21] on span "mute" at bounding box center [778, 21] width 25 height 13
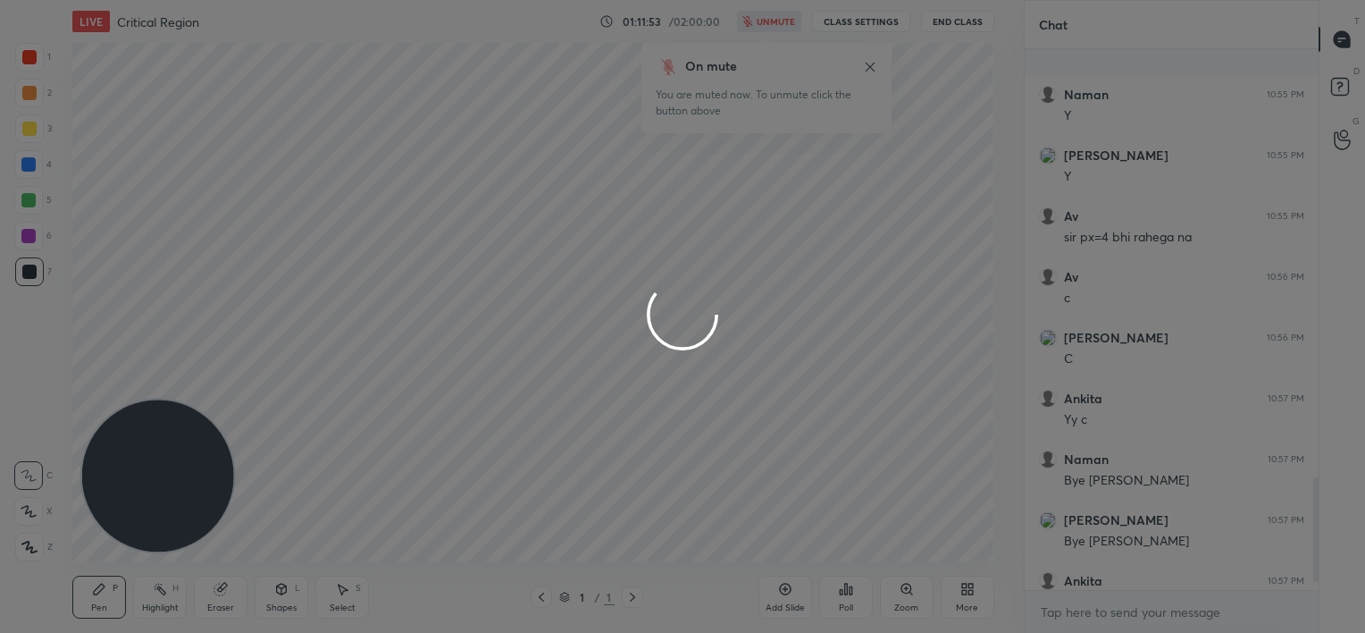
scroll to position [2279, 0]
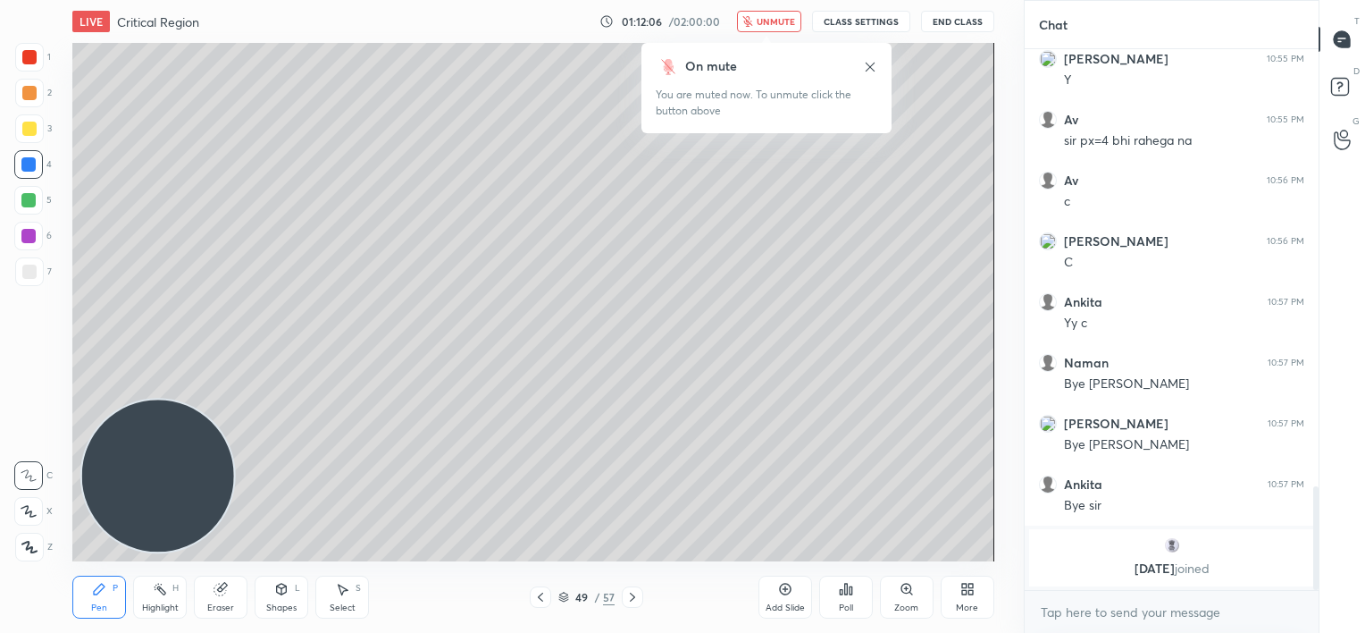
click at [870, 69] on icon at bounding box center [870, 67] width 14 height 14
